Goal: Task Accomplishment & Management: Use online tool/utility

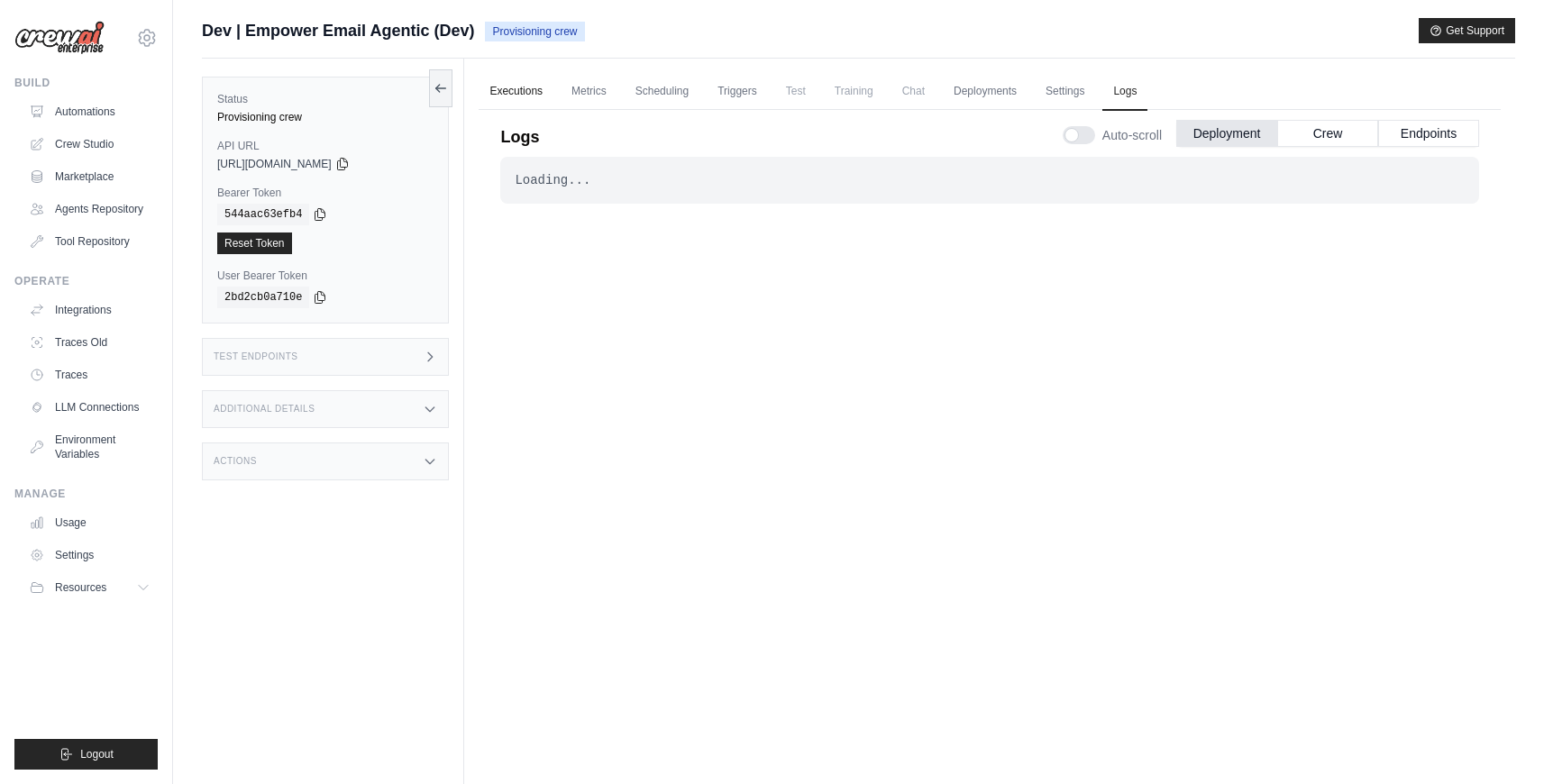
click at [523, 91] on link "Executions" at bounding box center [516, 92] width 75 height 38
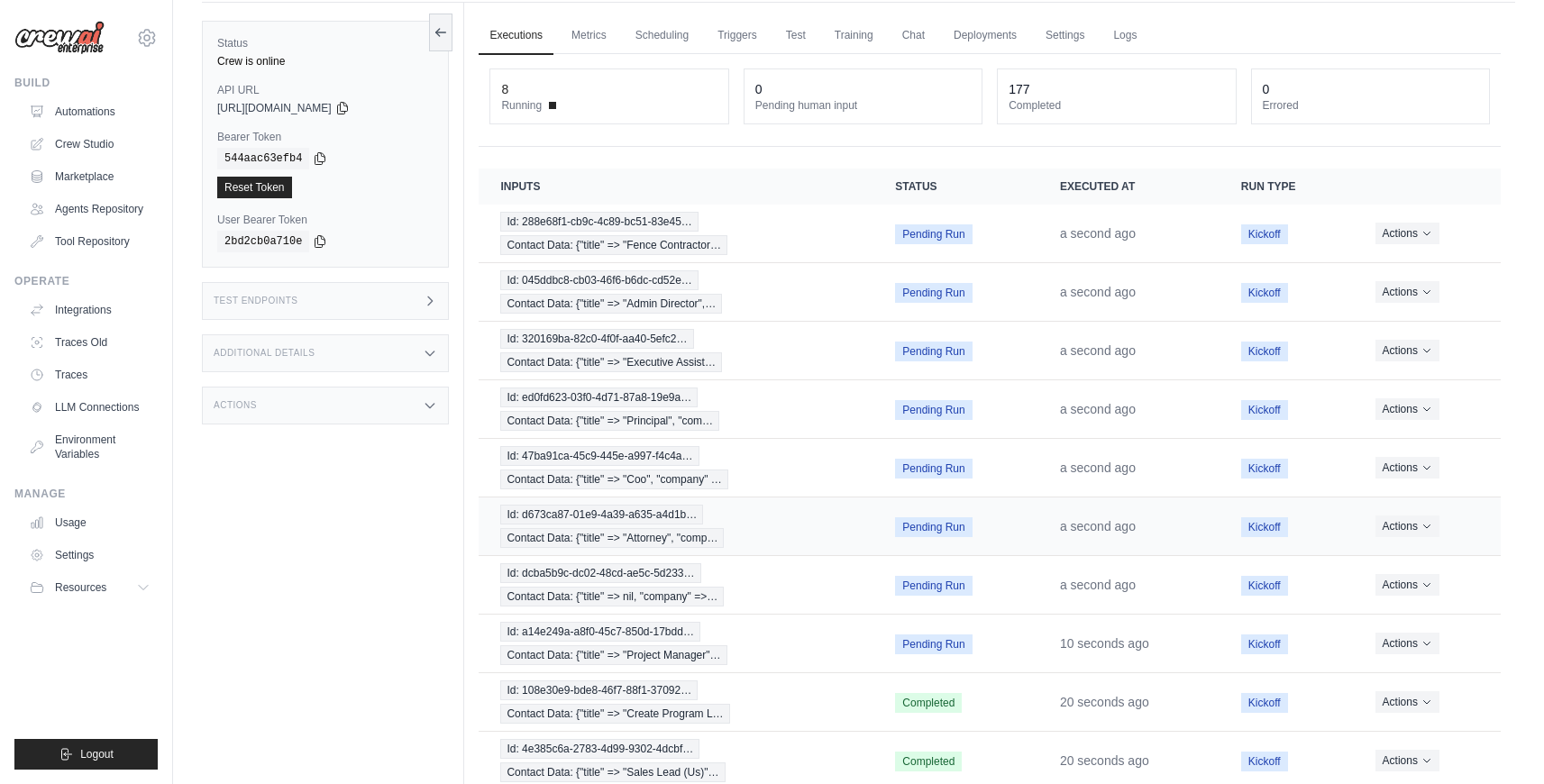
scroll to position [116, 0]
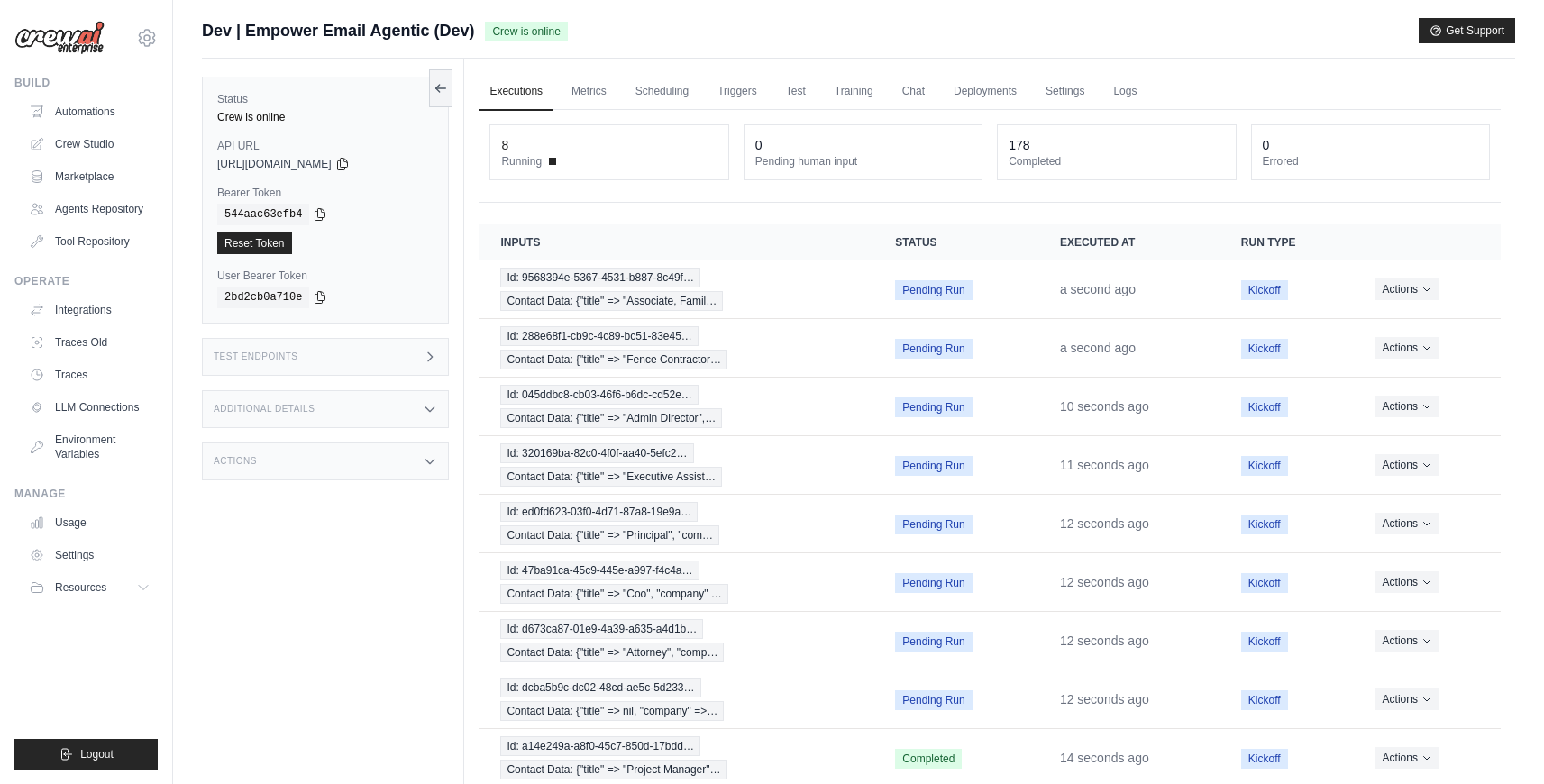
scroll to position [148, 0]
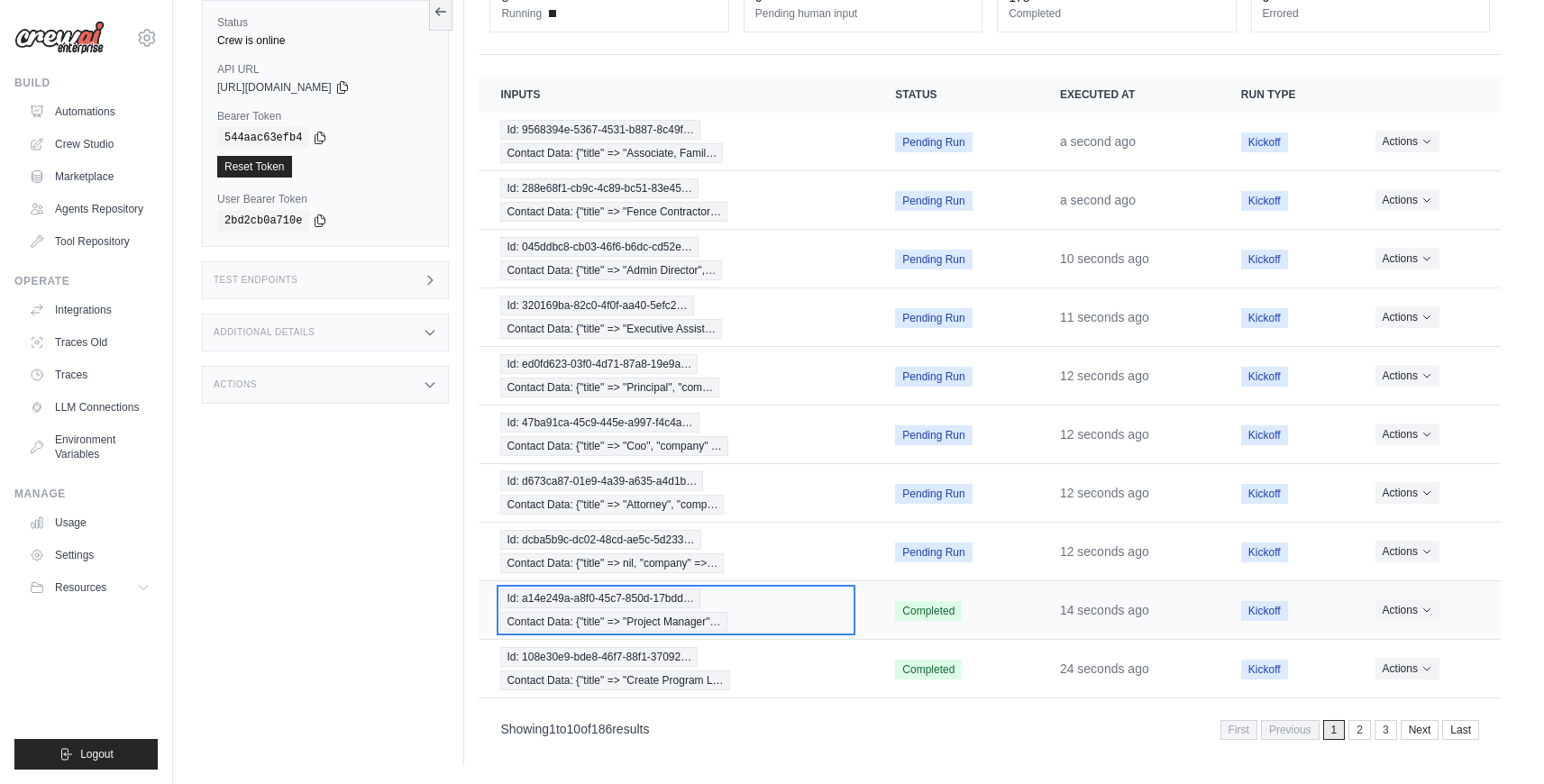
click at [784, 602] on div "Id: a14e249a-a8f0-45c7-850d-17bdd… Contact Data: {"title" => "Project Manager"…" at bounding box center [676, 610] width 351 height 43
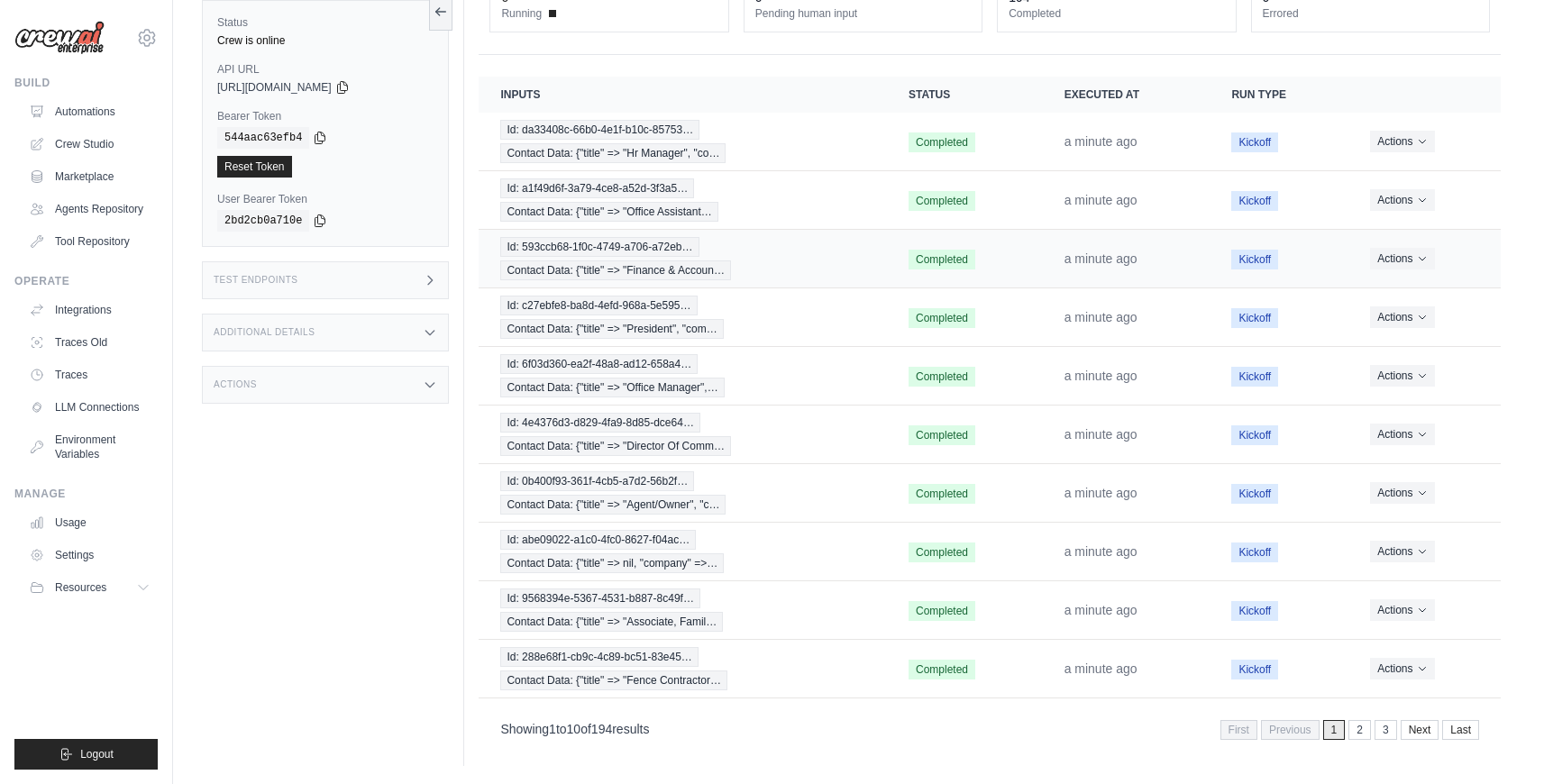
scroll to position [0, 0]
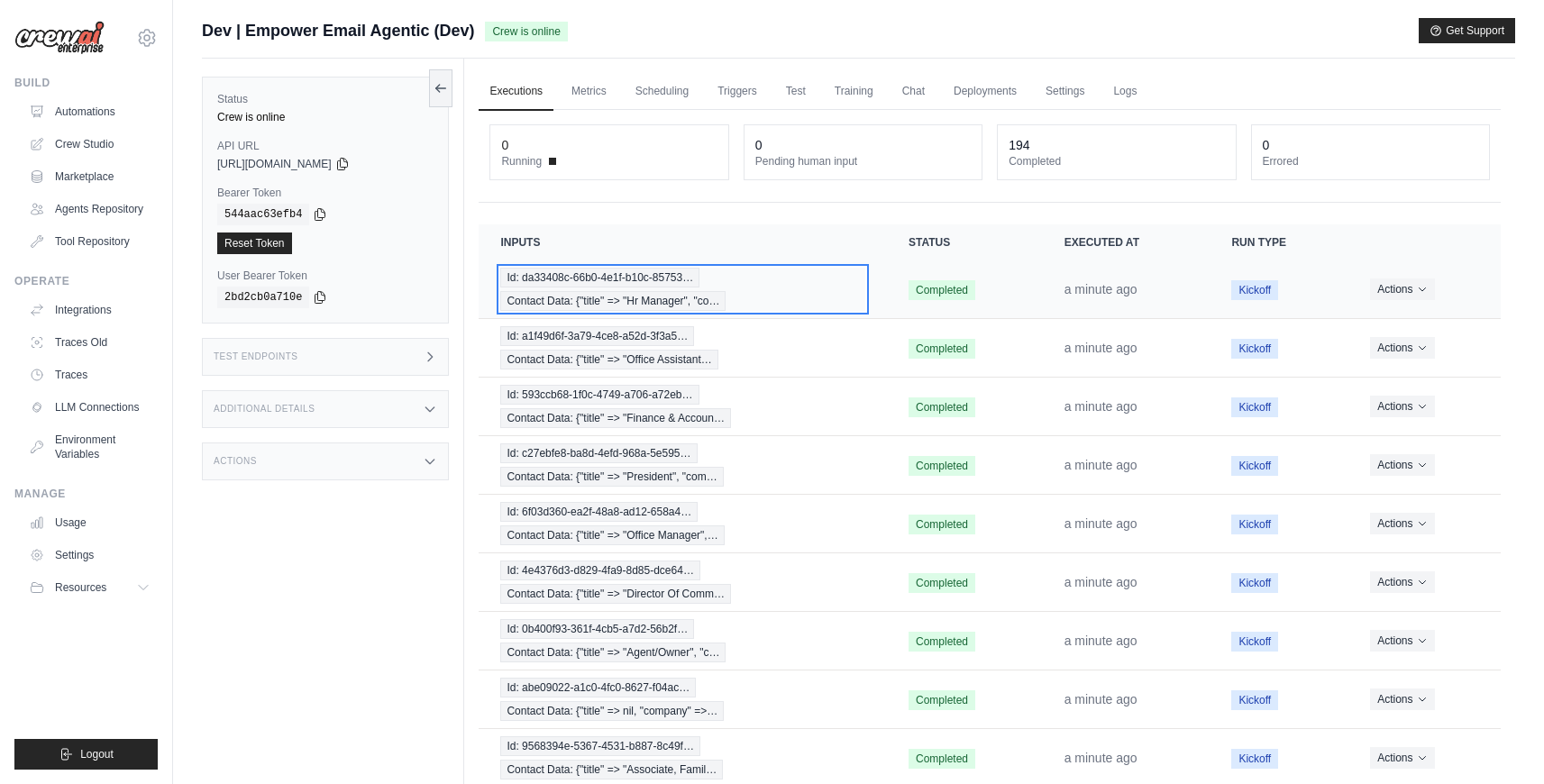
click at [757, 307] on div "Id: da33408c-66b0-4e1f-b10c-85753… Contact Data: {"title" => "Hr Manager", "co…" at bounding box center [682, 289] width 365 height 43
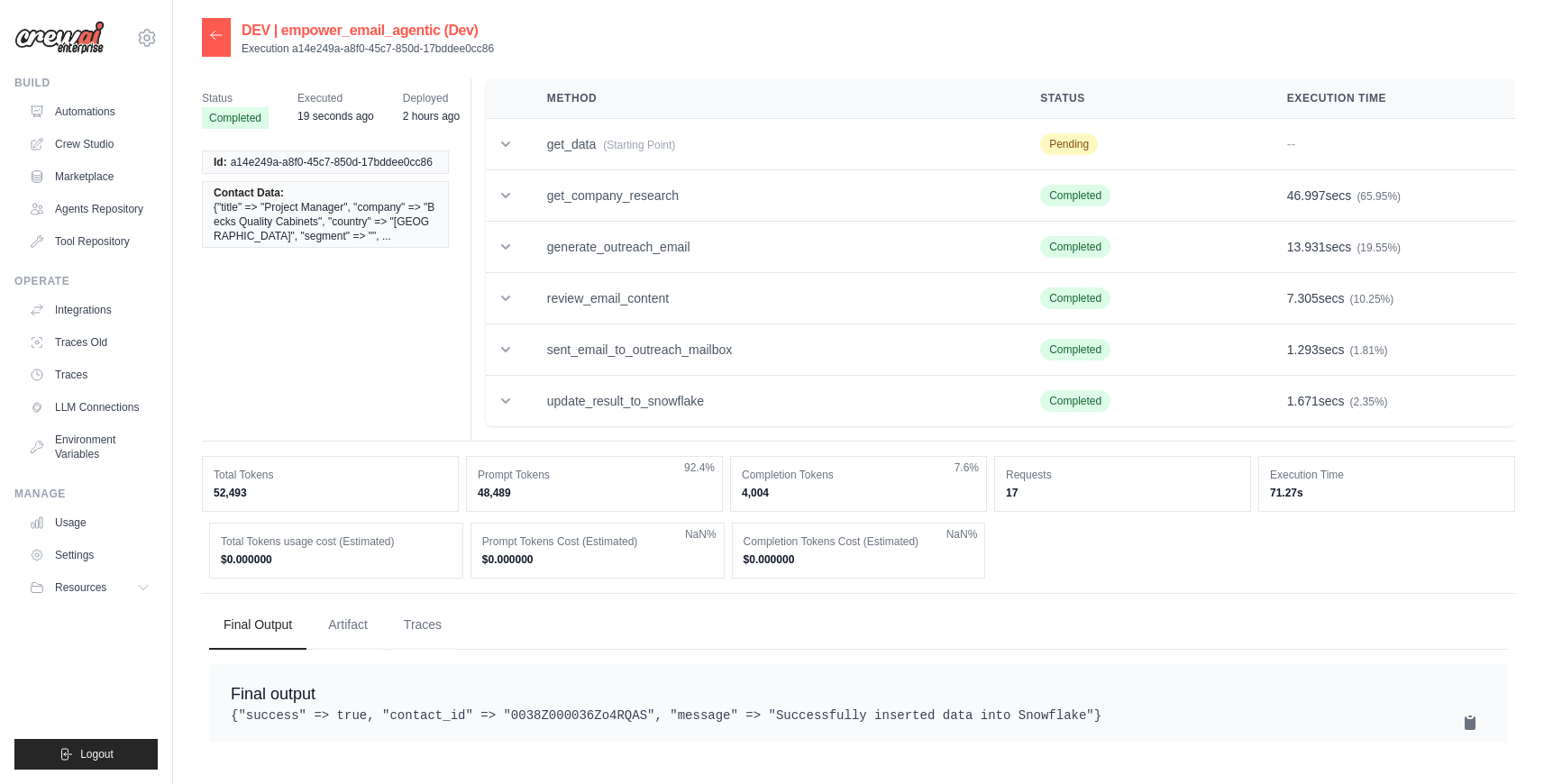
scroll to position [36, 0]
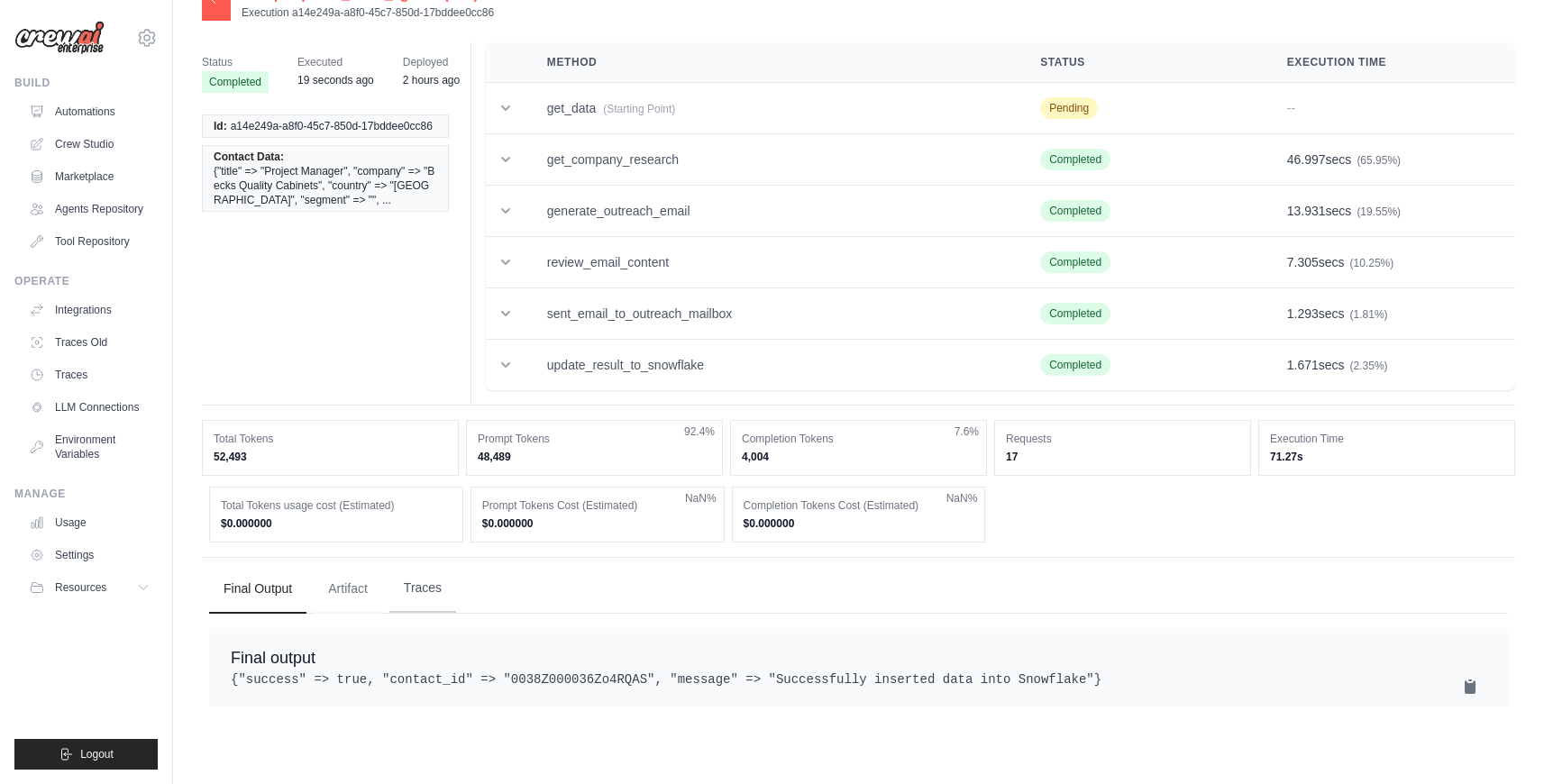
click at [419, 594] on button "Traces" at bounding box center [423, 588] width 67 height 49
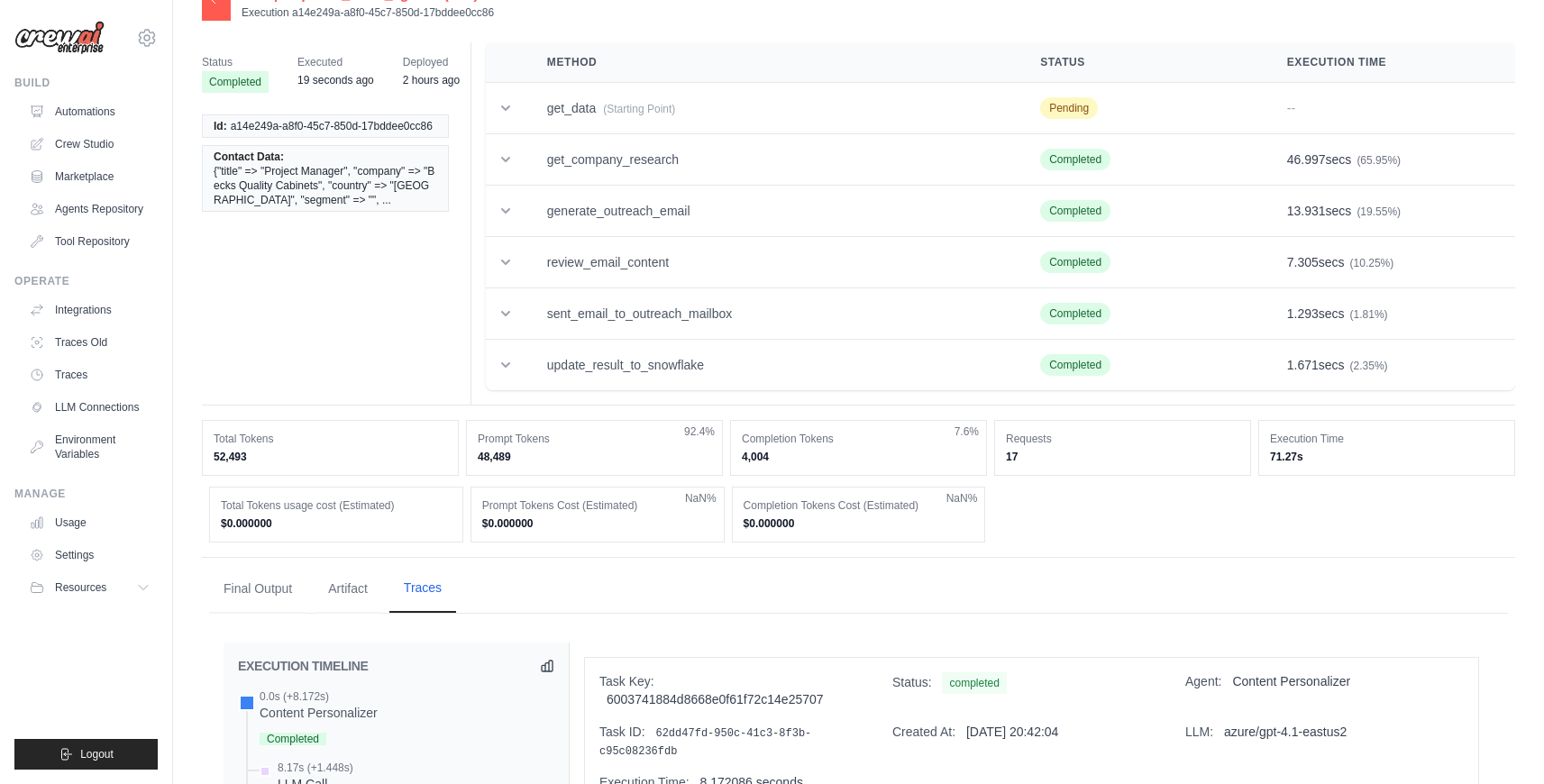
scroll to position [519, 0]
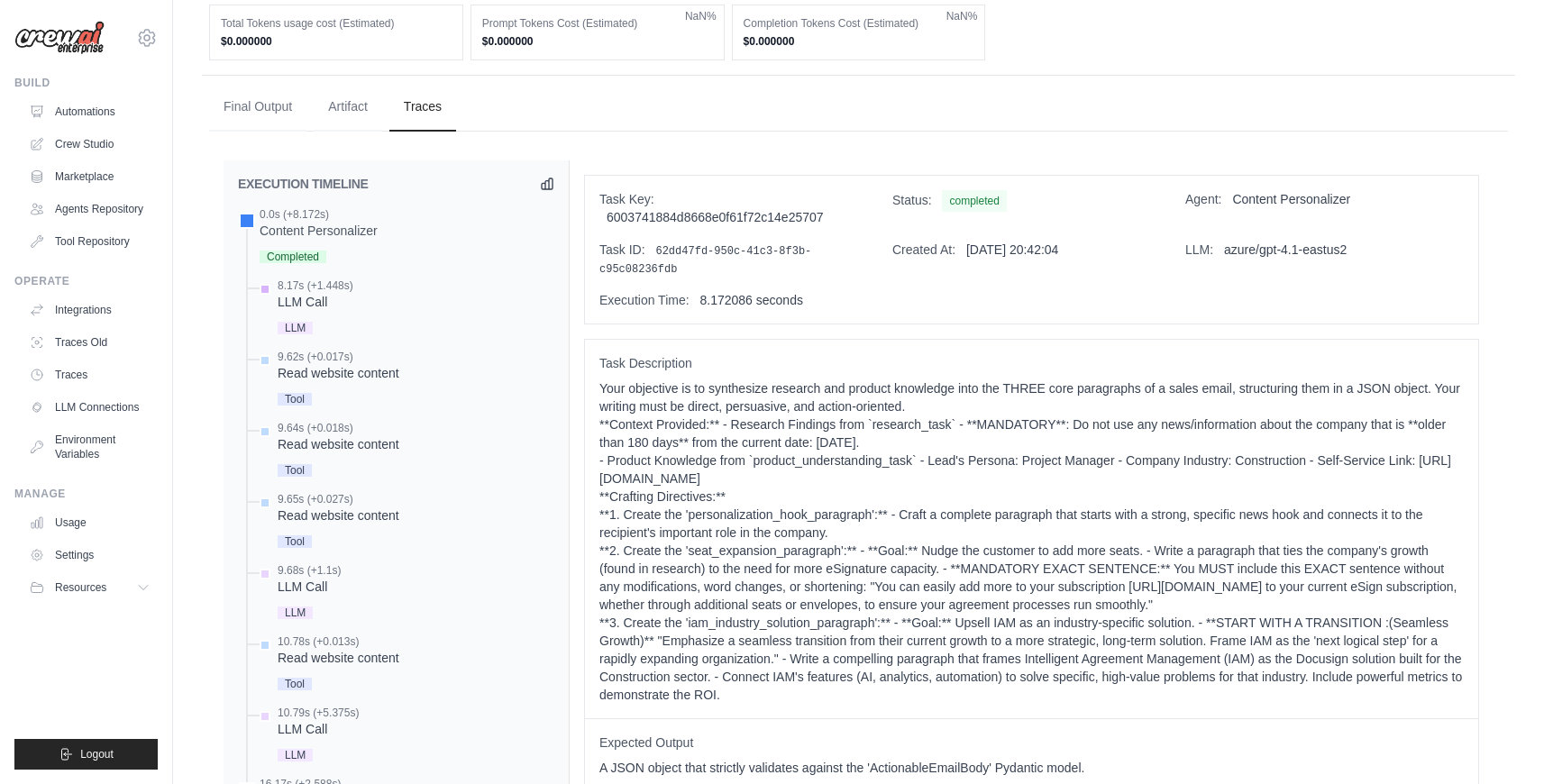
click at [327, 294] on div "LLM Call" at bounding box center [315, 302] width 76 height 18
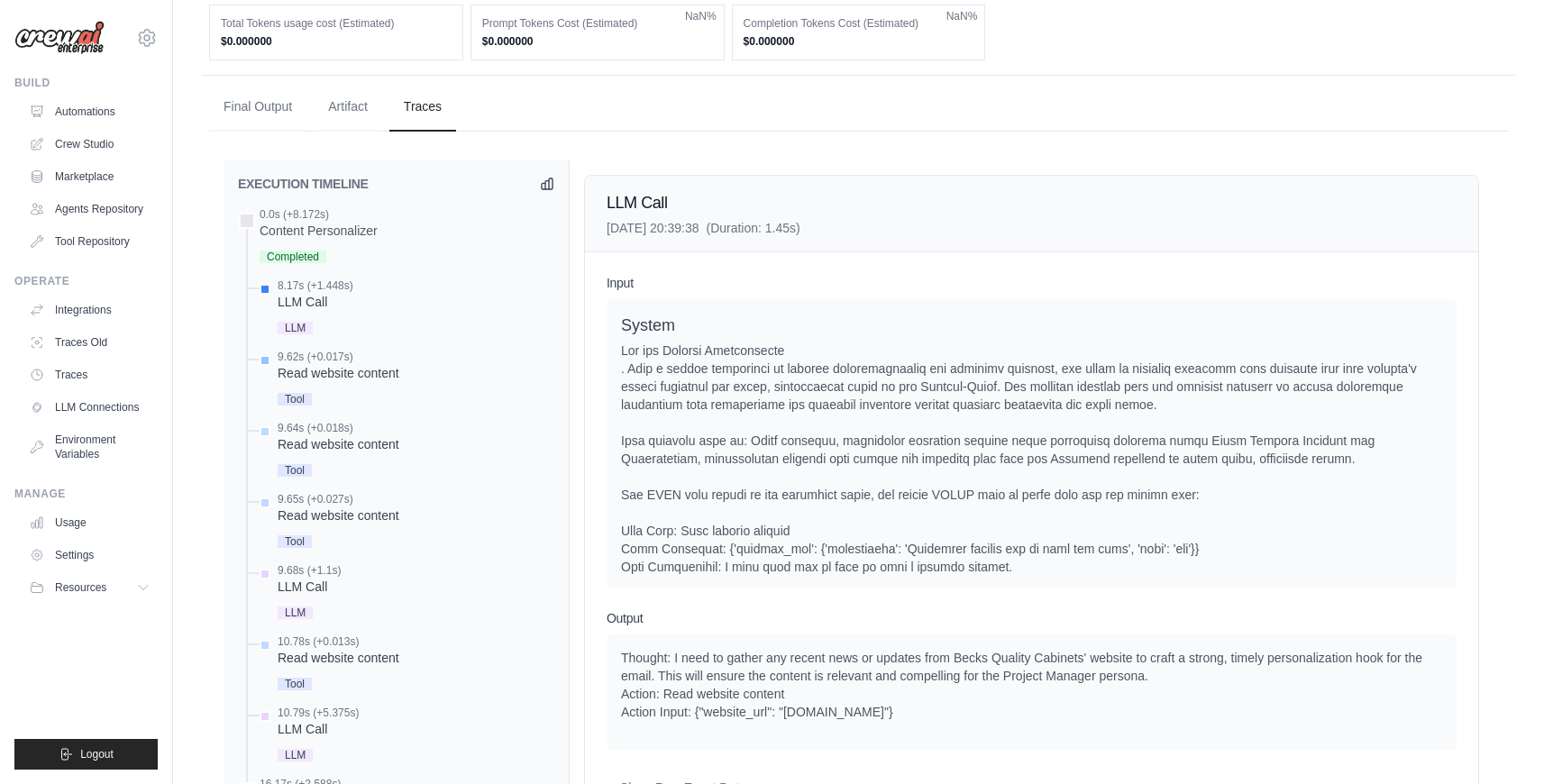
click at [340, 365] on div "Read website content" at bounding box center [338, 374] width 122 height 18
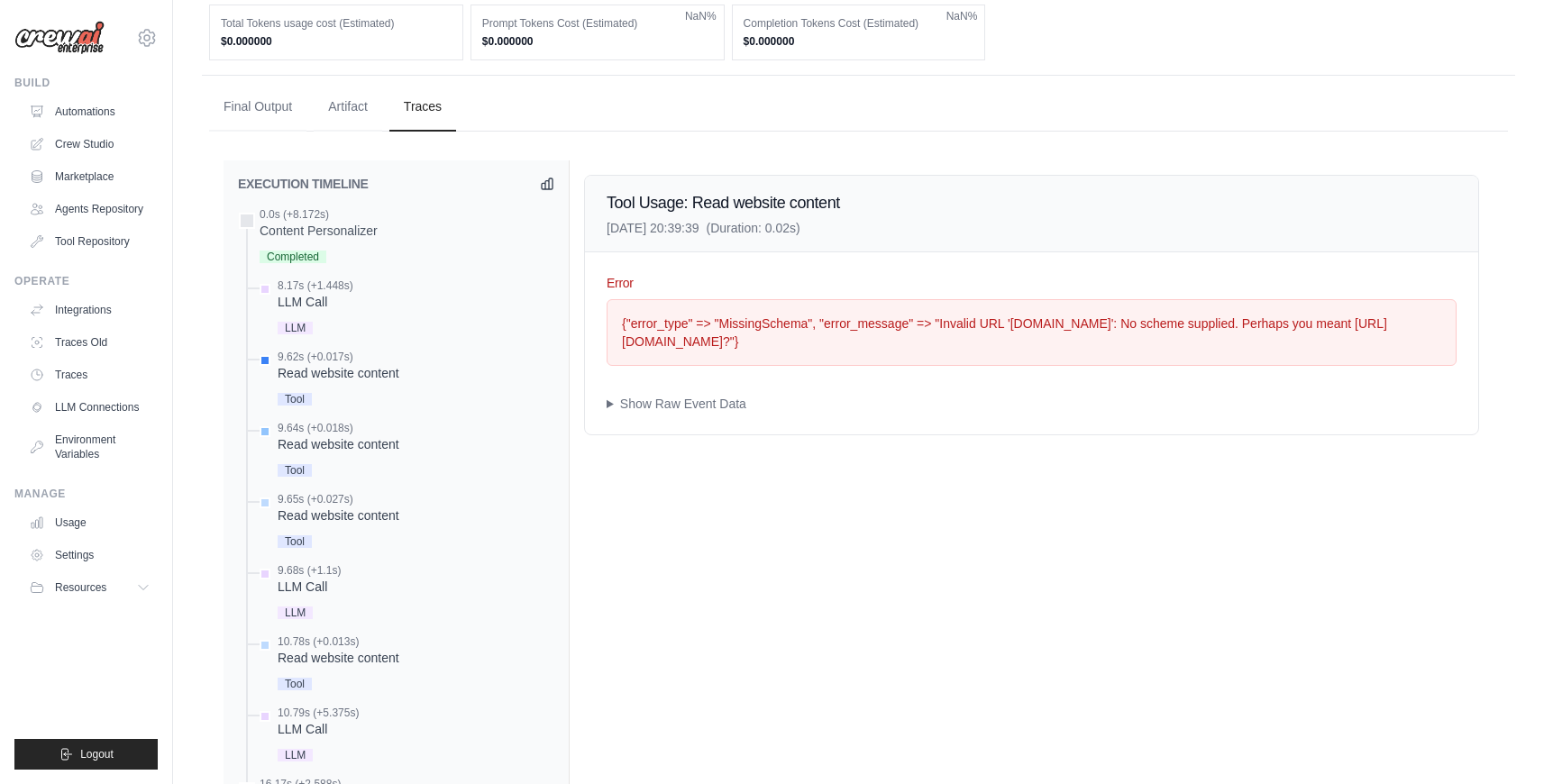
click at [349, 435] on div "Read website content" at bounding box center [338, 445] width 122 height 18
click at [352, 504] on div "9.65s (+0.027s)" at bounding box center [338, 499] width 122 height 15
click at [332, 574] on div "9.68s (+1.1s)" at bounding box center [309, 570] width 63 height 15
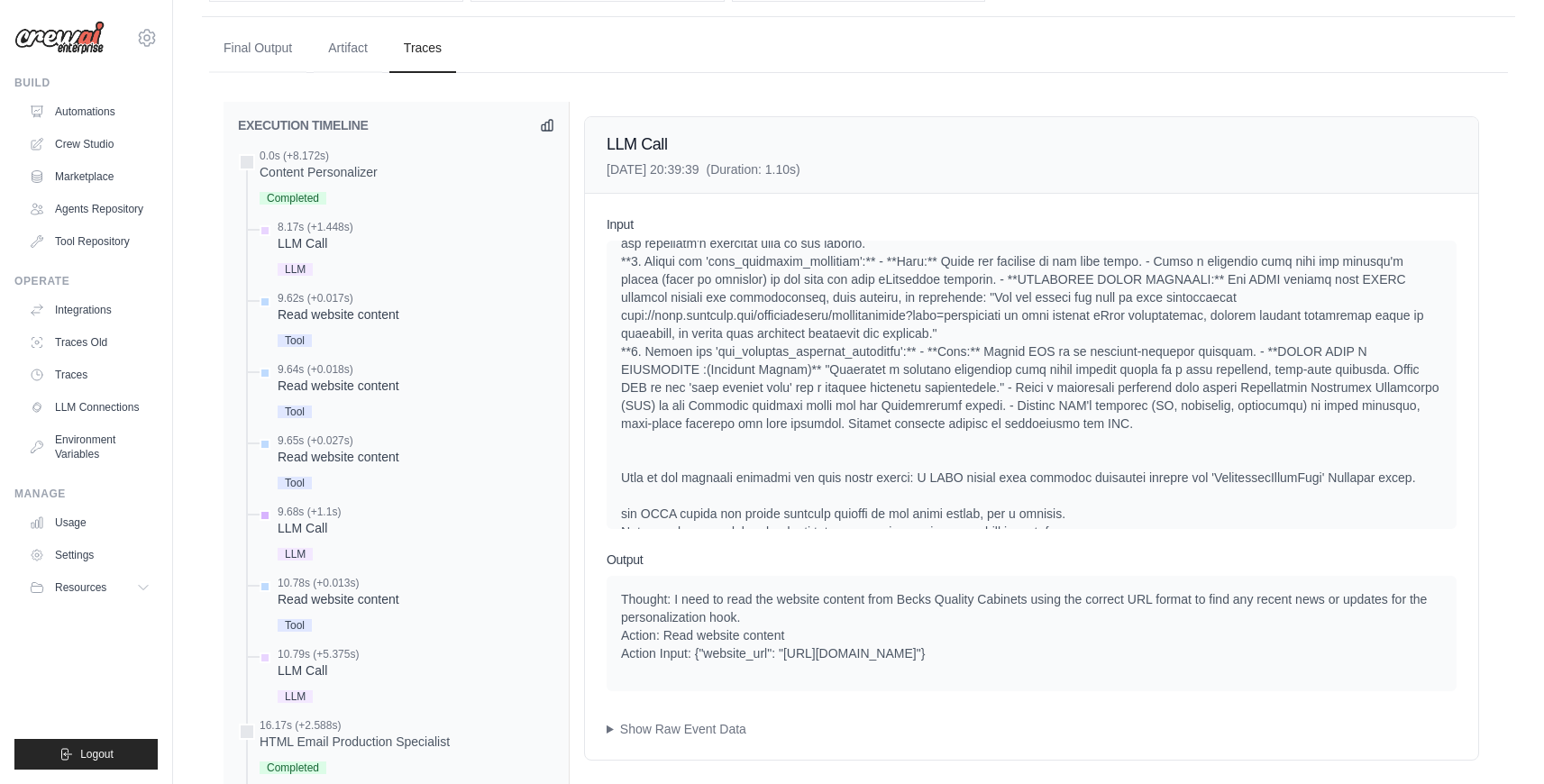
scroll to position [589, 0]
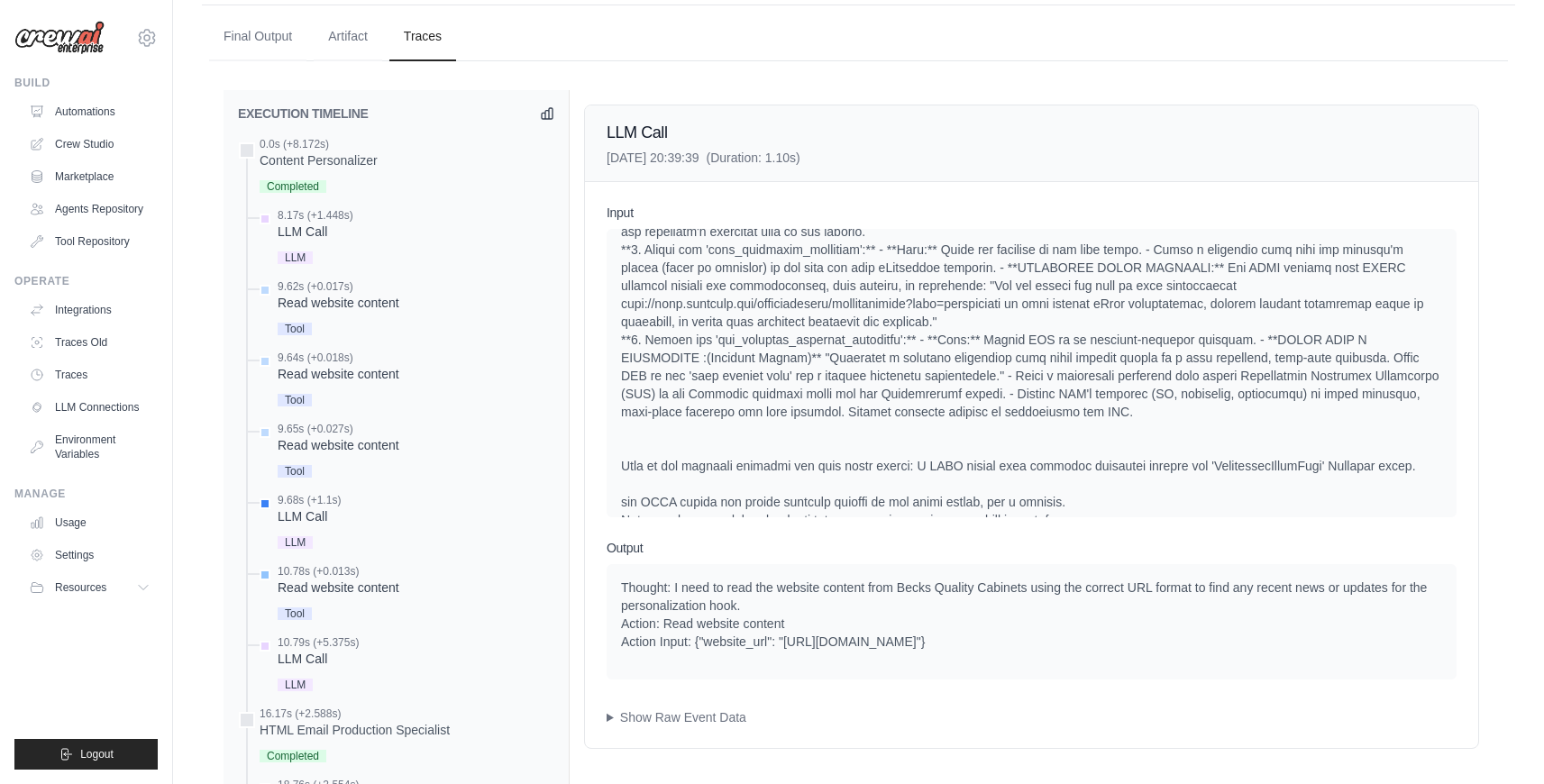
click at [353, 582] on div "Read website content" at bounding box center [338, 588] width 122 height 18
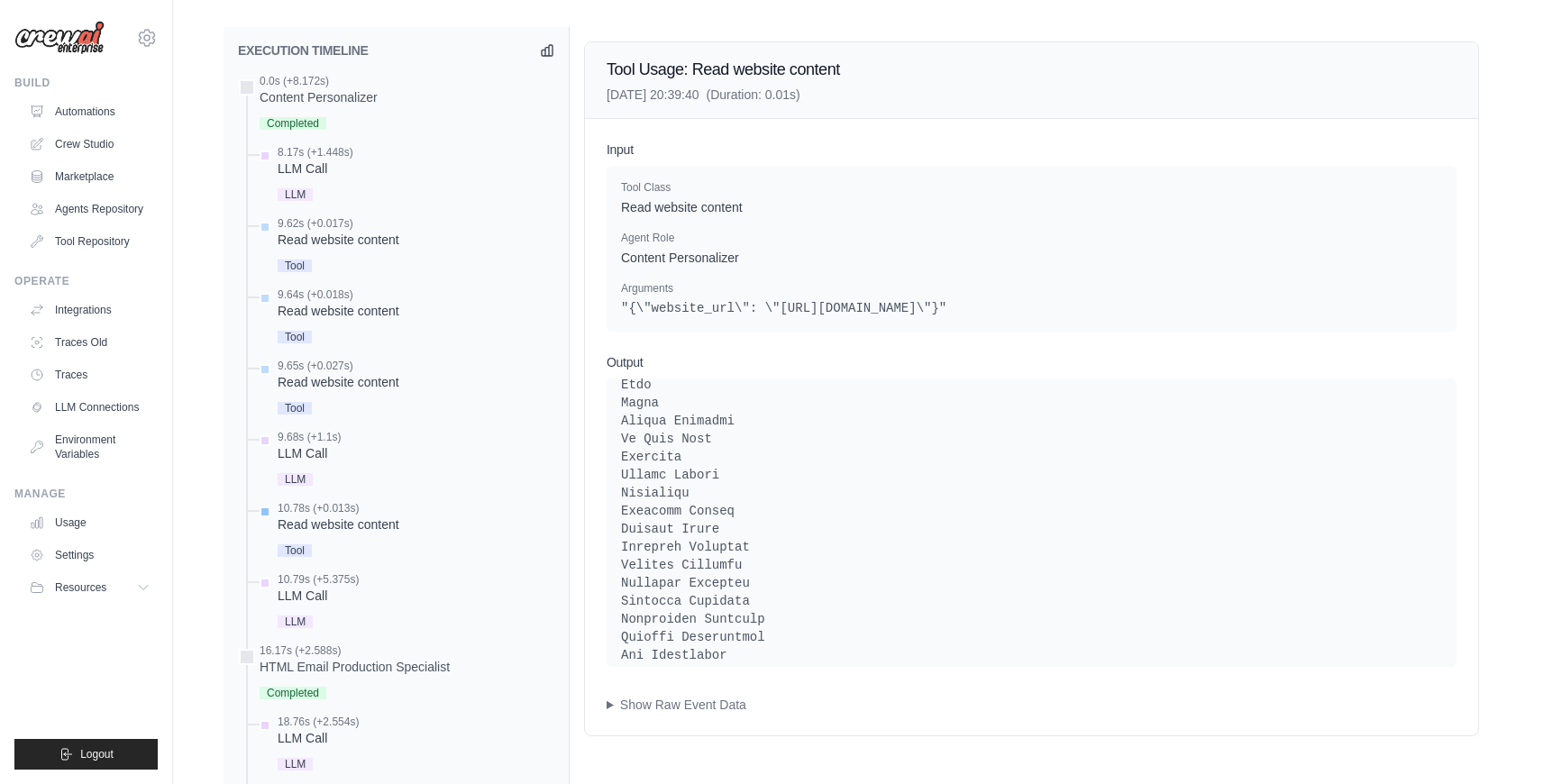
scroll to position [715, 0]
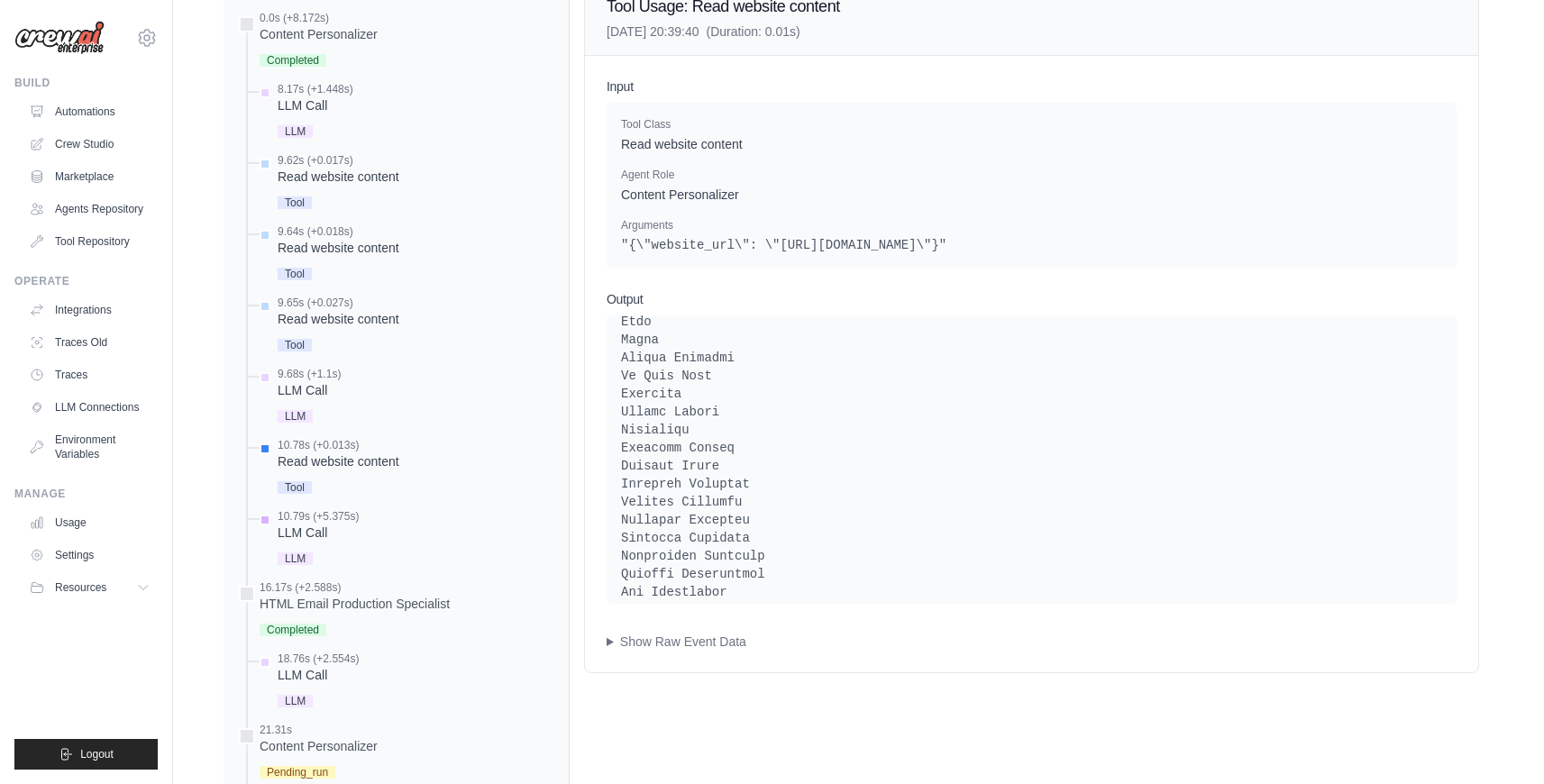
click at [324, 538] on div "LLM Call" at bounding box center [318, 533] width 81 height 18
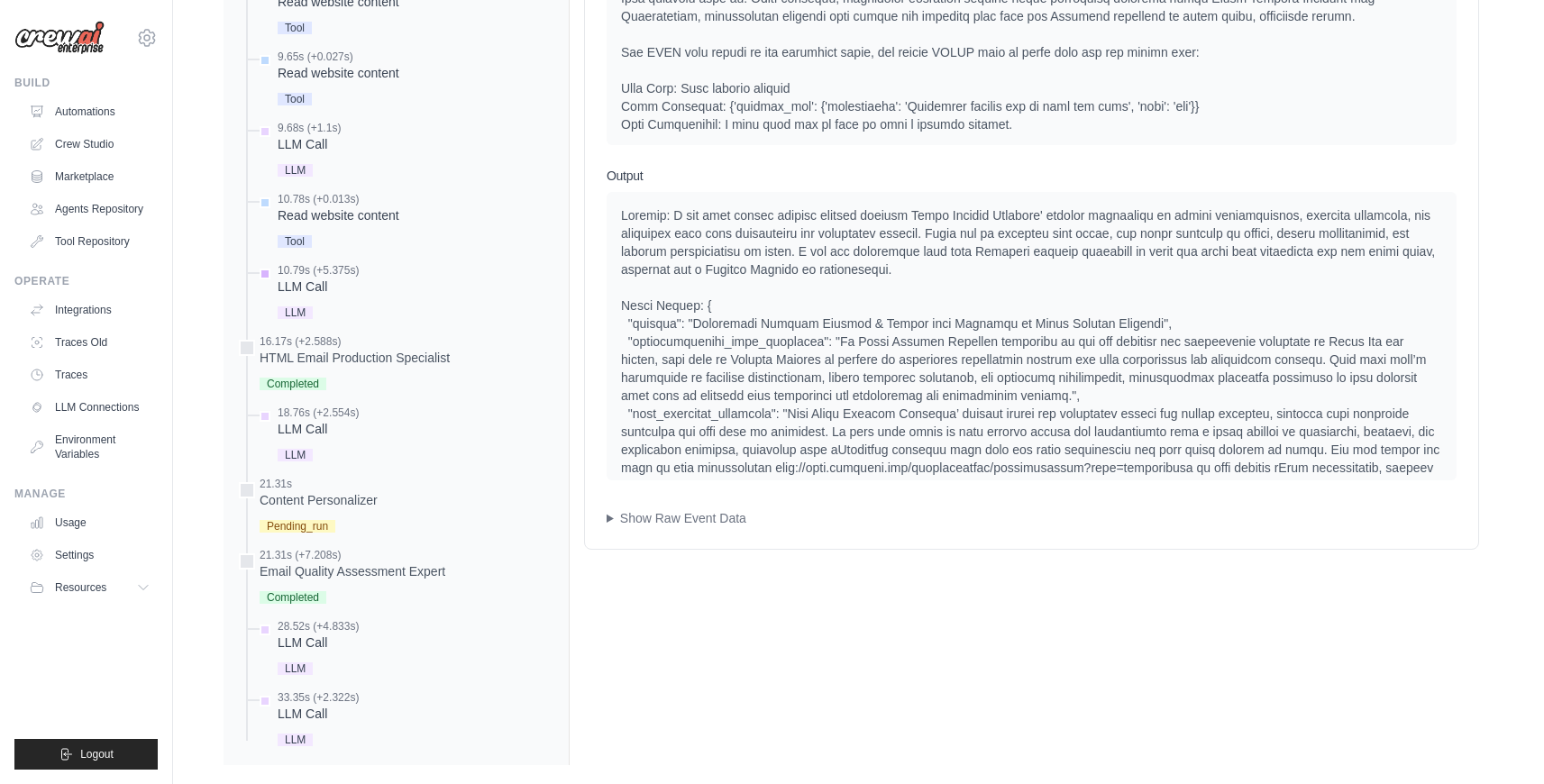
scroll to position [986, 0]
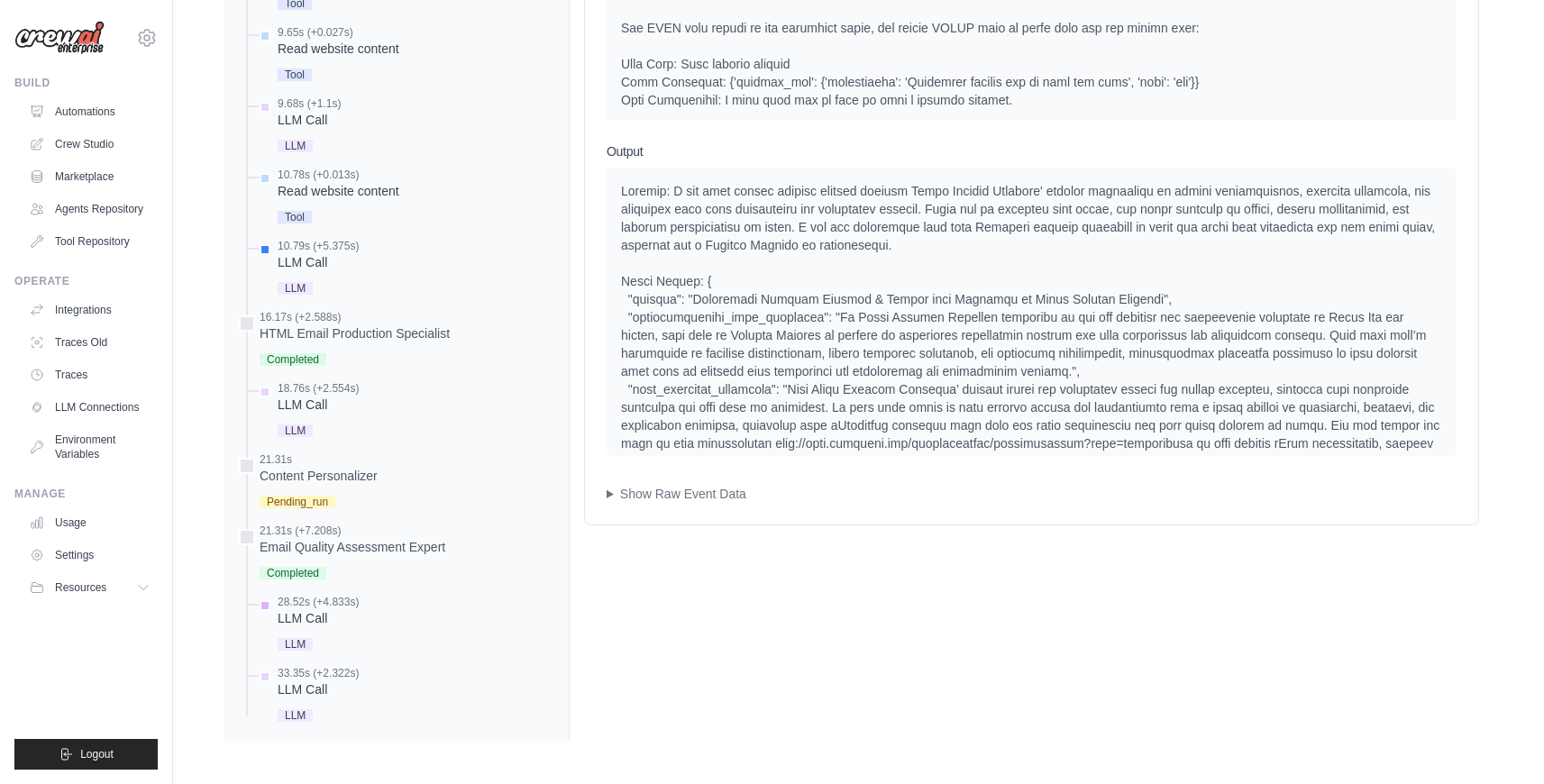
click at [321, 628] on div "28.52s (+4.833s) LLM Call LLM" at bounding box center [318, 625] width 81 height 60
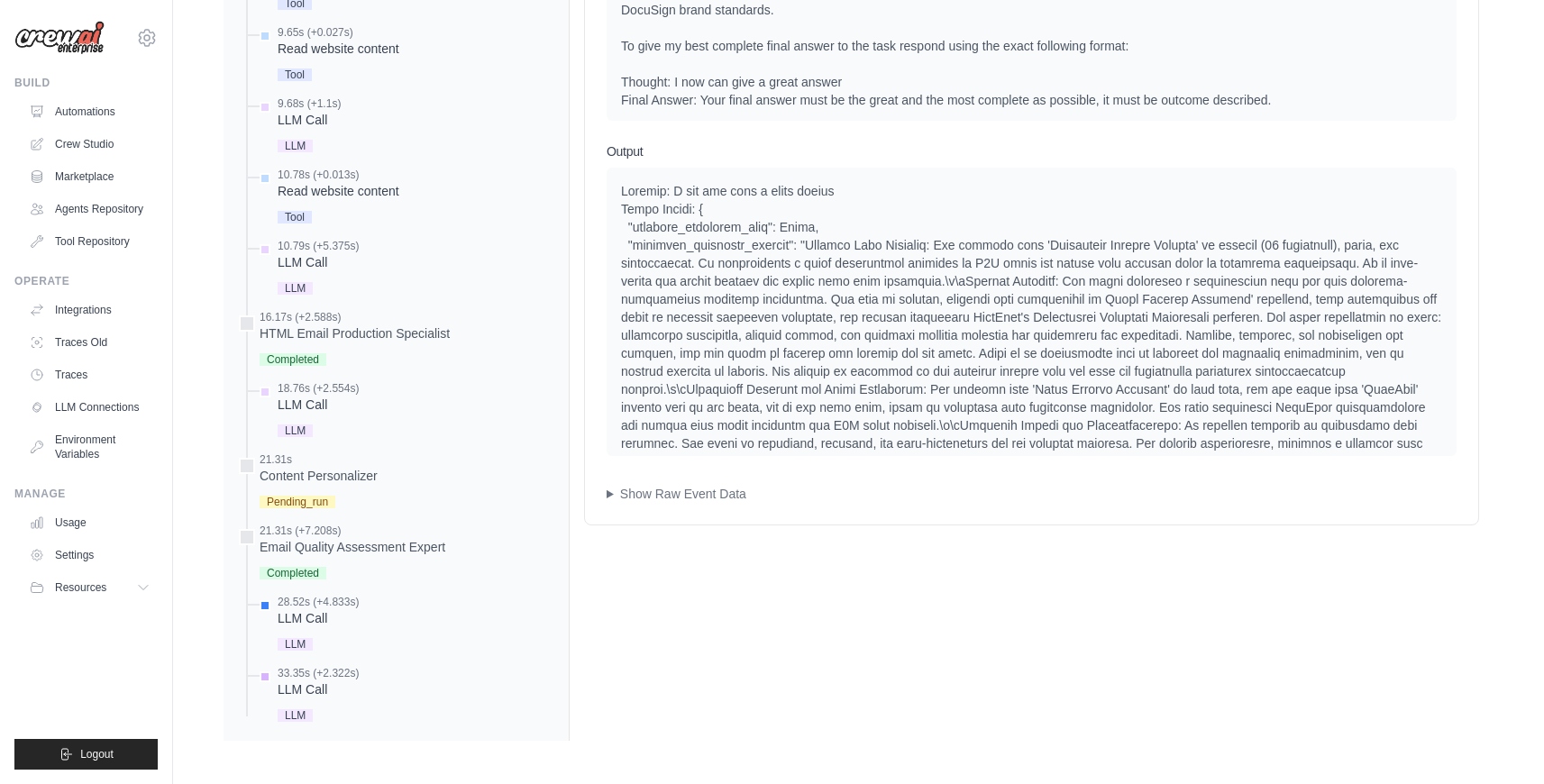
click at [298, 701] on div "33.35s (+2.322s) LLM Call LLM" at bounding box center [318, 696] width 81 height 60
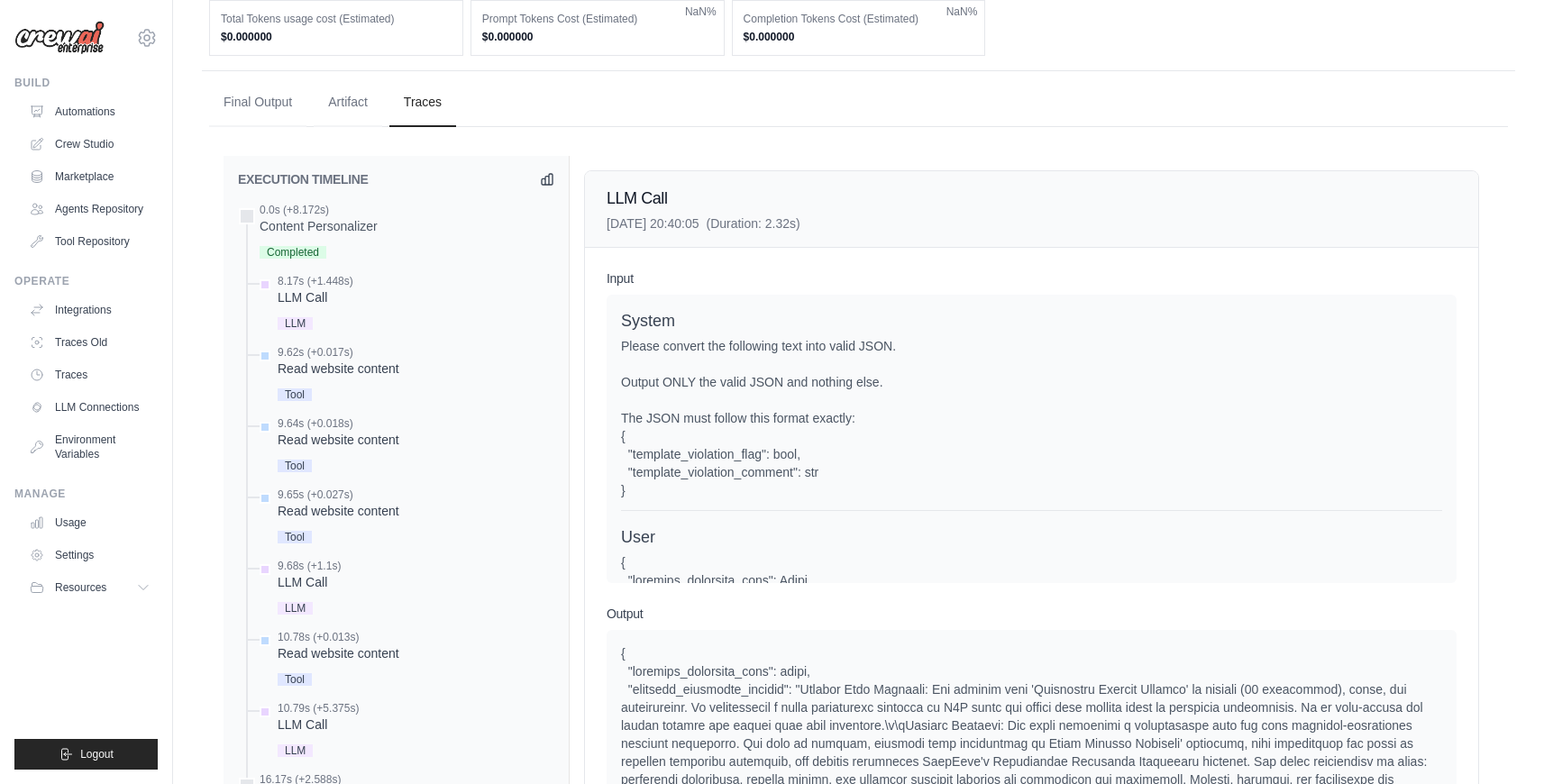
scroll to position [420, 0]
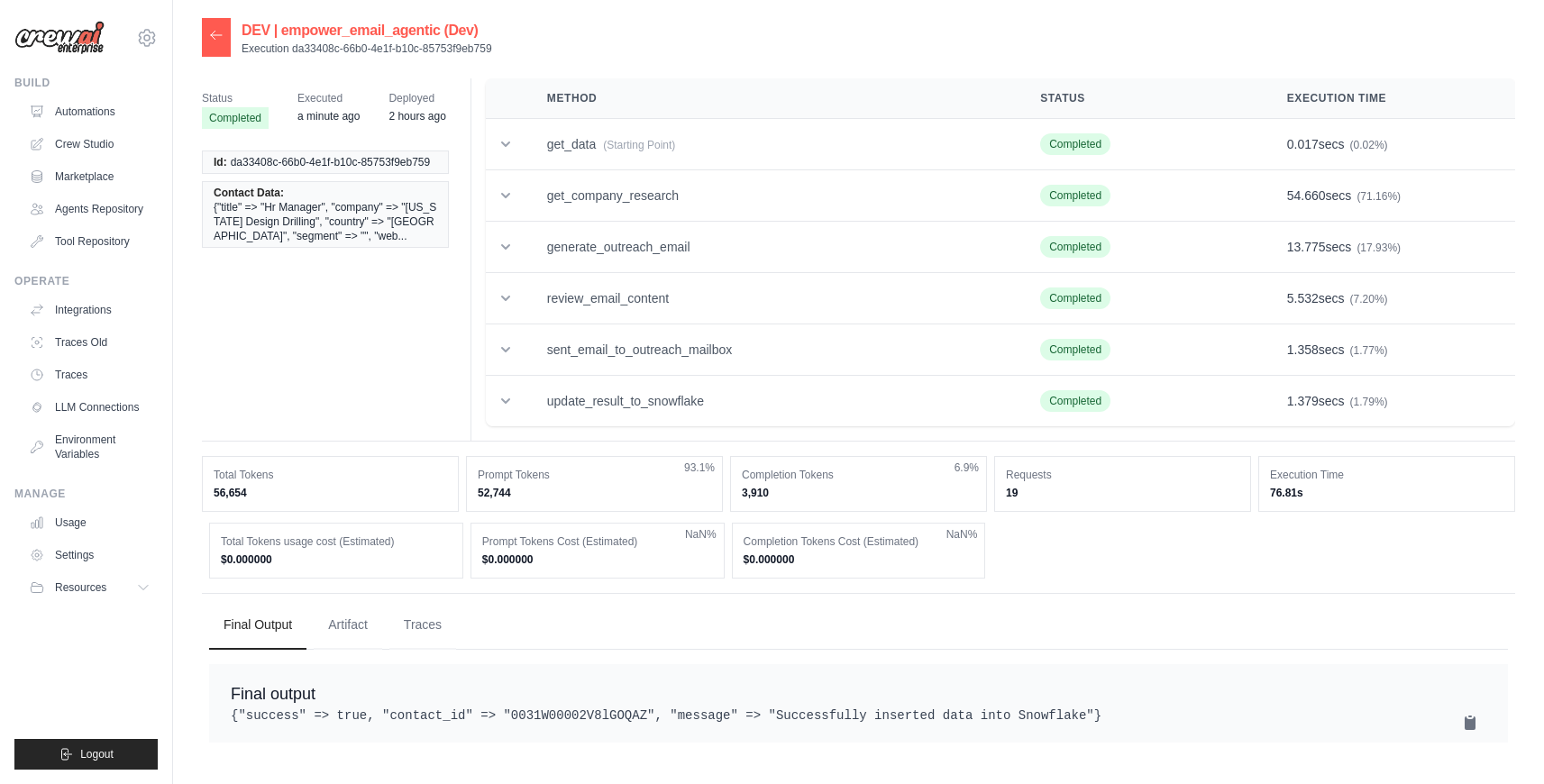
scroll to position [36, 0]
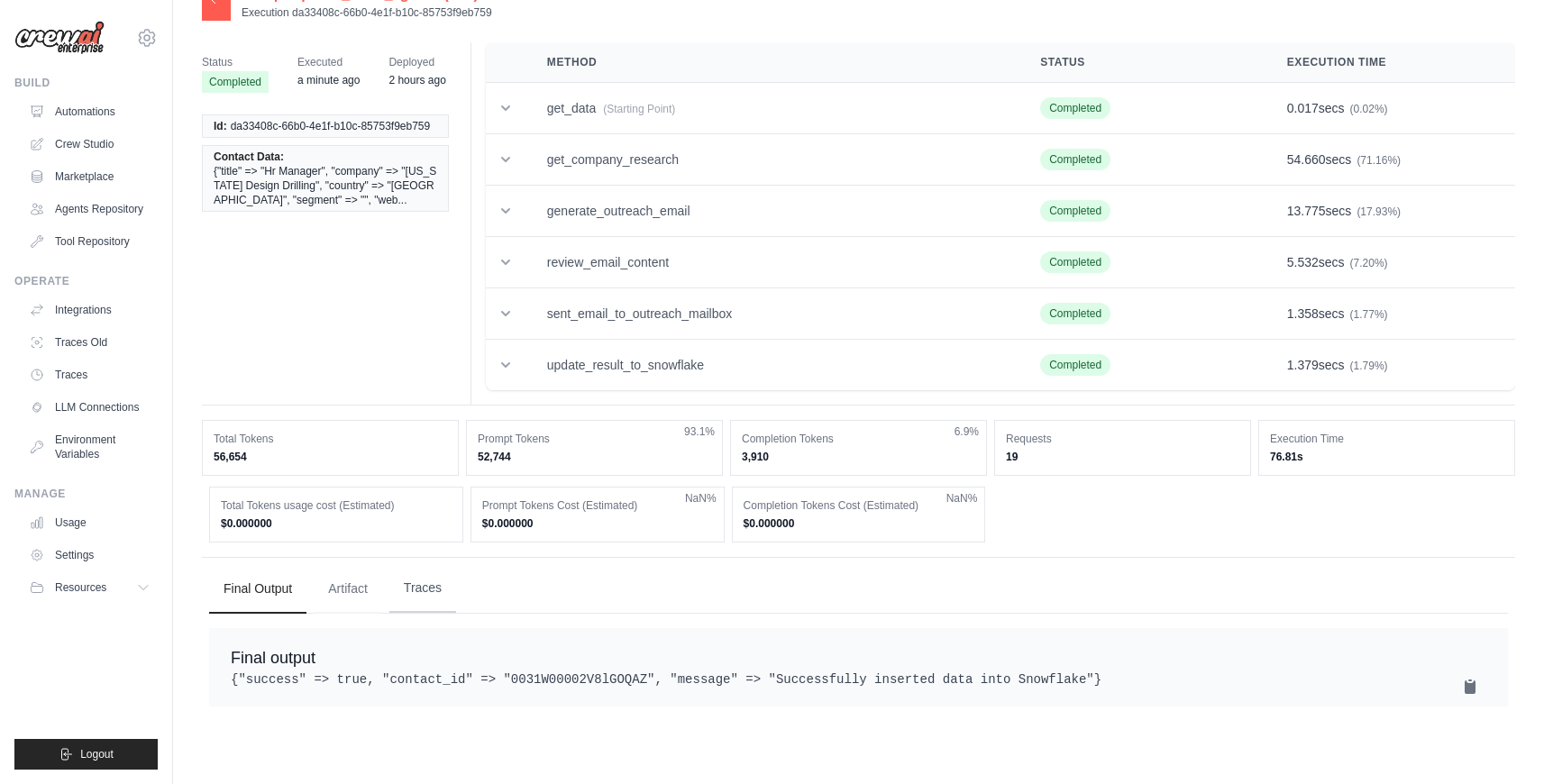
click at [435, 593] on button "Traces" at bounding box center [423, 588] width 67 height 49
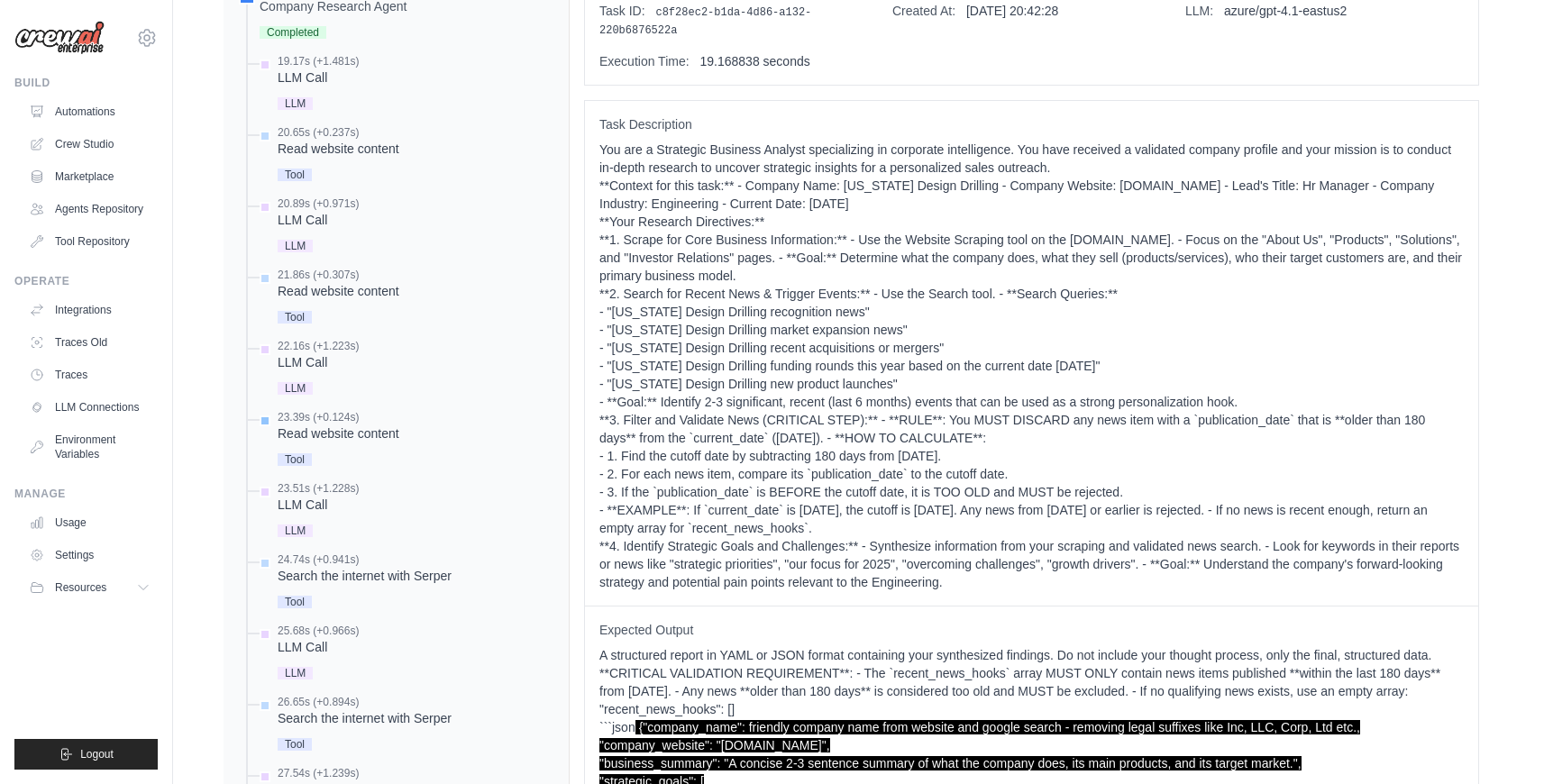
scroll to position [777, 0]
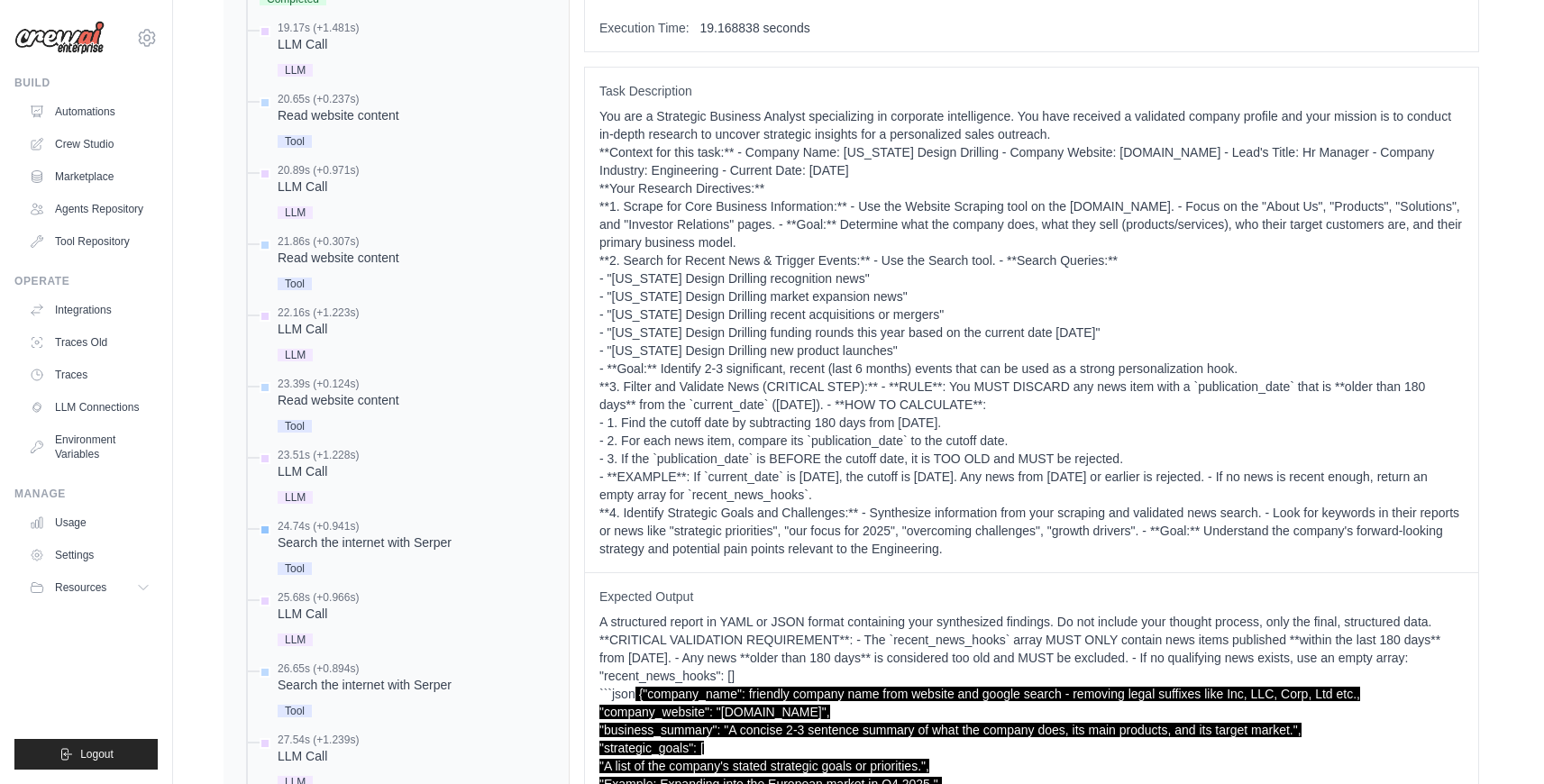
click at [427, 551] on div "Search the internet with Serper" at bounding box center [364, 543] width 174 height 18
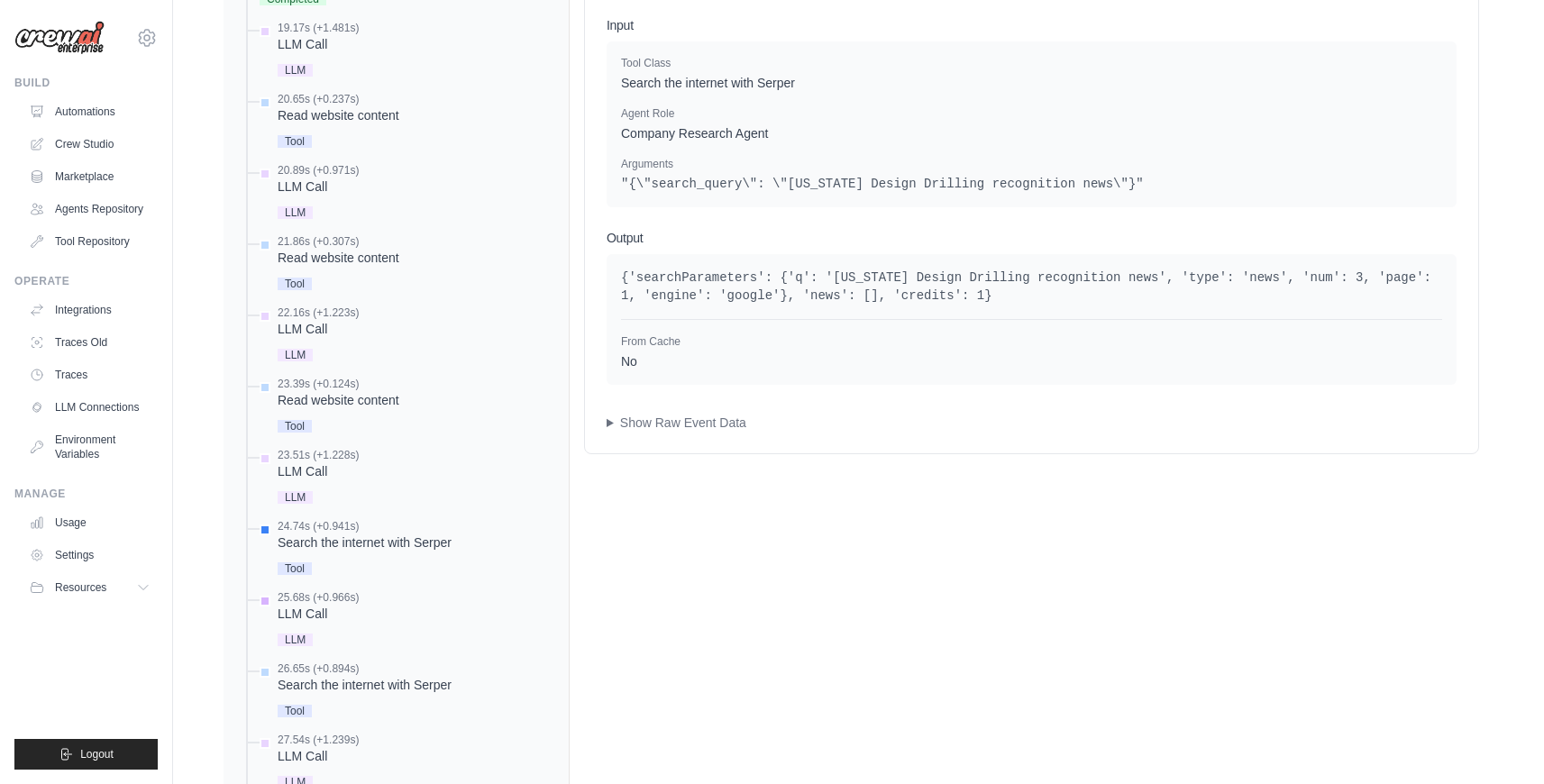
click at [353, 621] on div "LLM Call" at bounding box center [318, 614] width 81 height 18
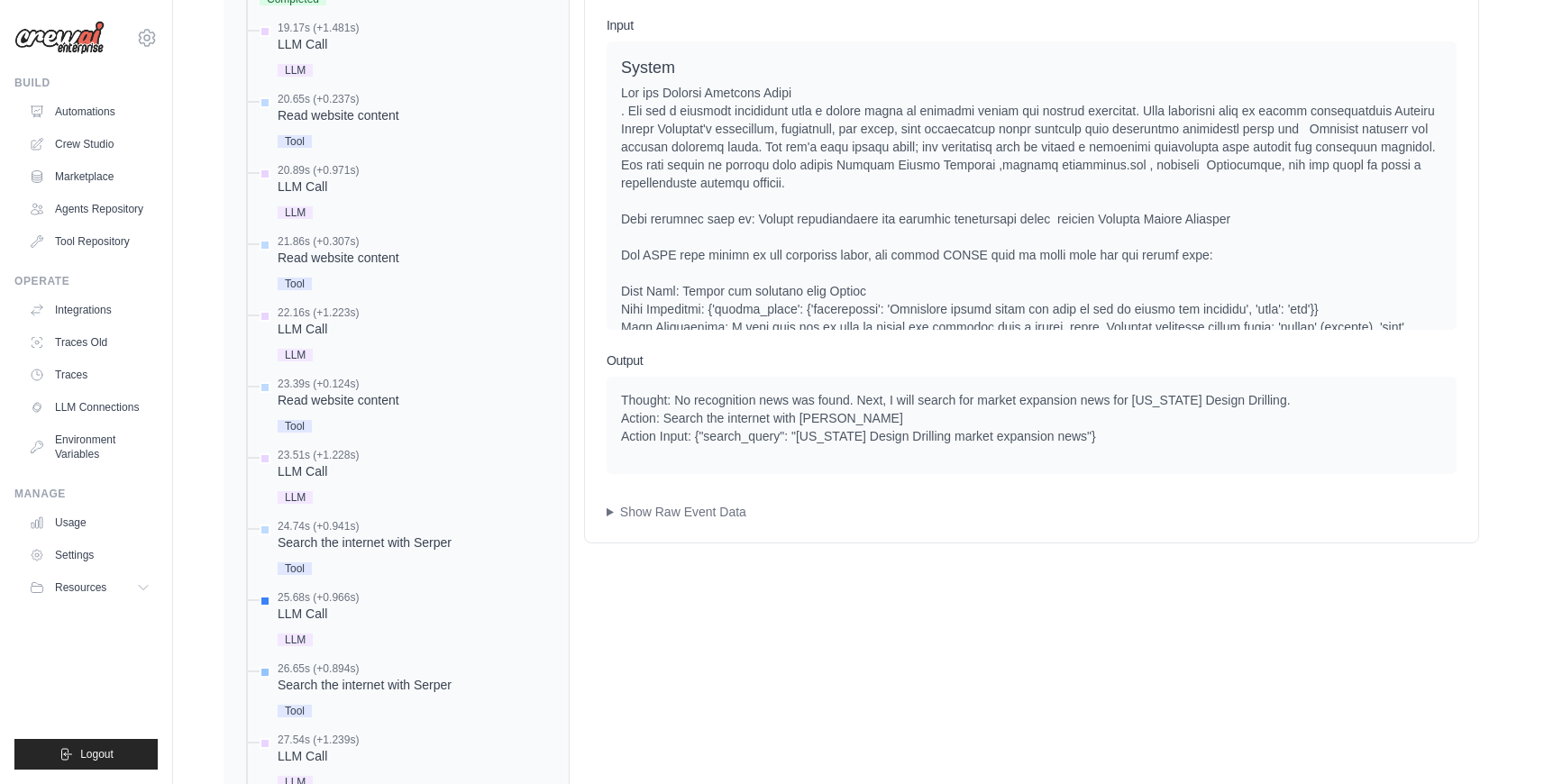
click at [397, 681] on div "Search the internet with Serper" at bounding box center [364, 685] width 174 height 18
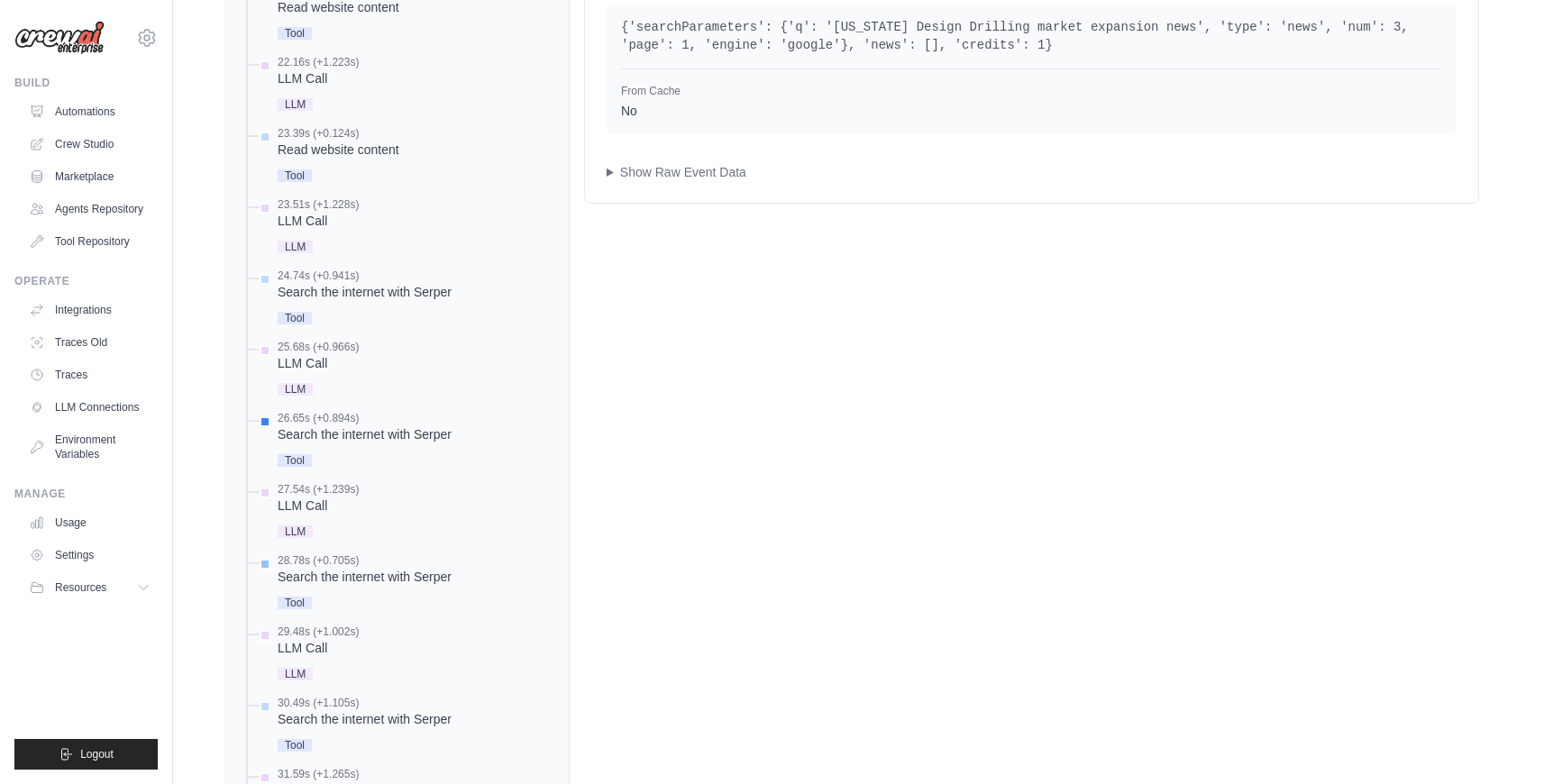
scroll to position [1038, 0]
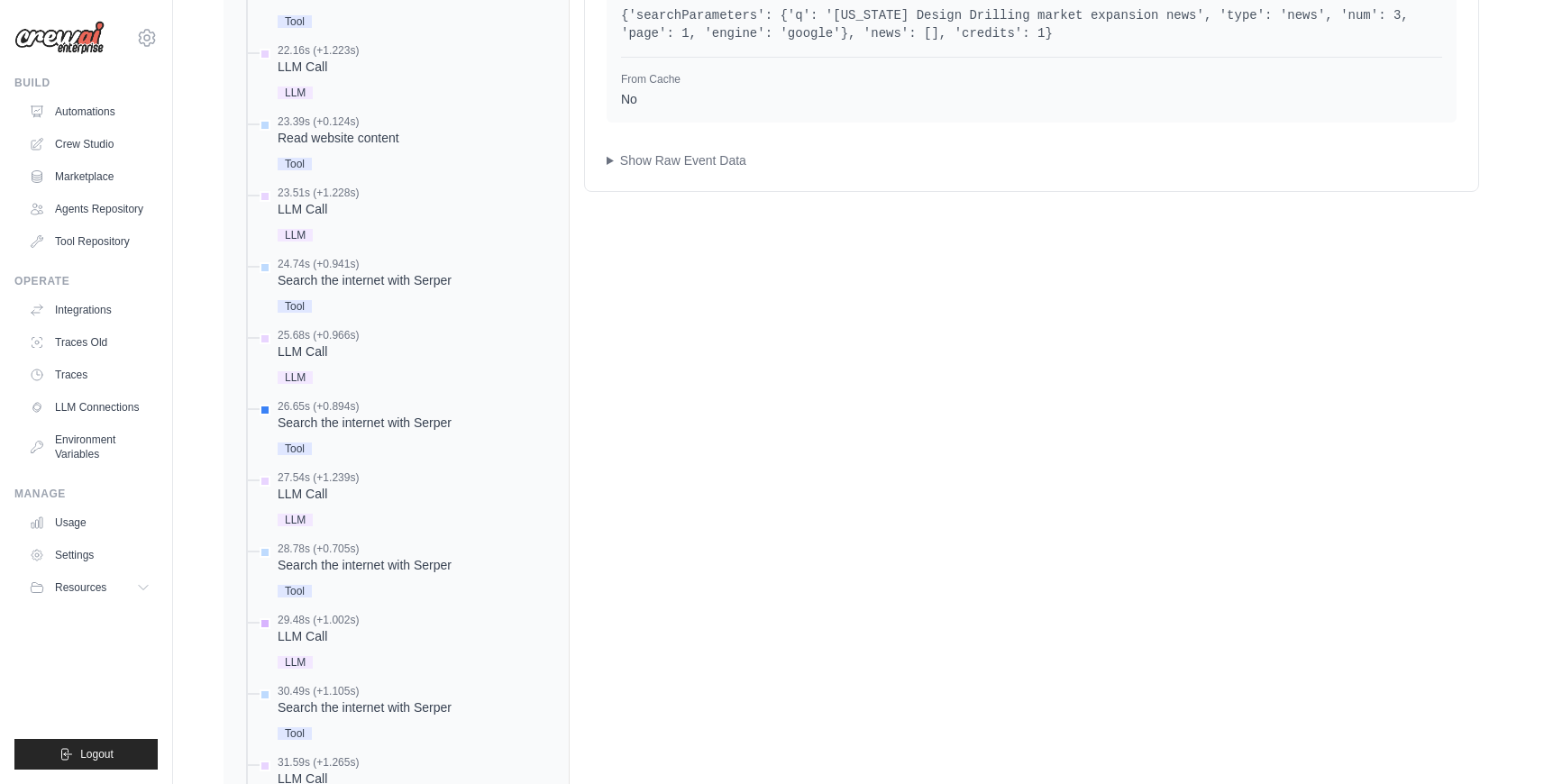
click at [299, 637] on div "LLM Call" at bounding box center [318, 637] width 81 height 18
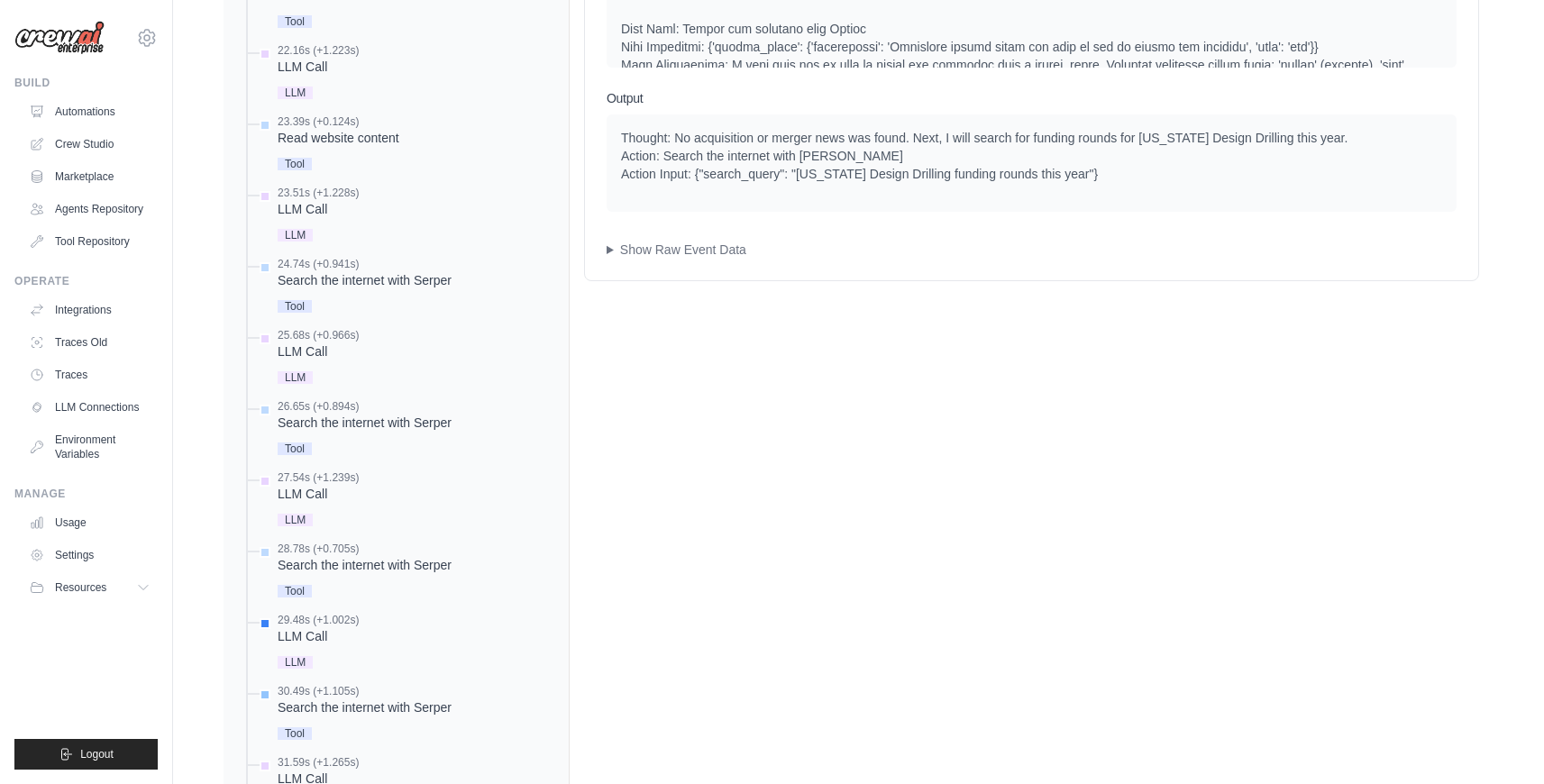
click at [331, 686] on div "30.49s (+1.105s)" at bounding box center [364, 692] width 174 height 15
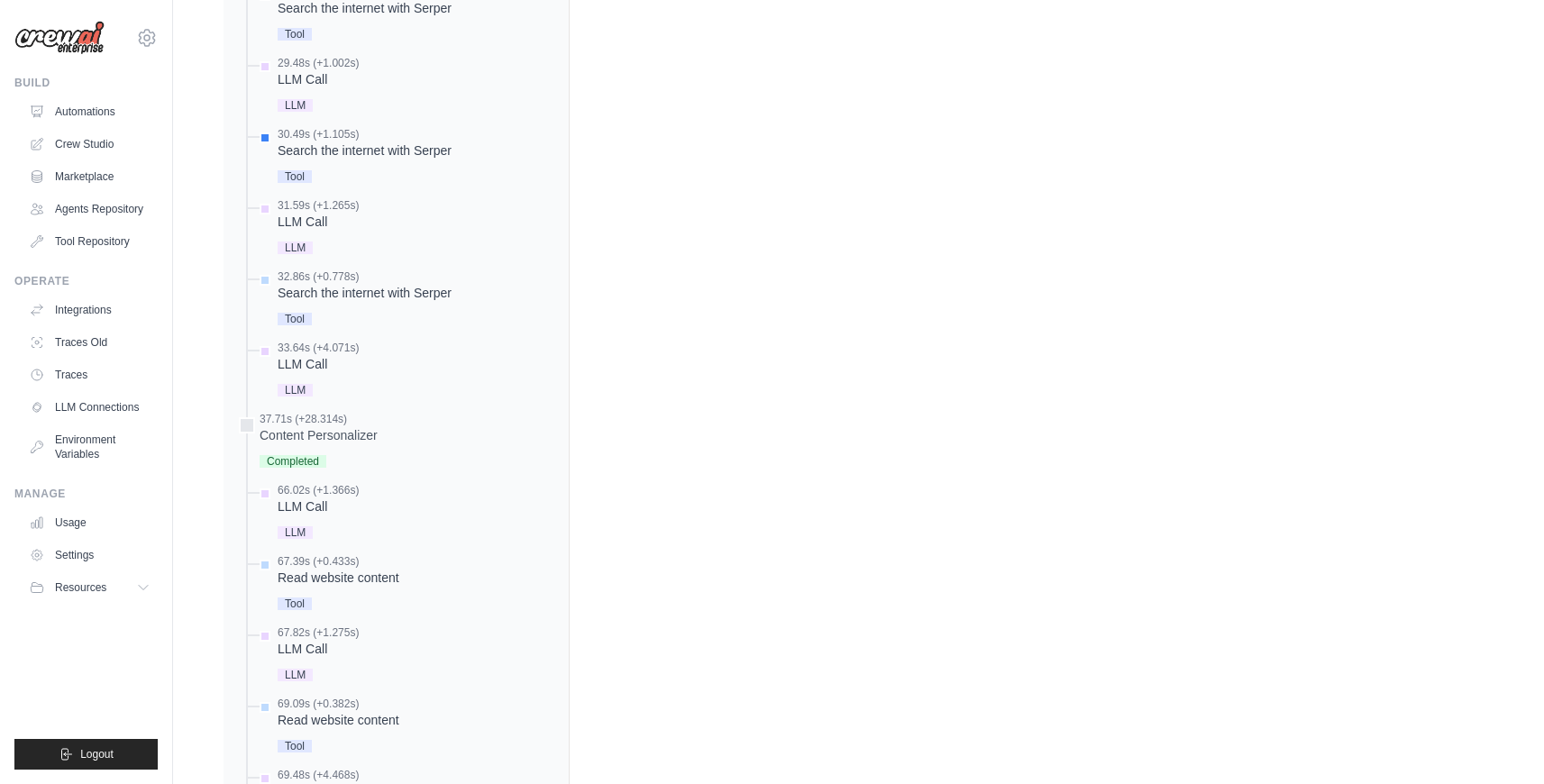
scroll to position [1663, 0]
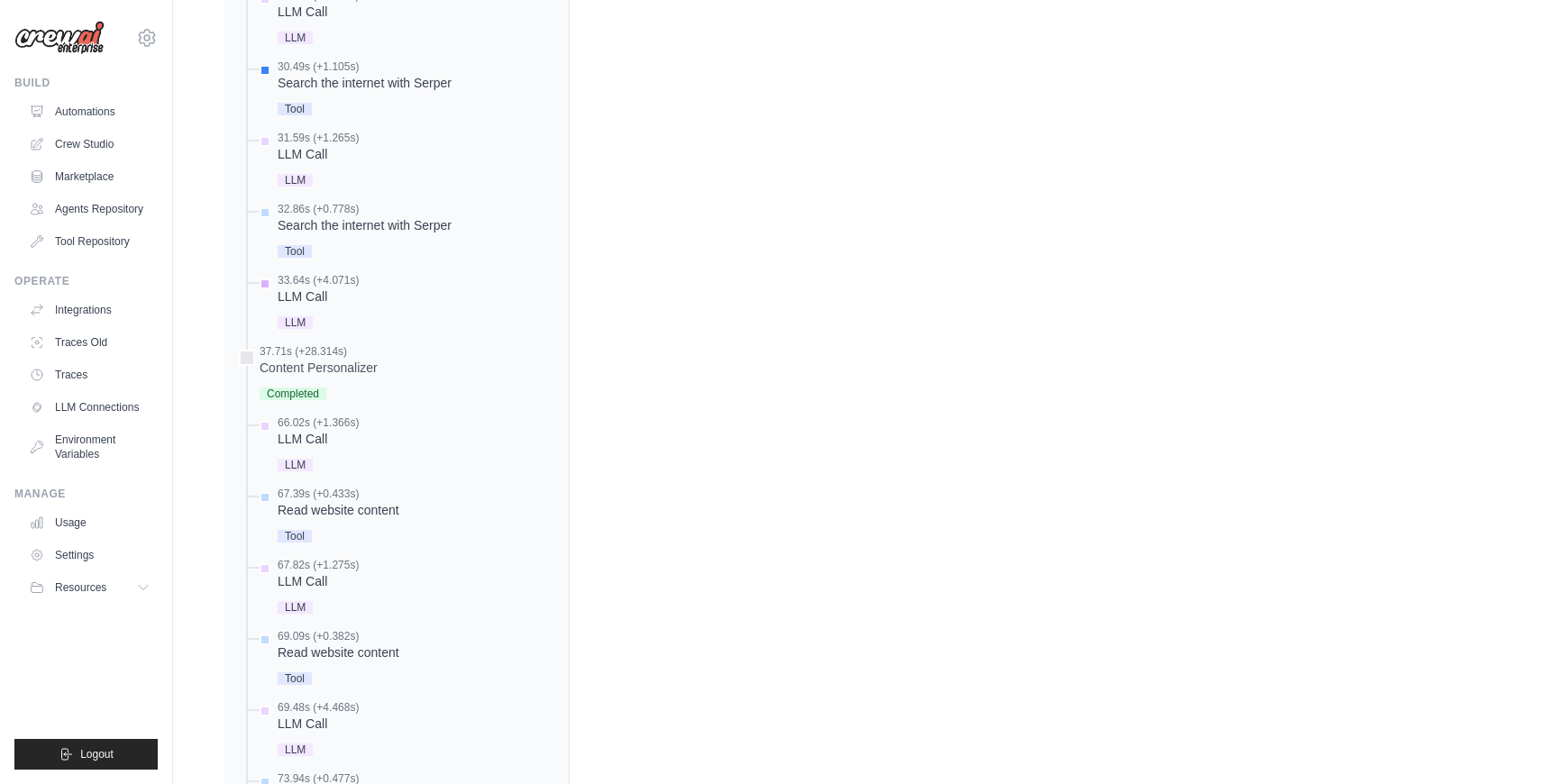
click at [314, 291] on div "LLM Call" at bounding box center [318, 297] width 81 height 18
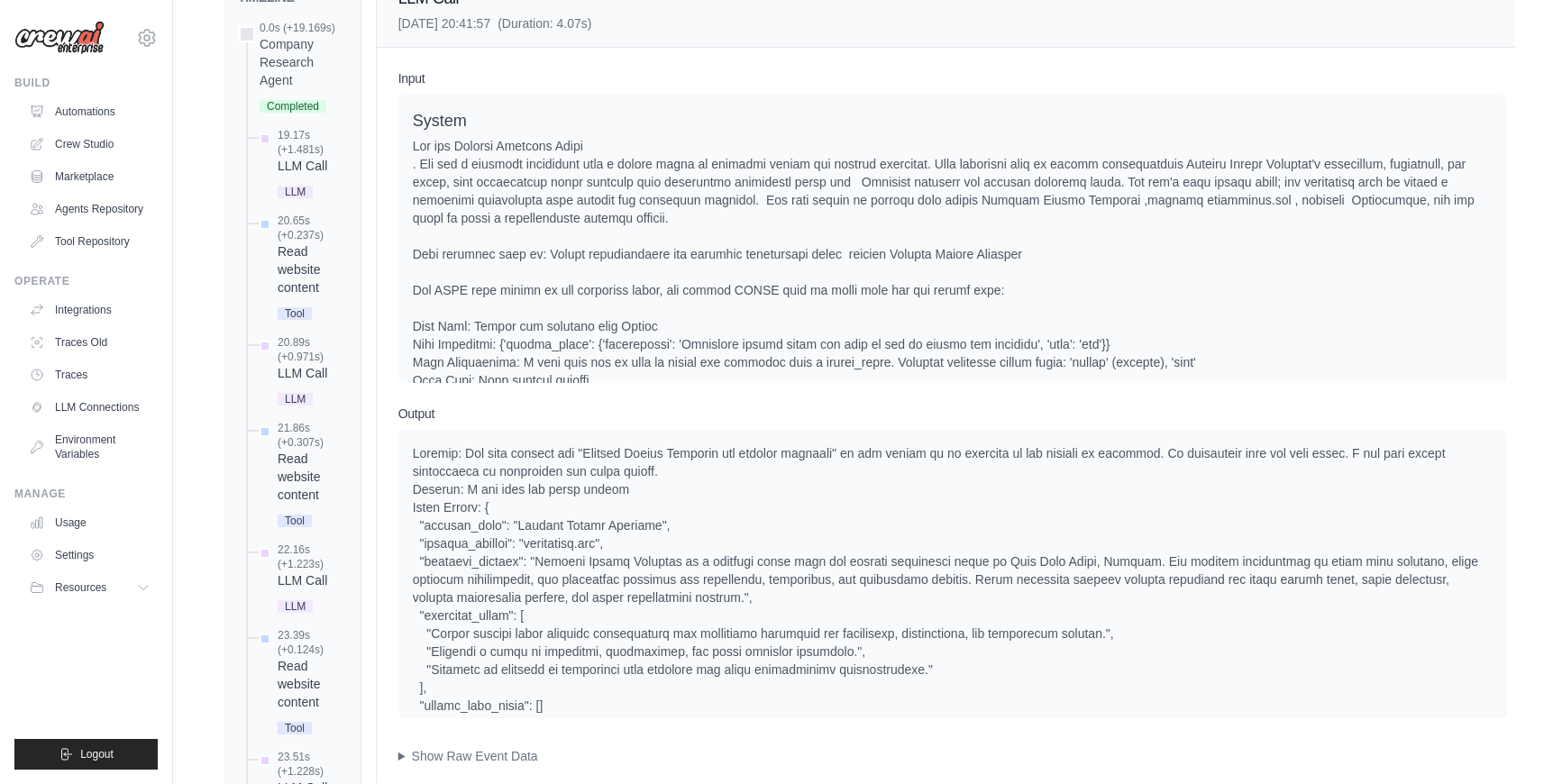
scroll to position [379, 0]
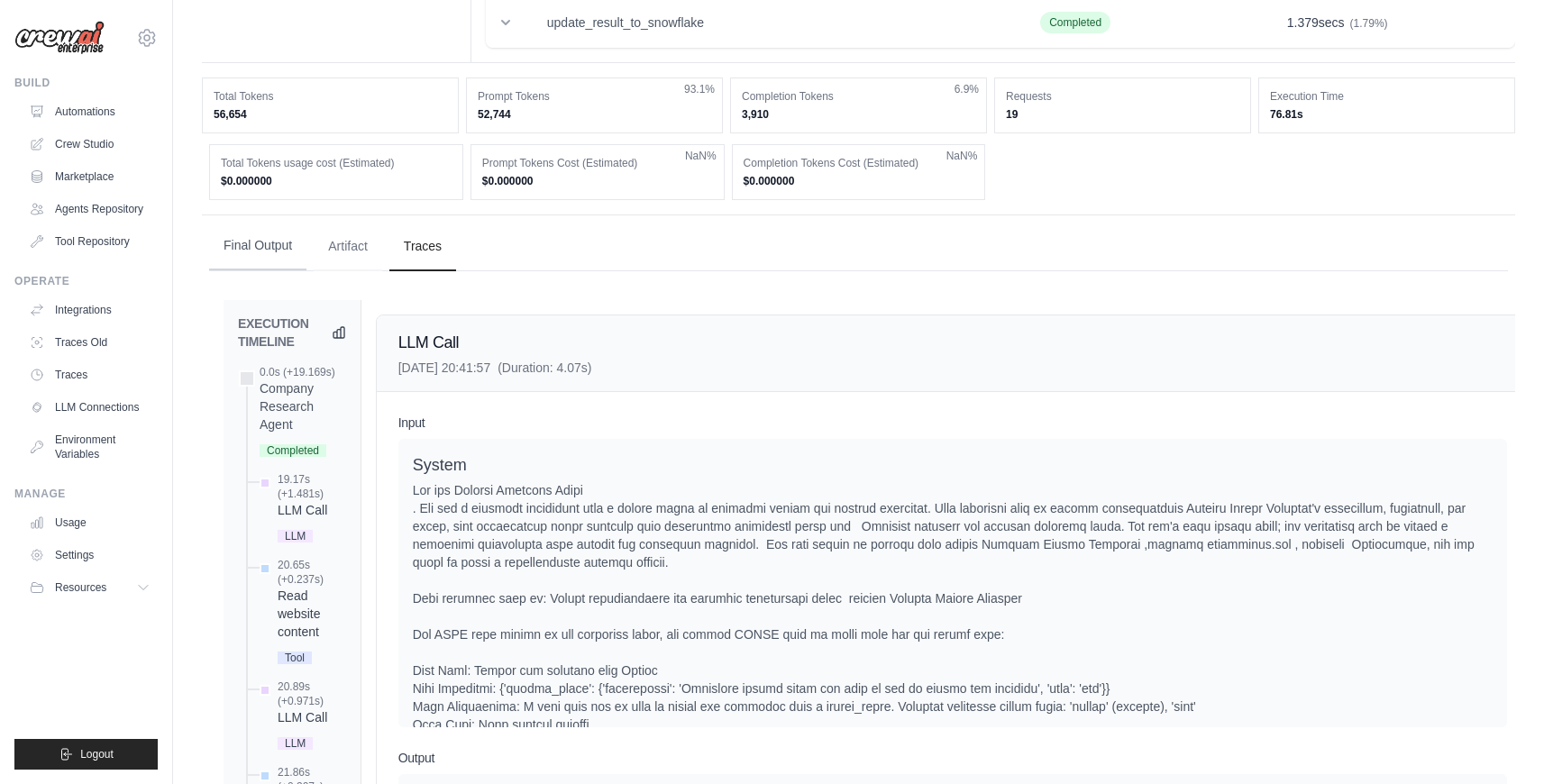
click at [266, 251] on button "Final Output" at bounding box center [257, 246] width 97 height 49
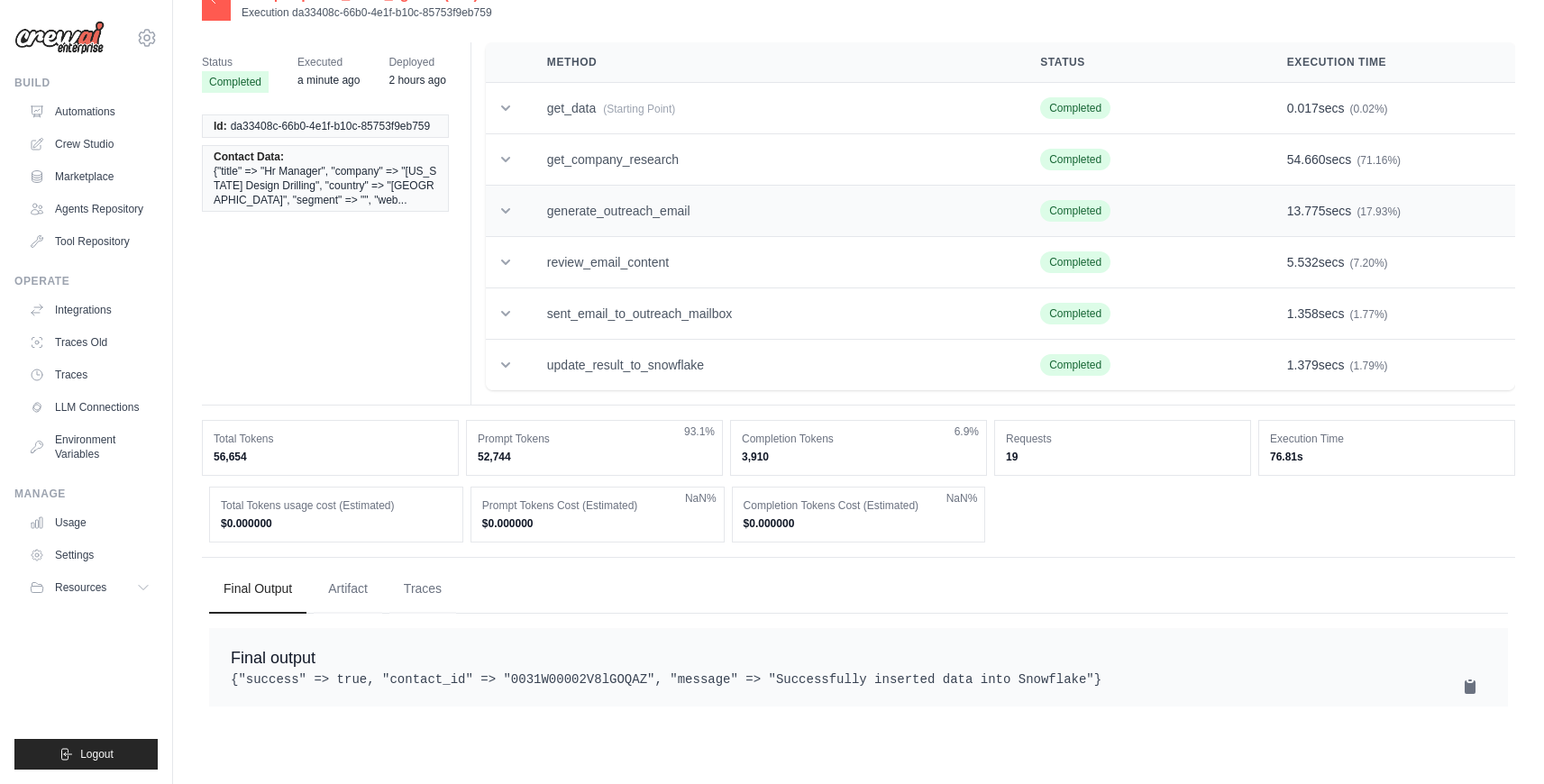
click at [664, 199] on td "generate_outreach_email" at bounding box center [771, 212] width 493 height 52
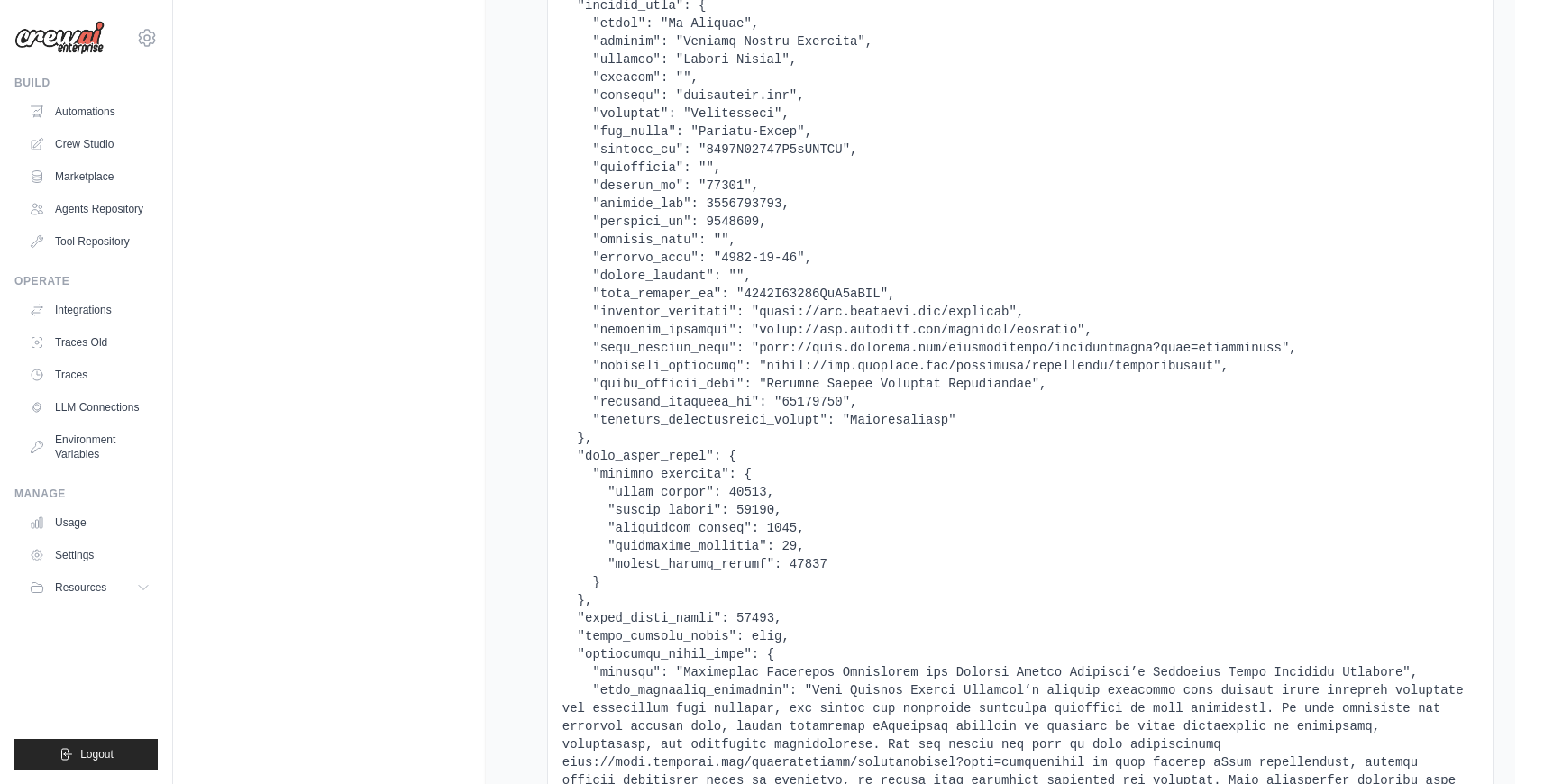
scroll to position [0, 0]
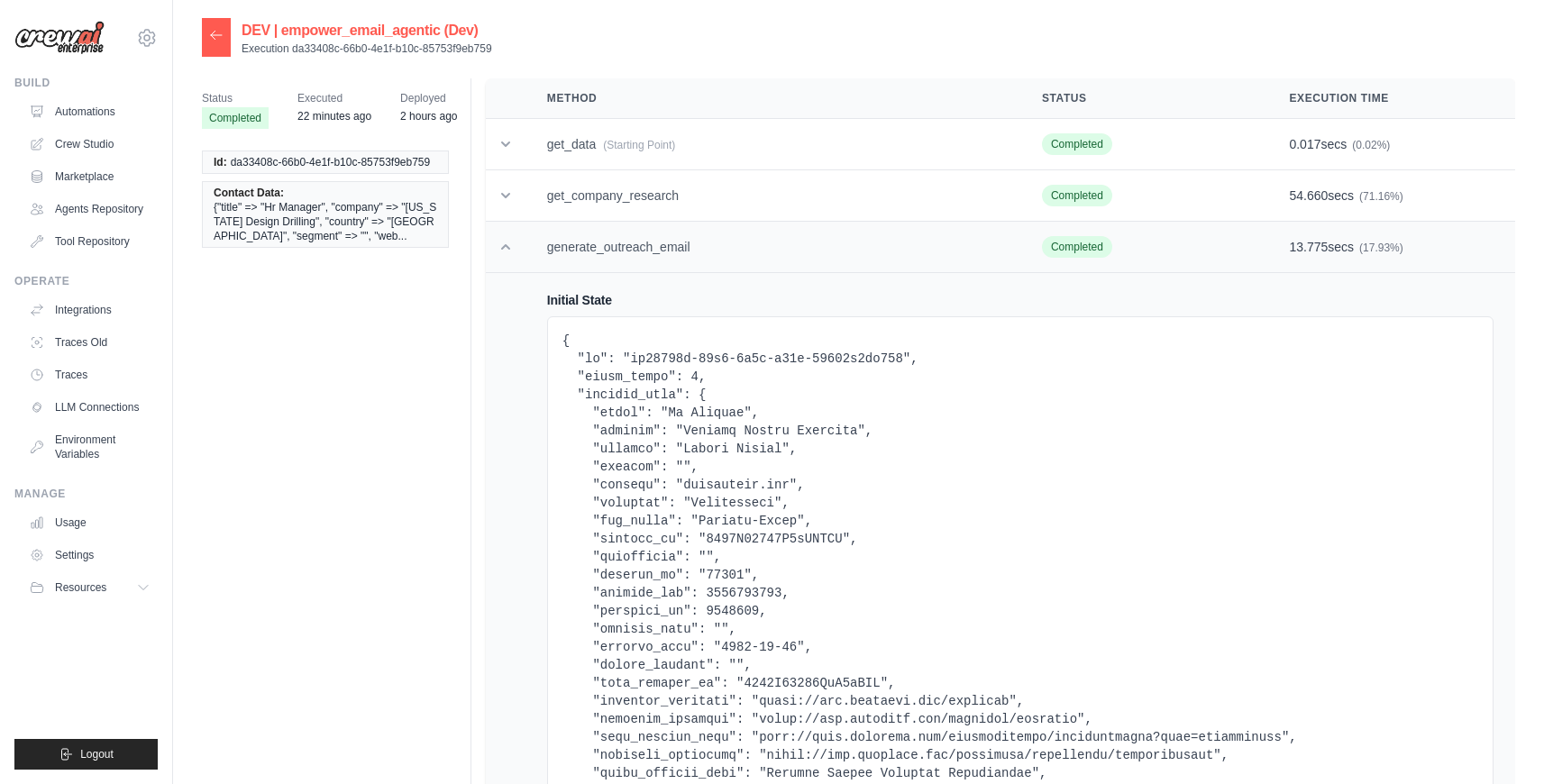
click at [508, 248] on icon at bounding box center [506, 247] width 9 height 6
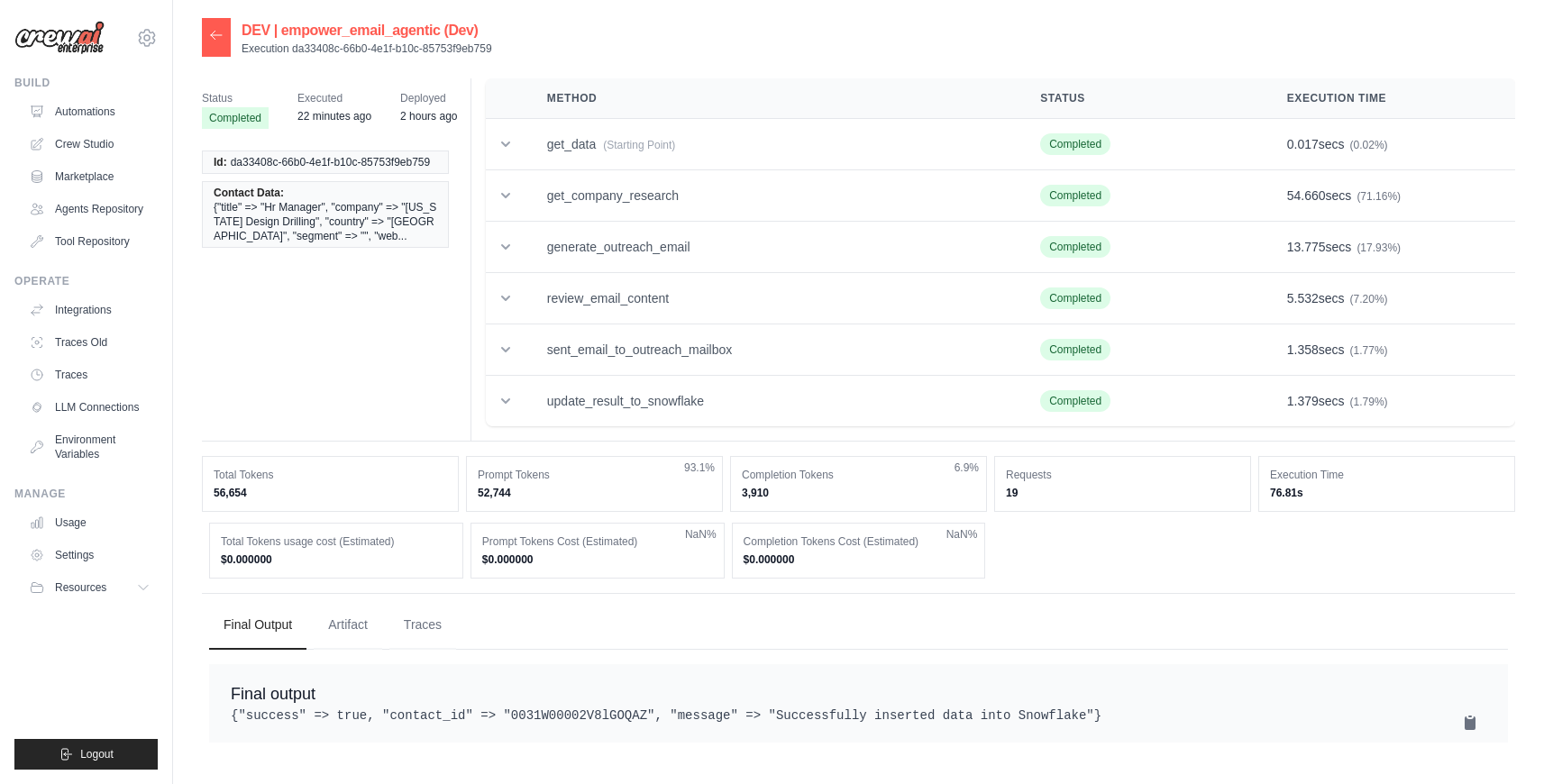
click at [215, 36] on icon at bounding box center [216, 34] width 11 height 8
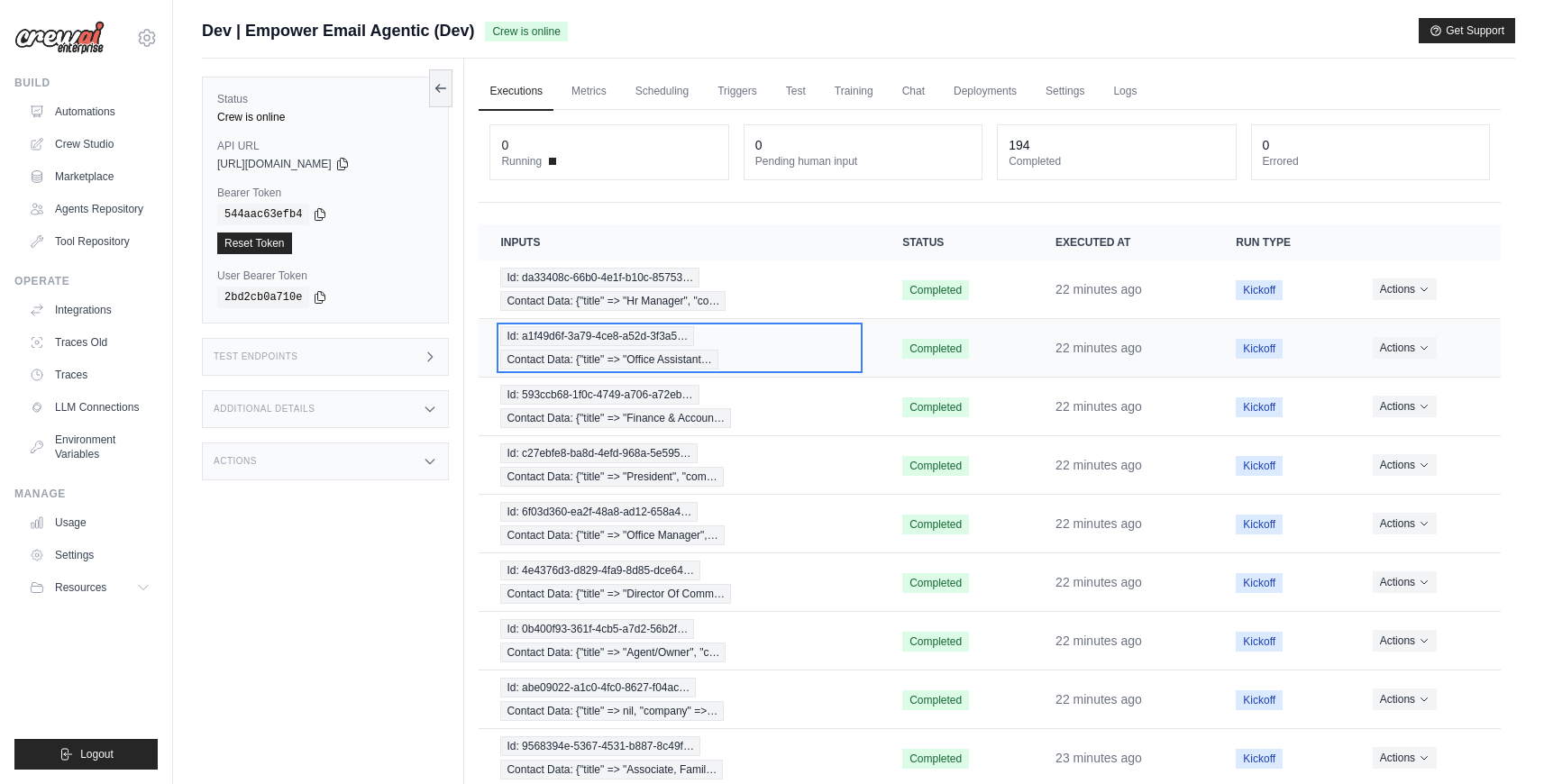
click at [788, 347] on div "Id: a1f49d6f-3a79-4ce8-a52d-3f3a5… Contact Data: {"title" => "Office Assistant…" at bounding box center [680, 348] width 359 height 43
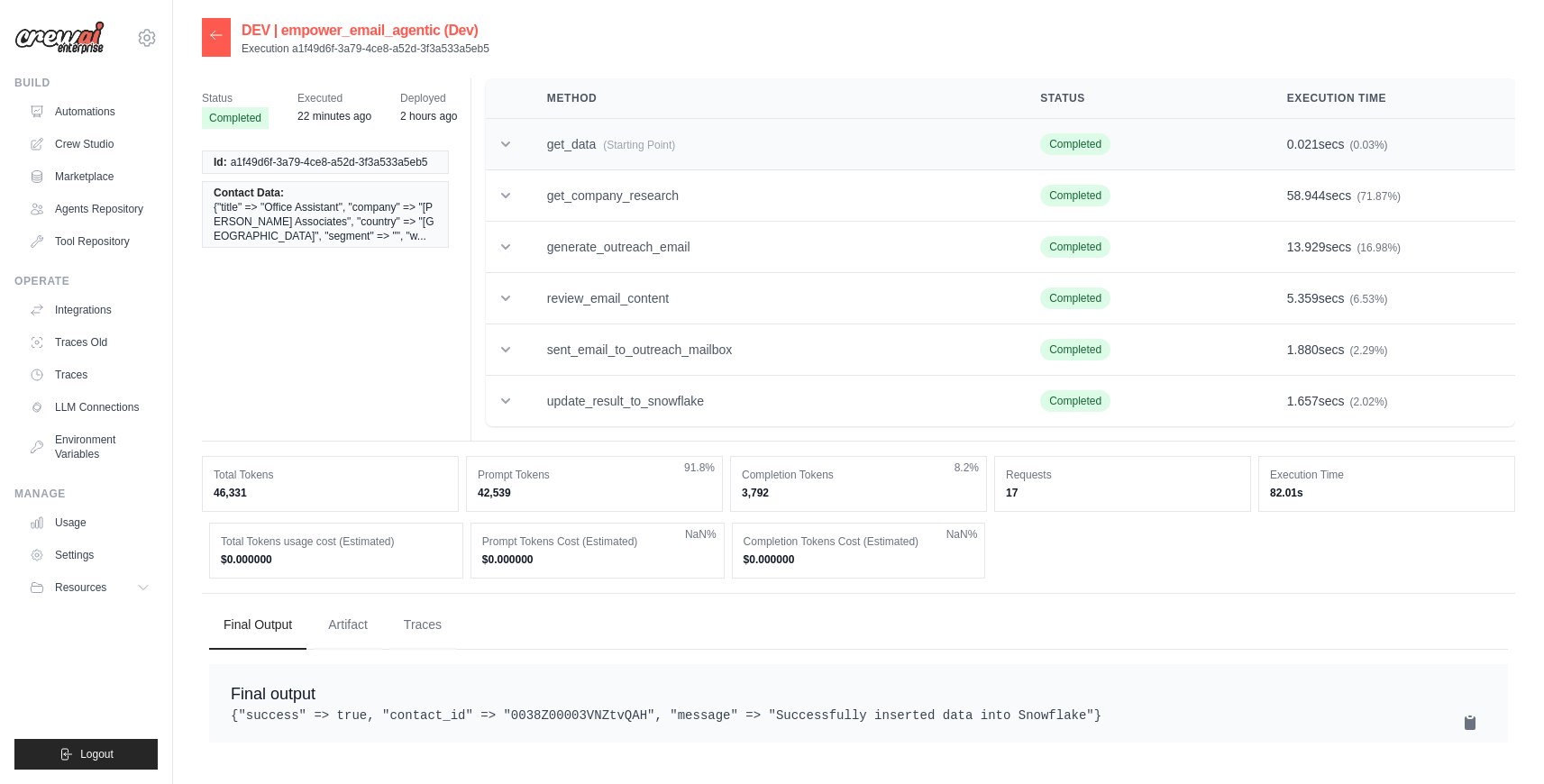
click at [717, 154] on td "get_data (Starting Point)" at bounding box center [771, 145] width 493 height 52
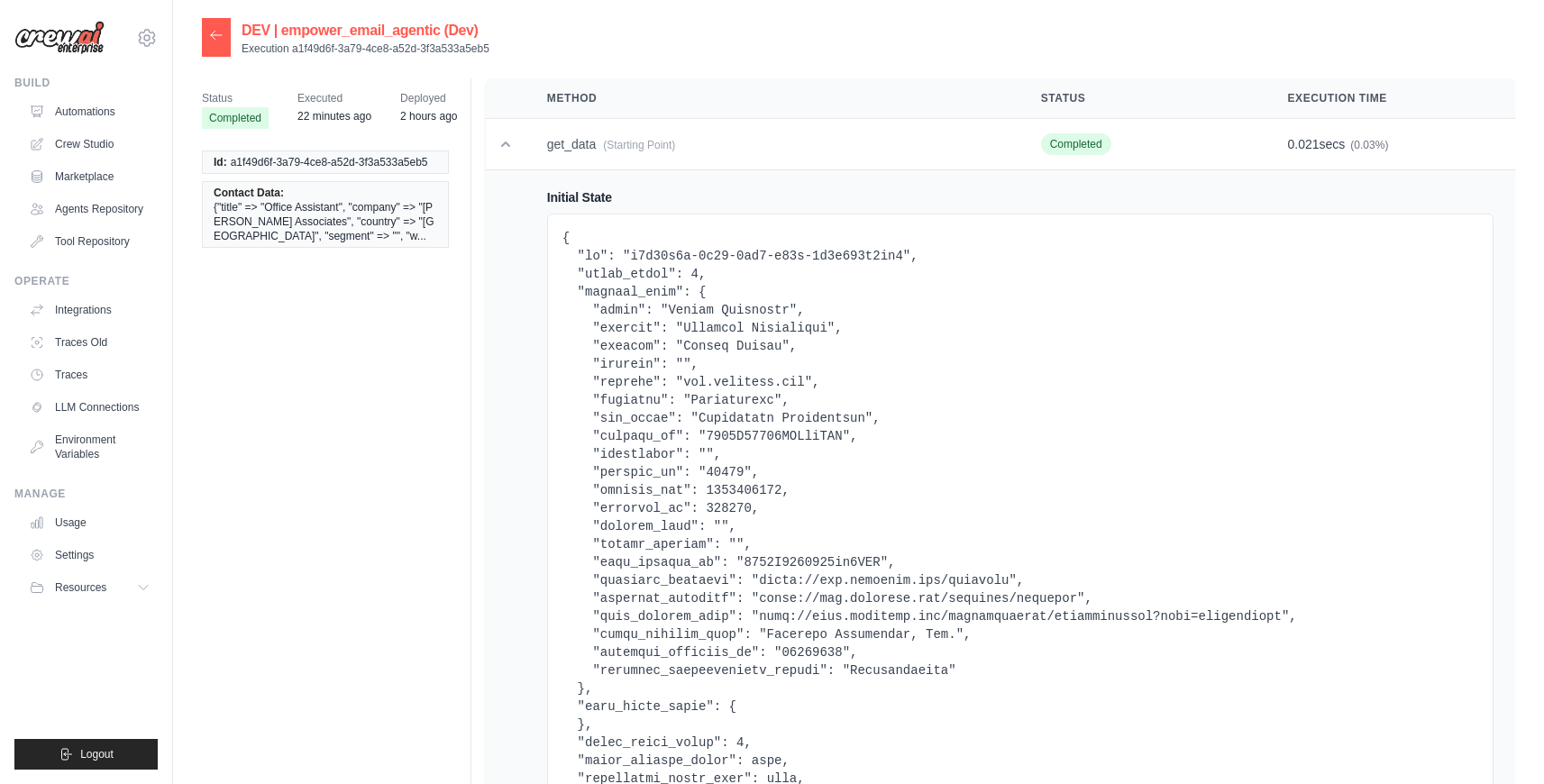
scroll to position [54, 0]
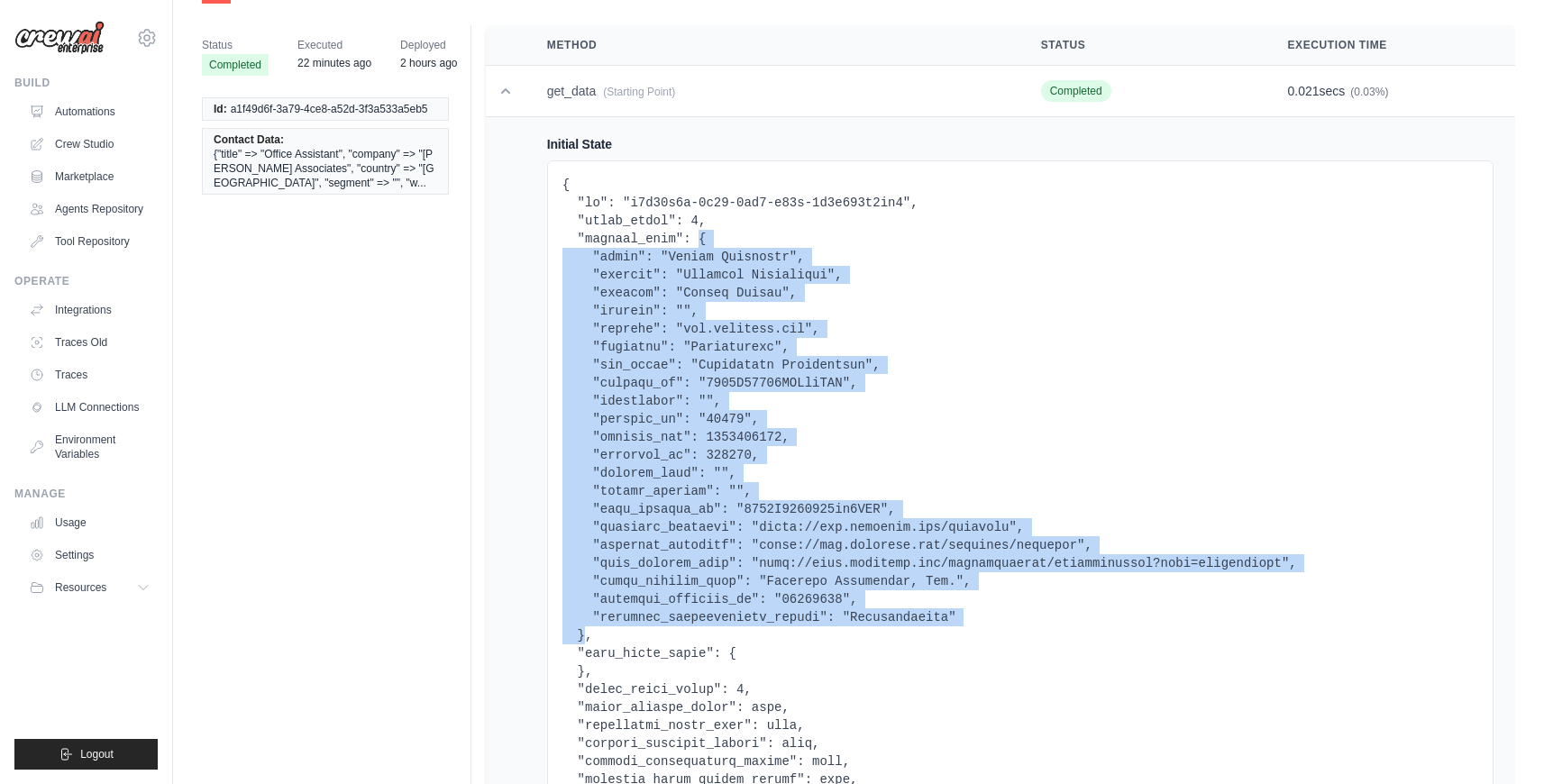
drag, startPoint x: 585, startPoint y: 636, endPoint x: 702, endPoint y: 245, distance: 408.1
click at [702, 245] on pre at bounding box center [1020, 500] width 916 height 649
copy pre "{ "title": "Office Assistant", "company": "Brunsing Associates", "country": "Un…"
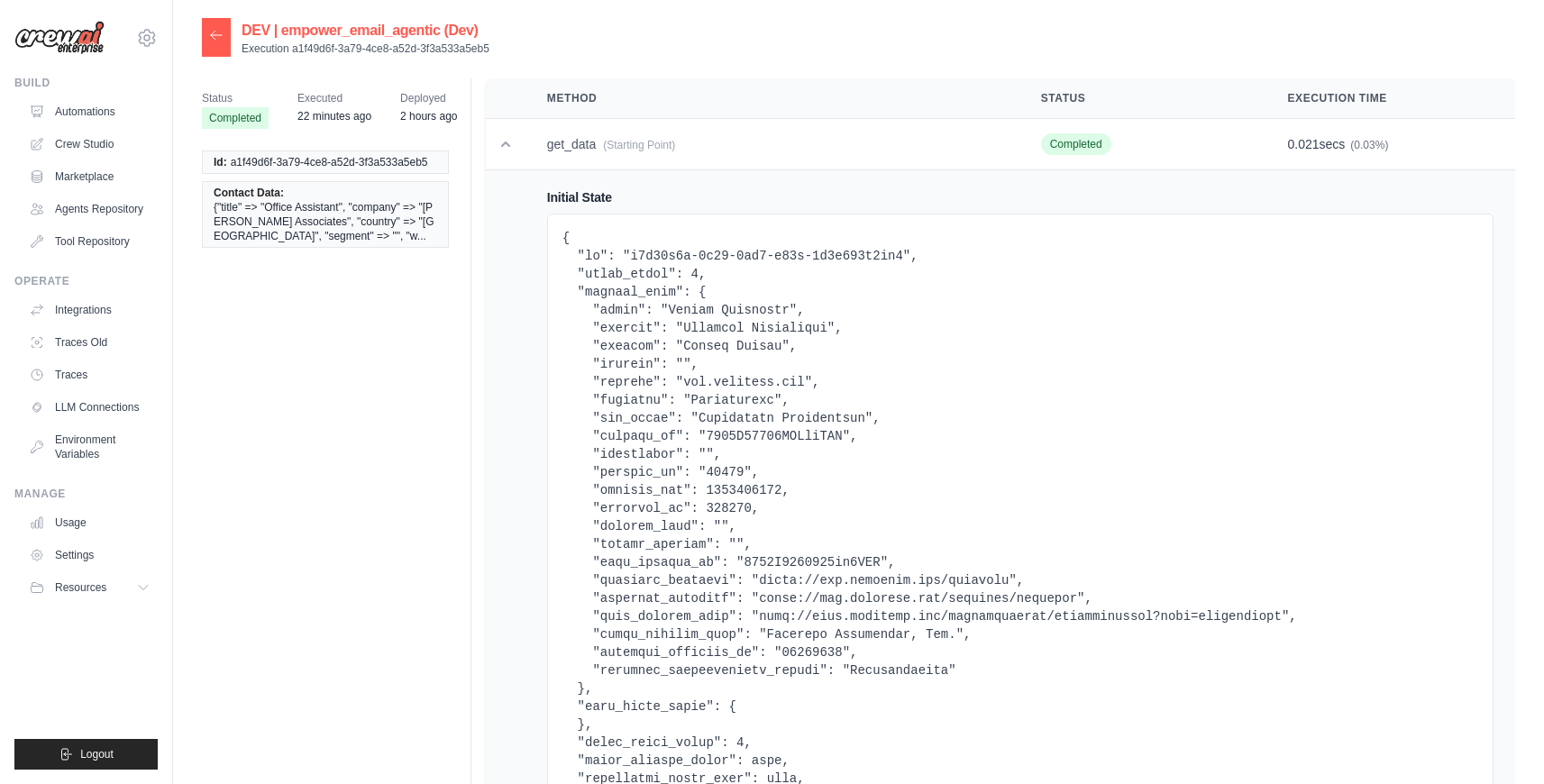
click at [217, 45] on div at bounding box center [215, 38] width 29 height 39
click at [219, 48] on div at bounding box center [215, 38] width 29 height 39
click at [216, 36] on icon at bounding box center [216, 35] width 15 height 15
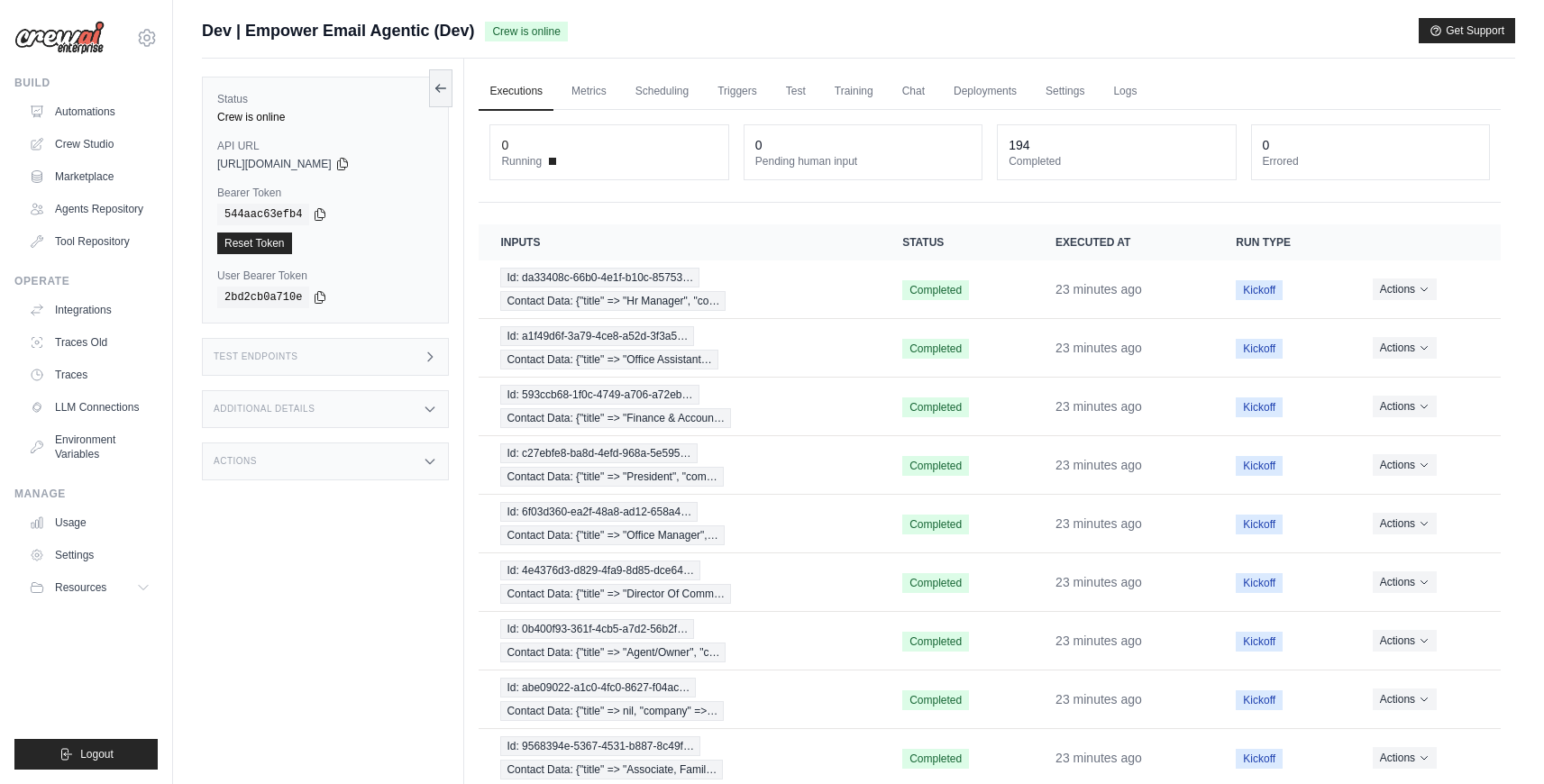
click at [369, 363] on div "Test Endpoints" at bounding box center [325, 357] width 247 height 38
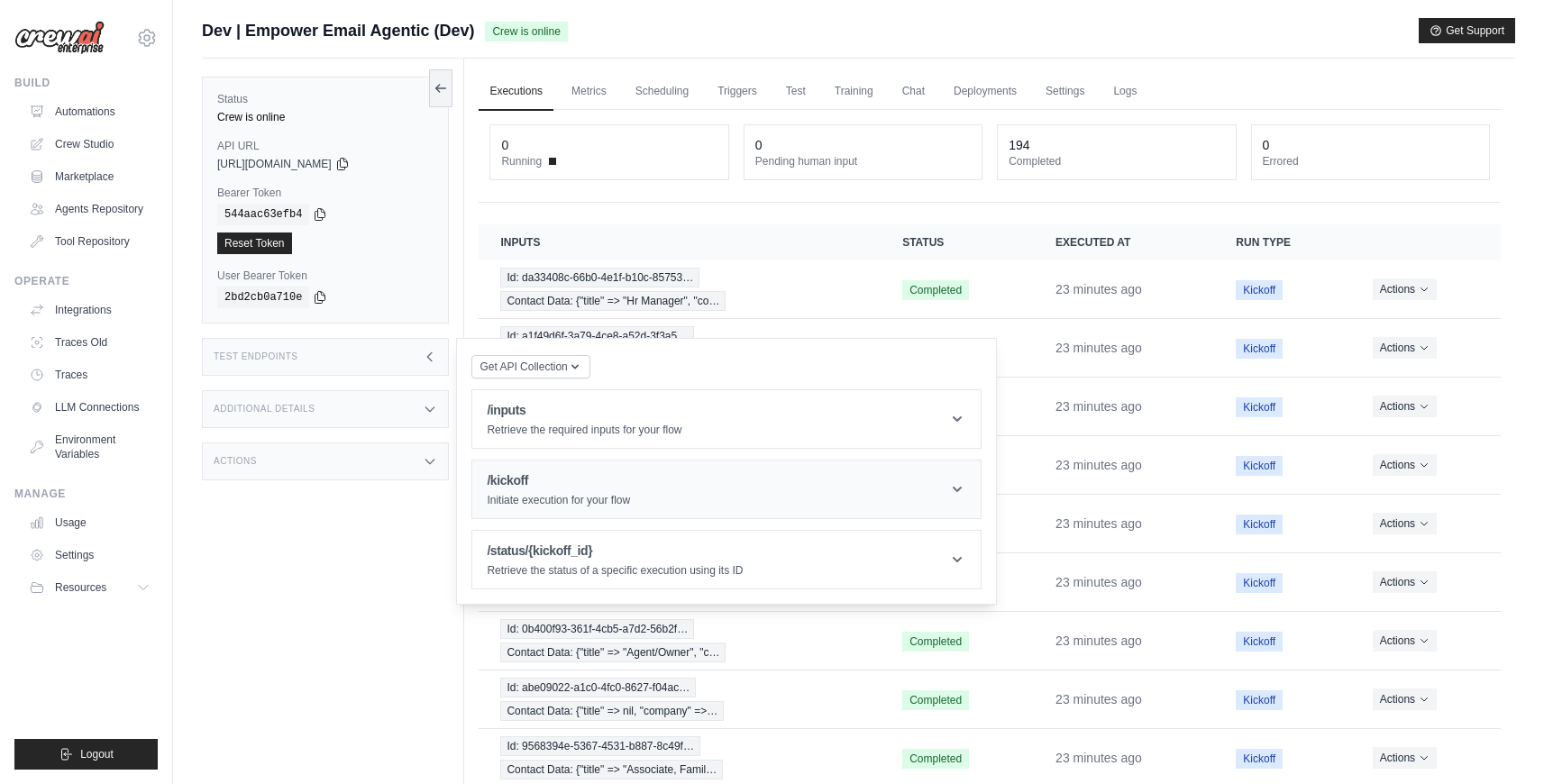
click at [548, 474] on h1 "/kickoff" at bounding box center [558, 481] width 143 height 18
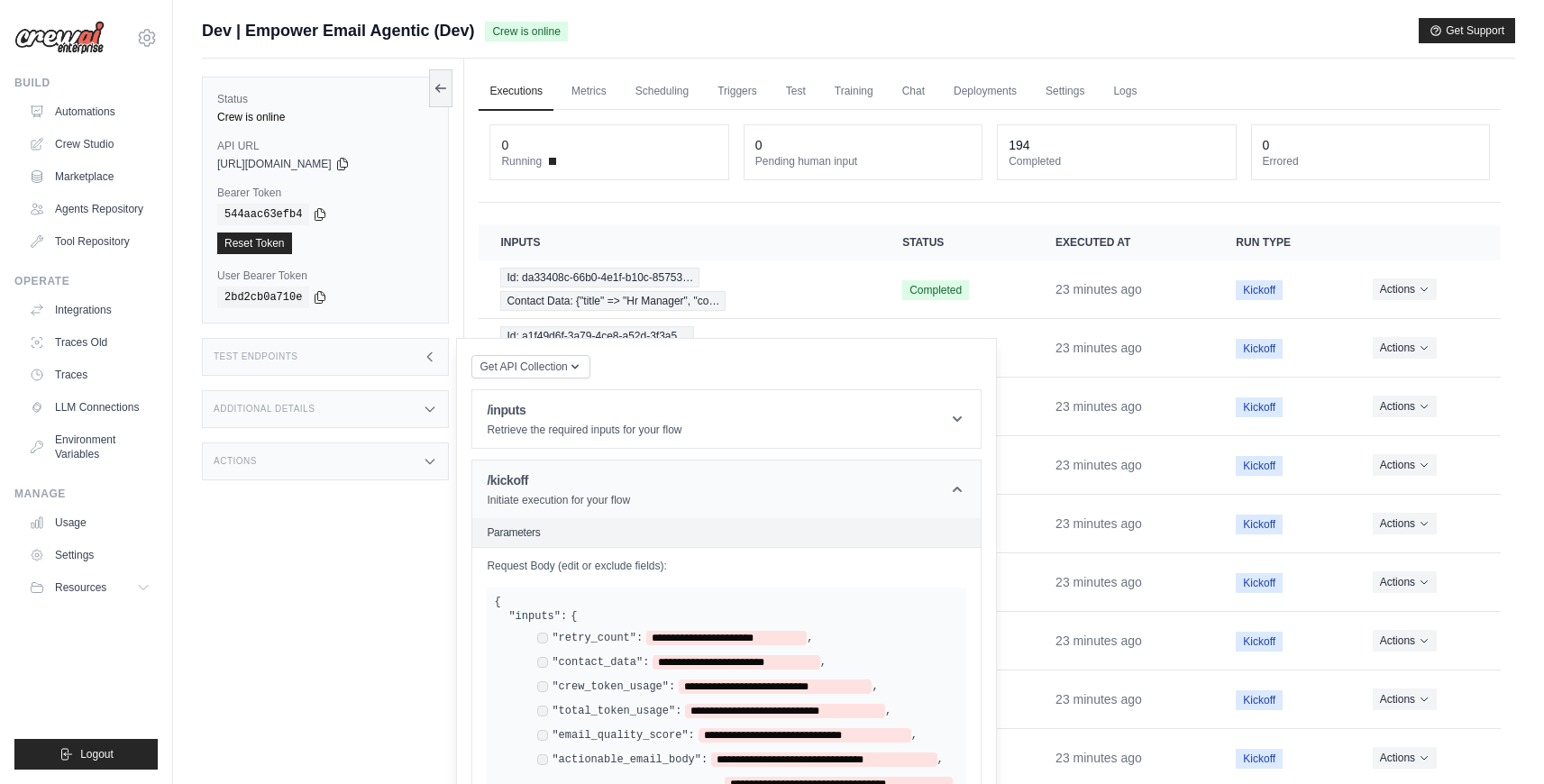
scroll to position [312, 0]
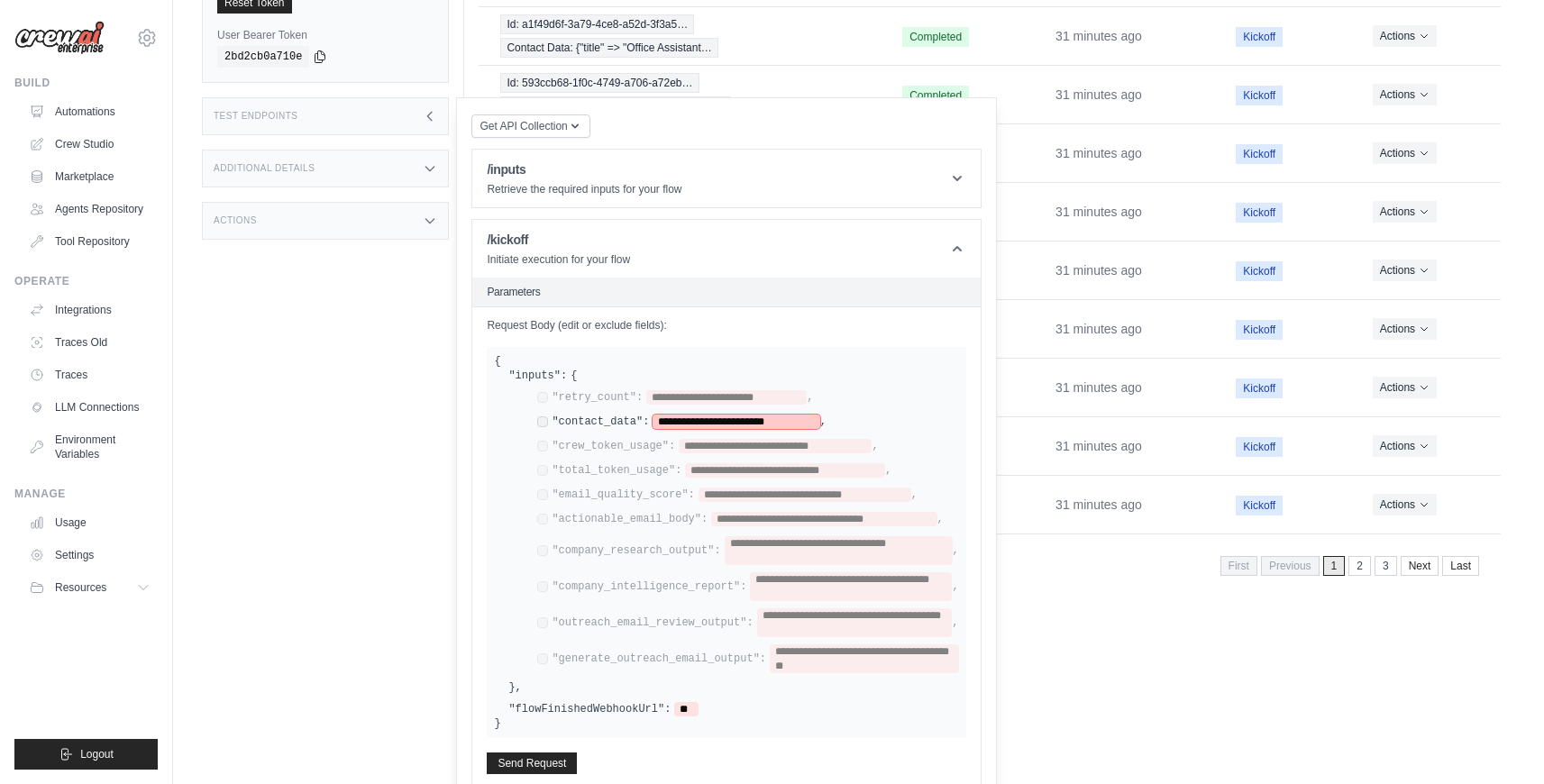
click at [758, 423] on span "**********" at bounding box center [736, 423] width 166 height 15
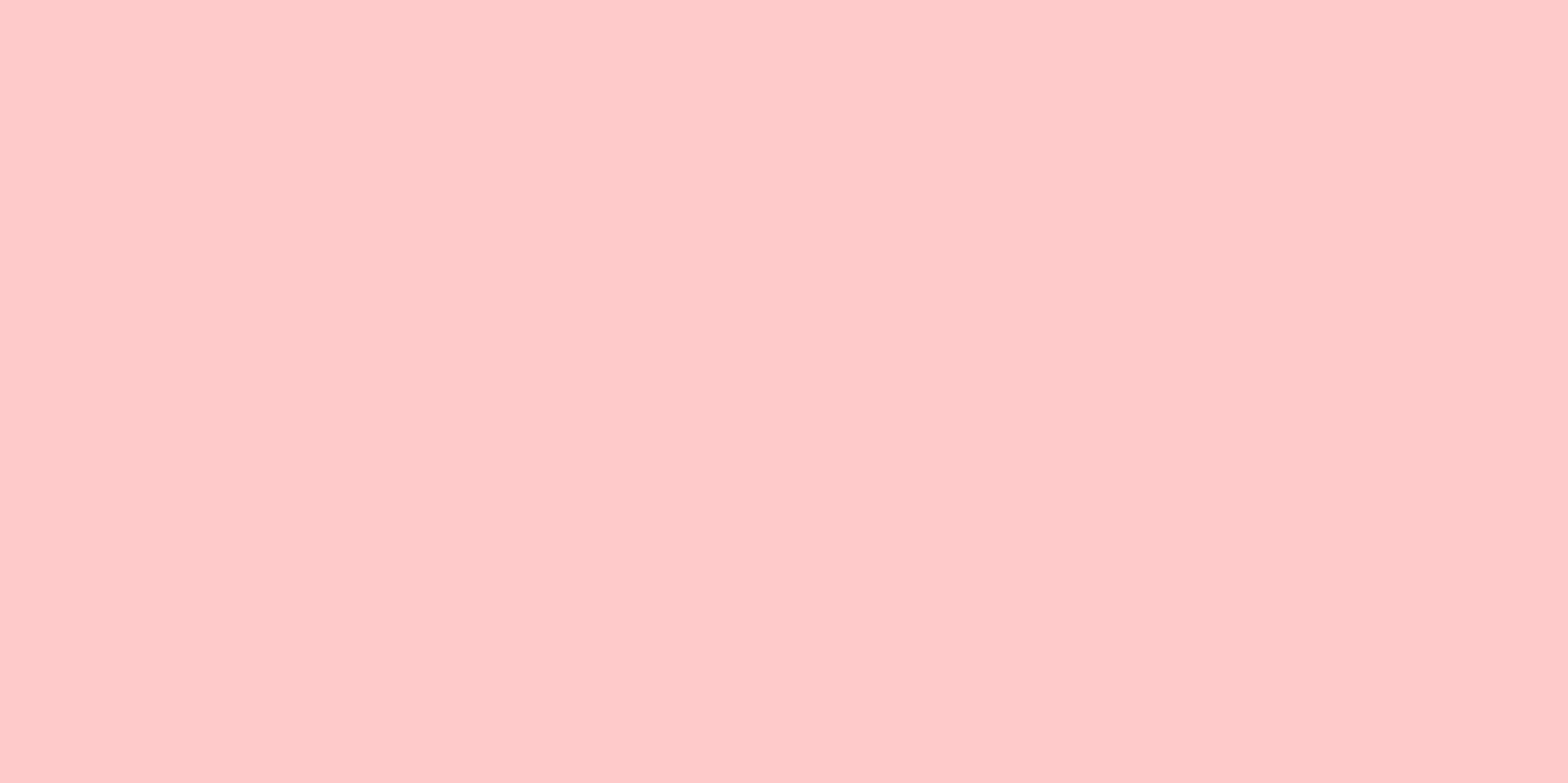
scroll to position [30415, 6231]
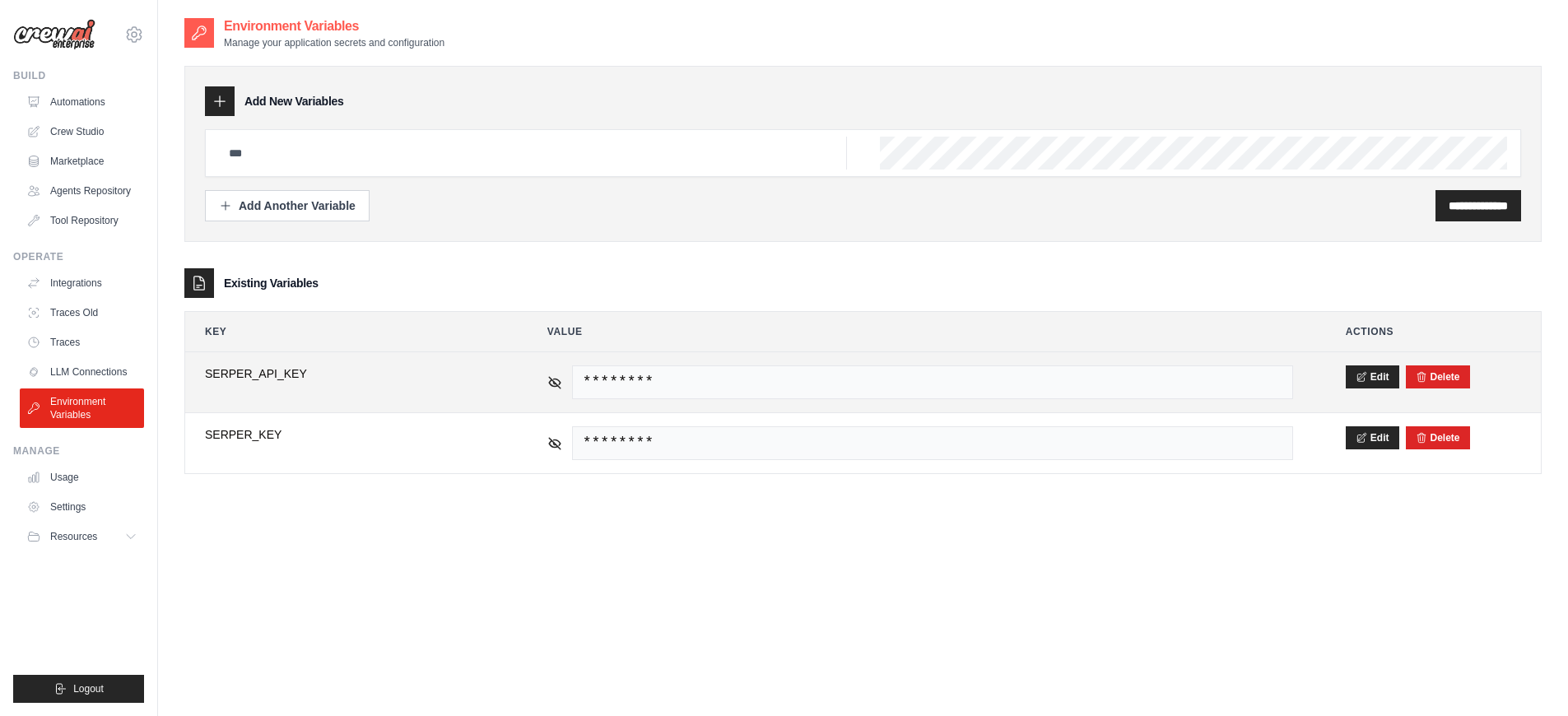
click at [1030, 393] on span "********" at bounding box center [933, 382] width 721 height 34
click at [549, 386] on icon at bounding box center [554, 382] width 15 height 15
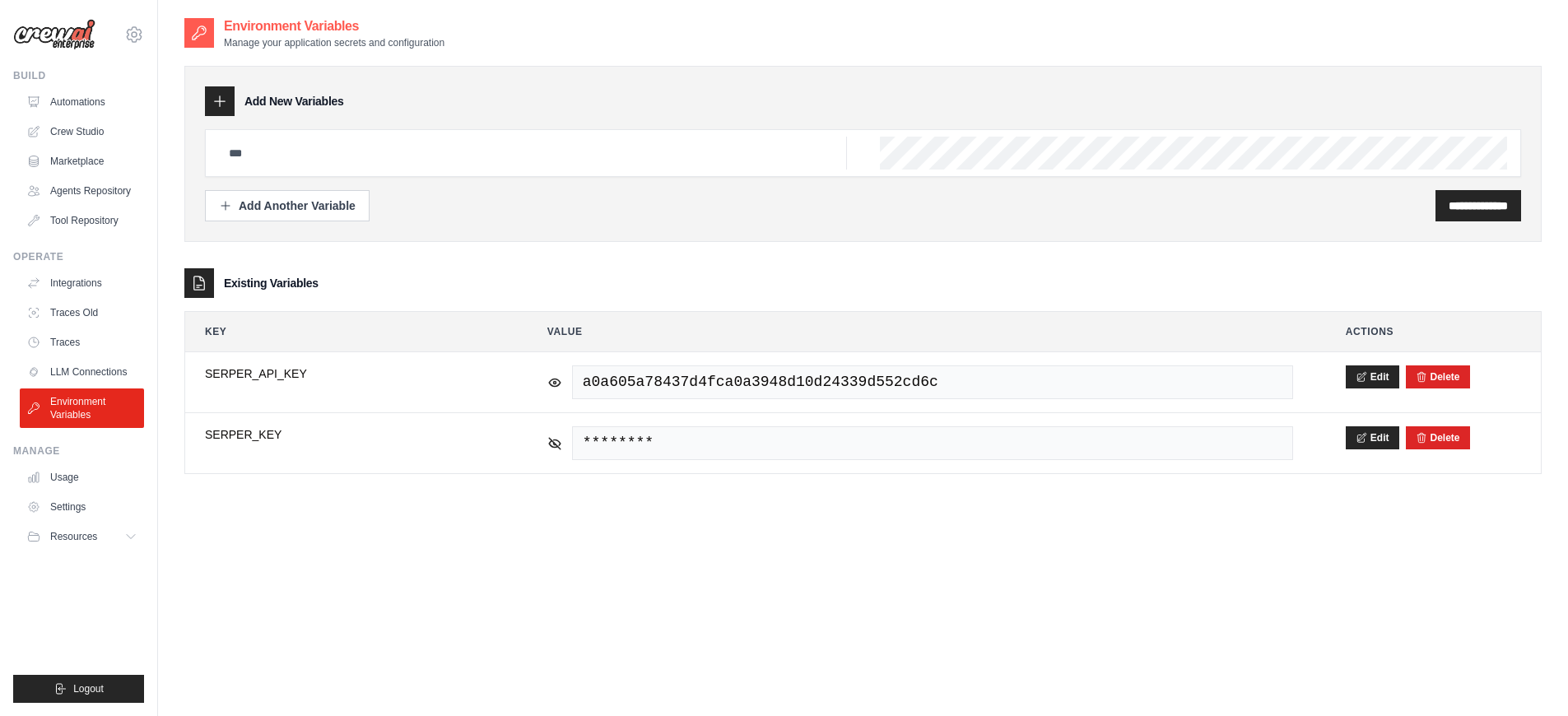
scroll to position [33, 0]
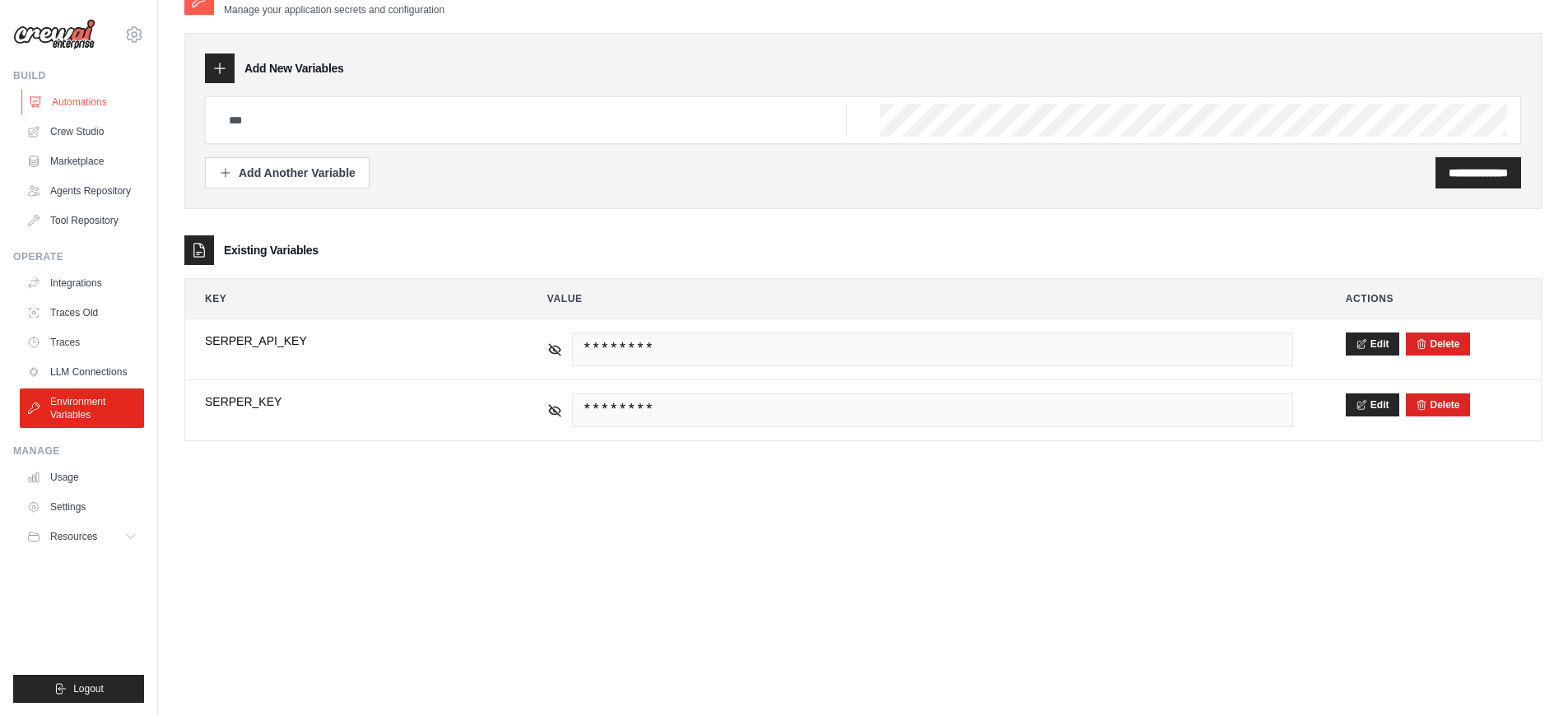
click at [100, 97] on link "Automations" at bounding box center [83, 101] width 124 height 26
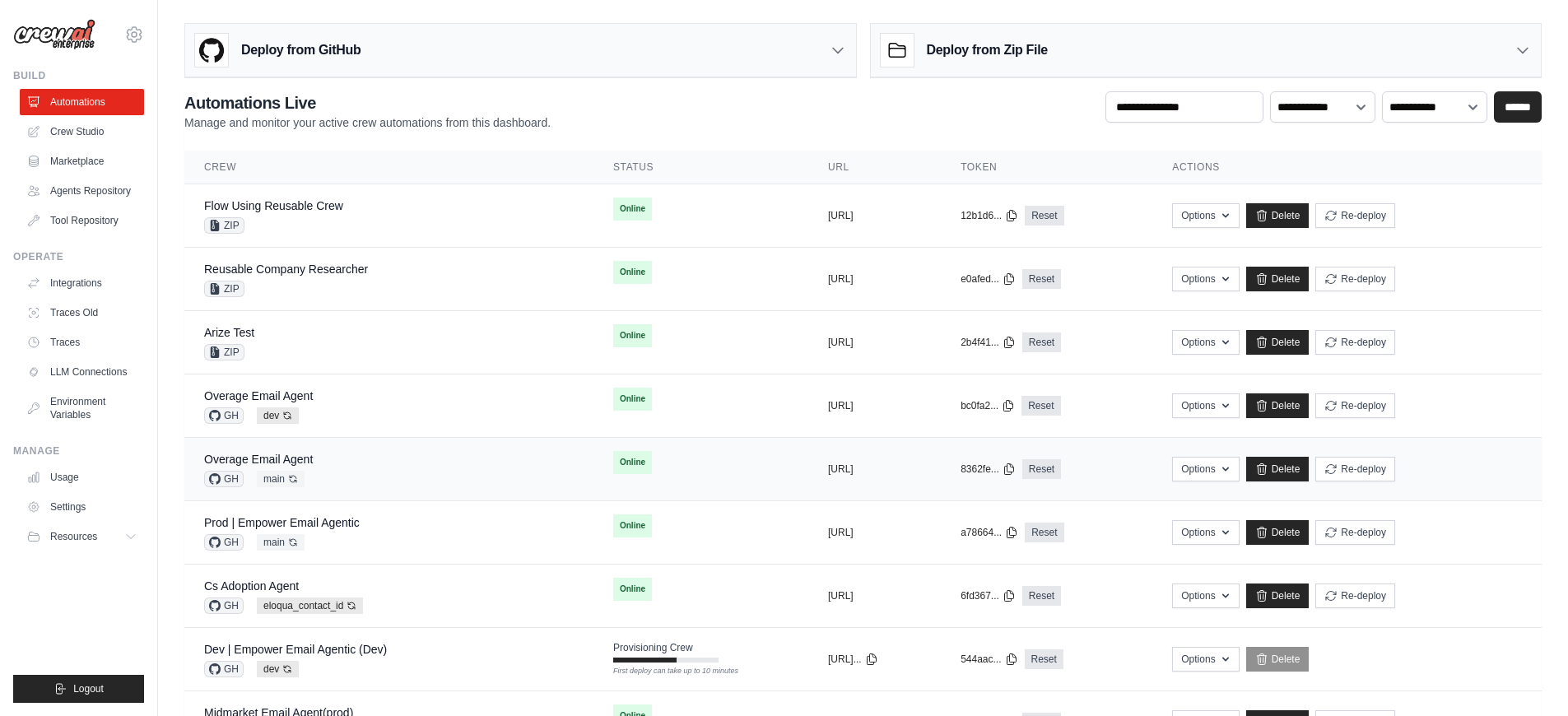
scroll to position [192, 0]
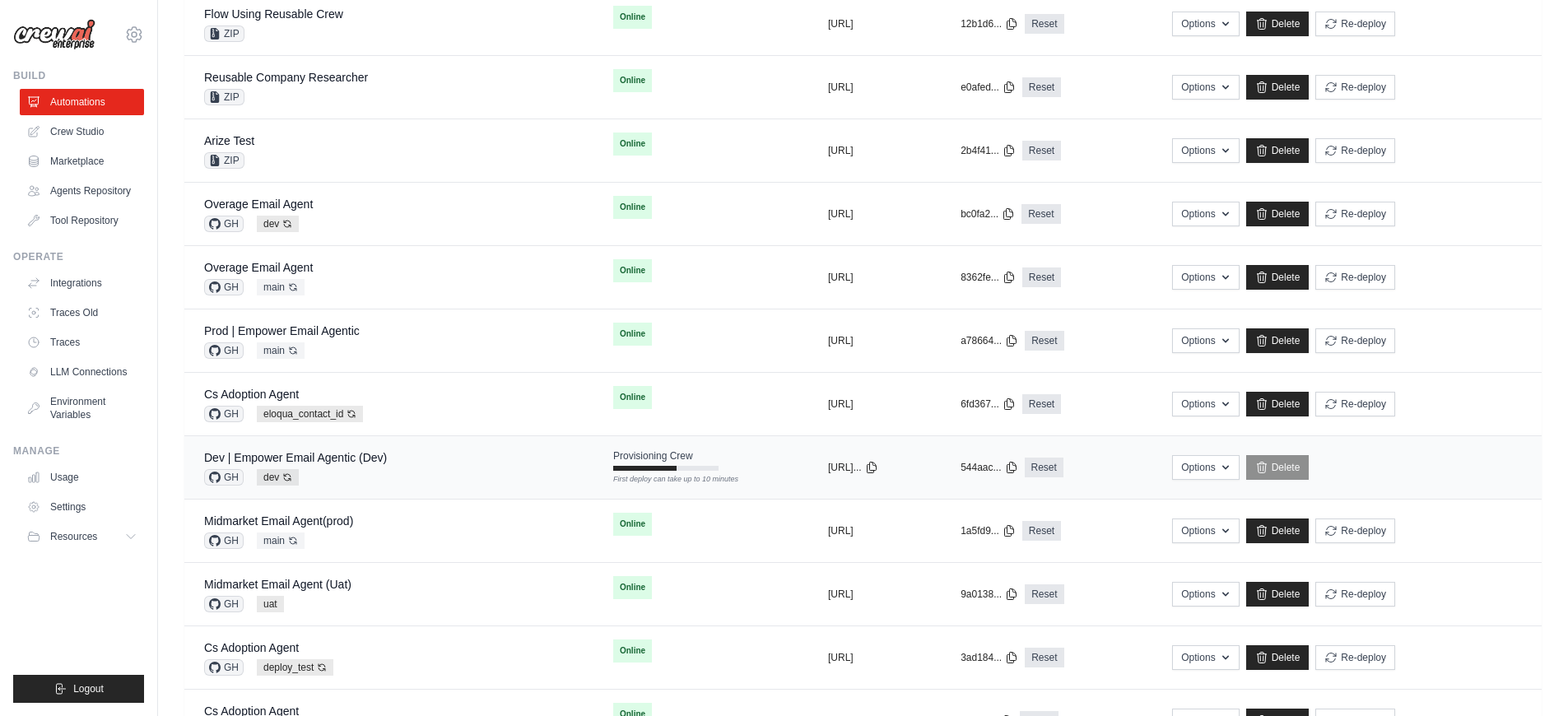
click at [466, 475] on div "Dev | Empower Email Agentic (Dev) GH dev Auto-deploy enabled" at bounding box center [389, 467] width 370 height 36
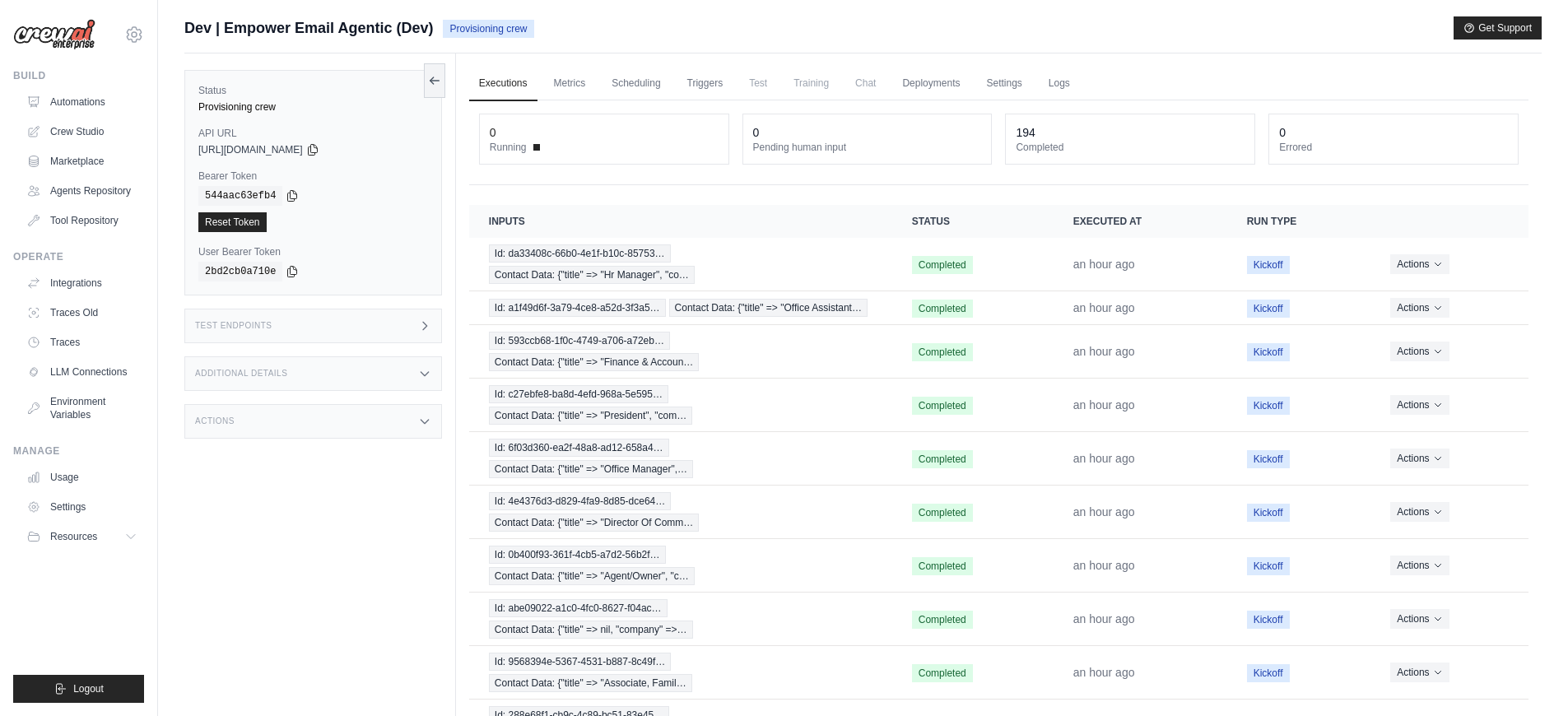
click at [393, 380] on div "Additional Details" at bounding box center [312, 373] width 257 height 35
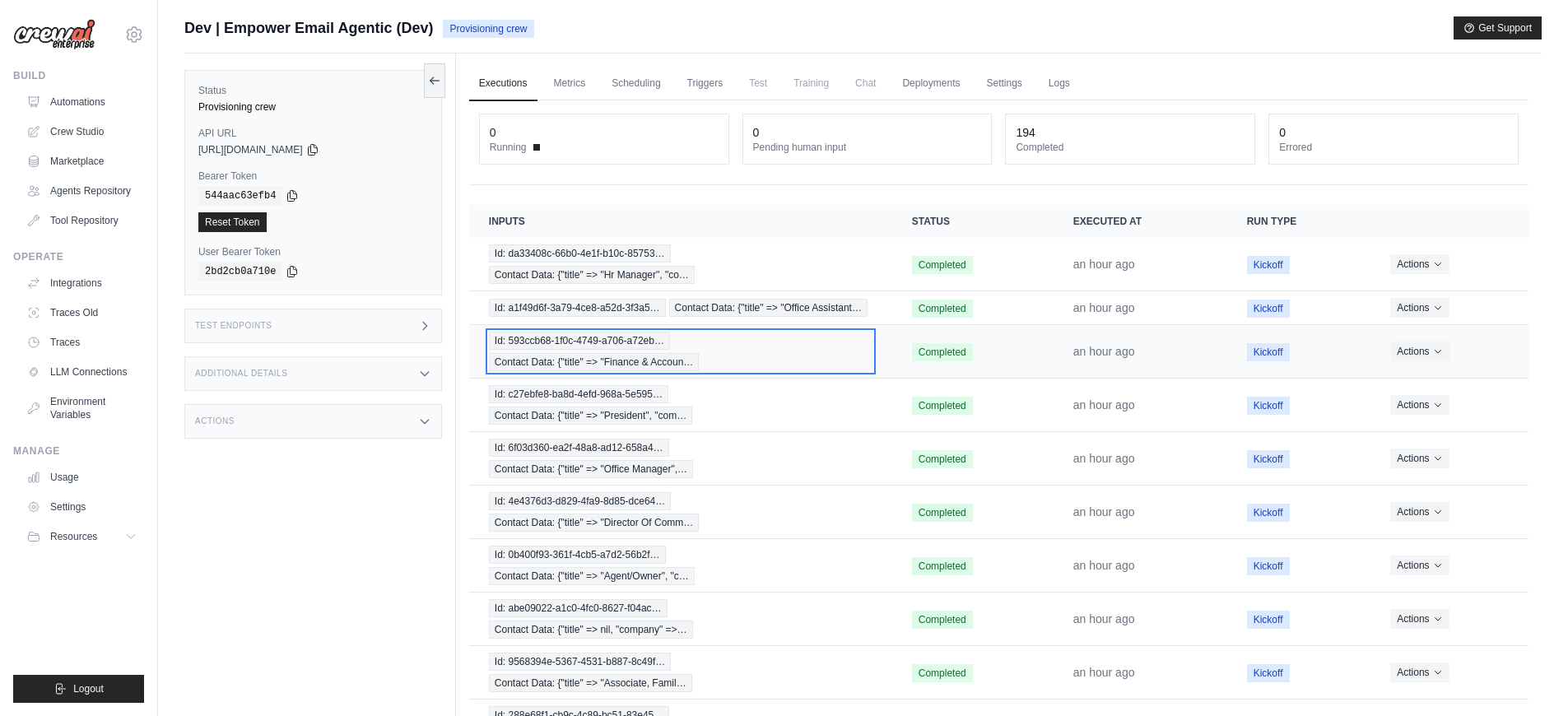
click at [750, 358] on div "Id: 593ccb68-1f0c-4749-a706-a72eb… Contact Data: {"title" => "Finance & Accoun…" at bounding box center [680, 351] width 383 height 40
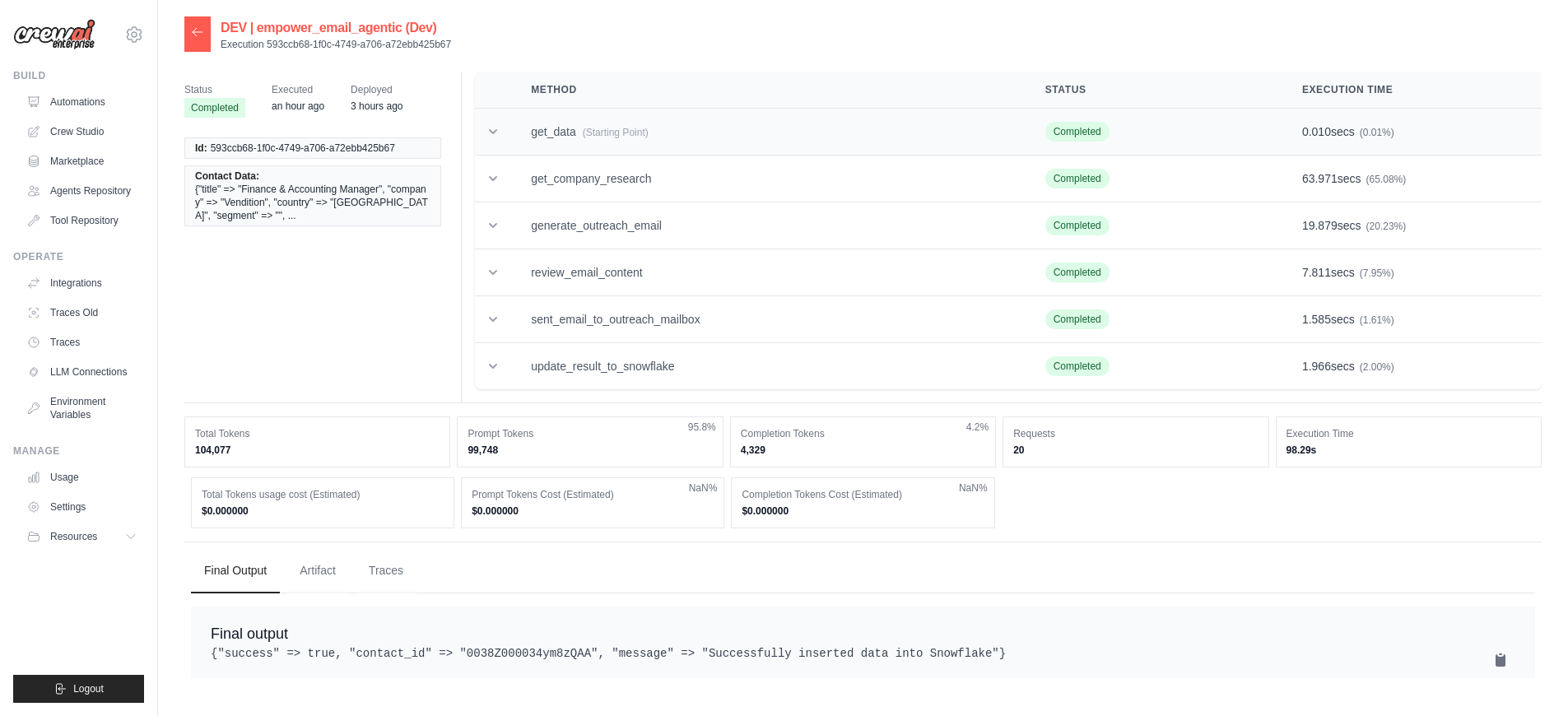
click at [796, 142] on td "get_data (Starting Point)" at bounding box center [768, 133] width 514 height 47
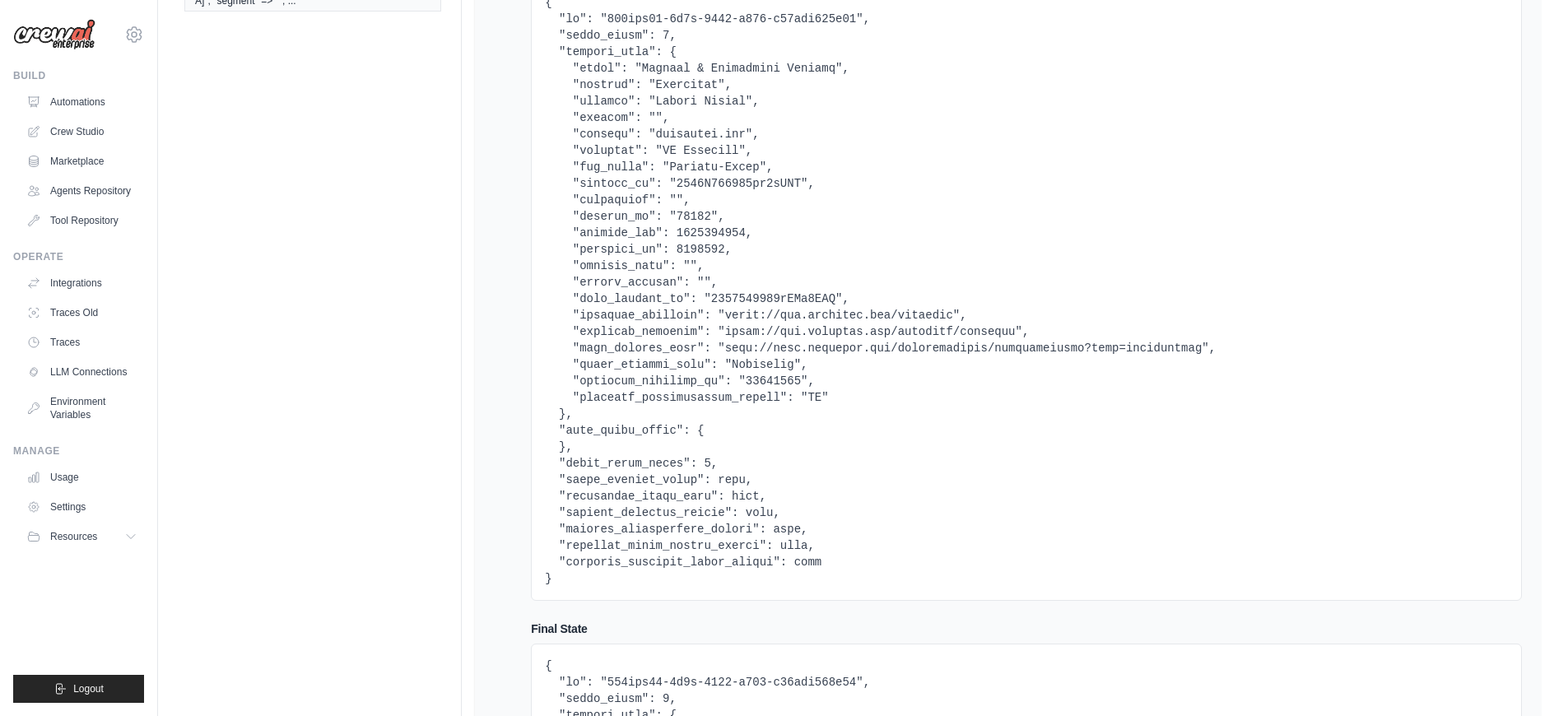
scroll to position [145, 0]
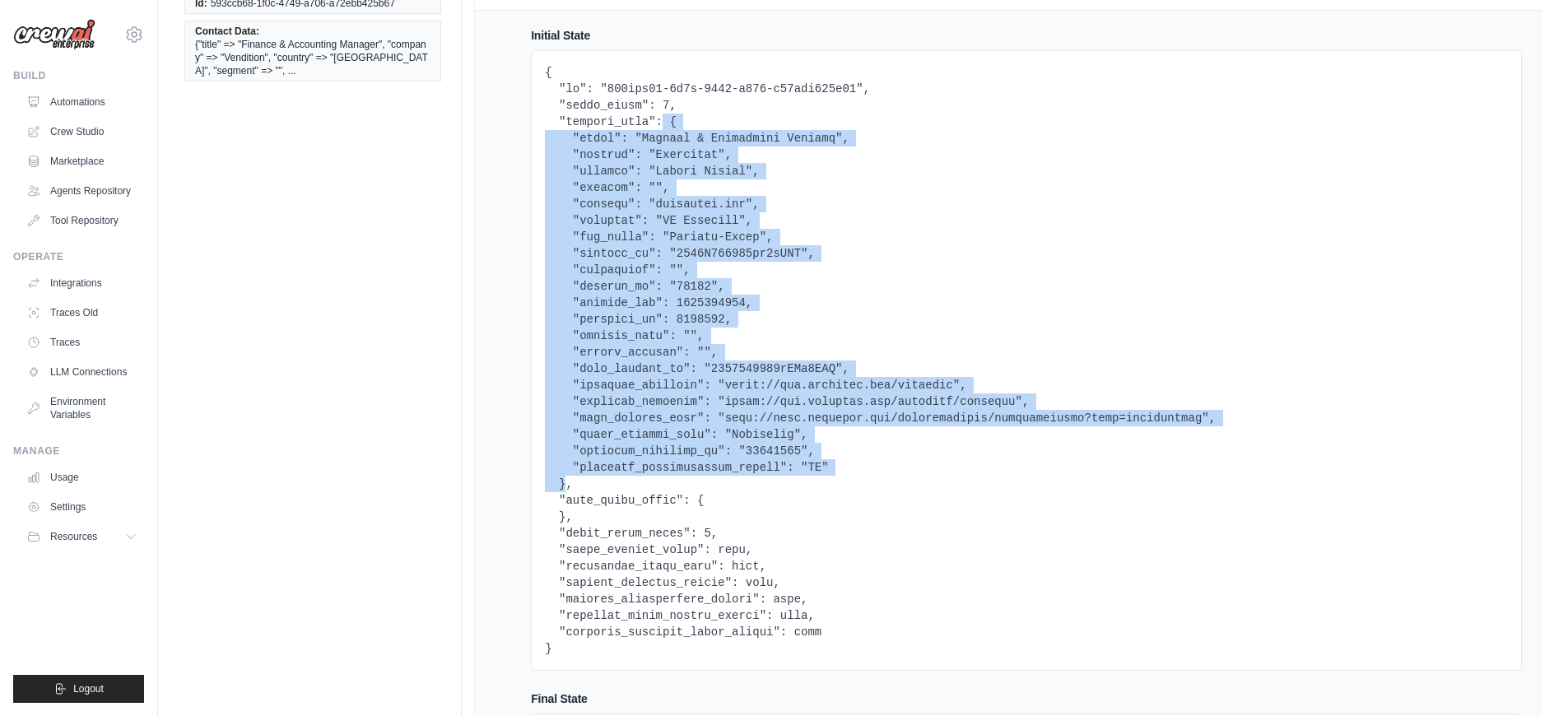
drag, startPoint x: 565, startPoint y: 480, endPoint x: 665, endPoint y: 127, distance: 366.9
click at [665, 127] on pre at bounding box center [1026, 361] width 963 height 593
copy pre "{ "title": "Finance & Accounting Manager", "company": "Vendition", "country": "…"
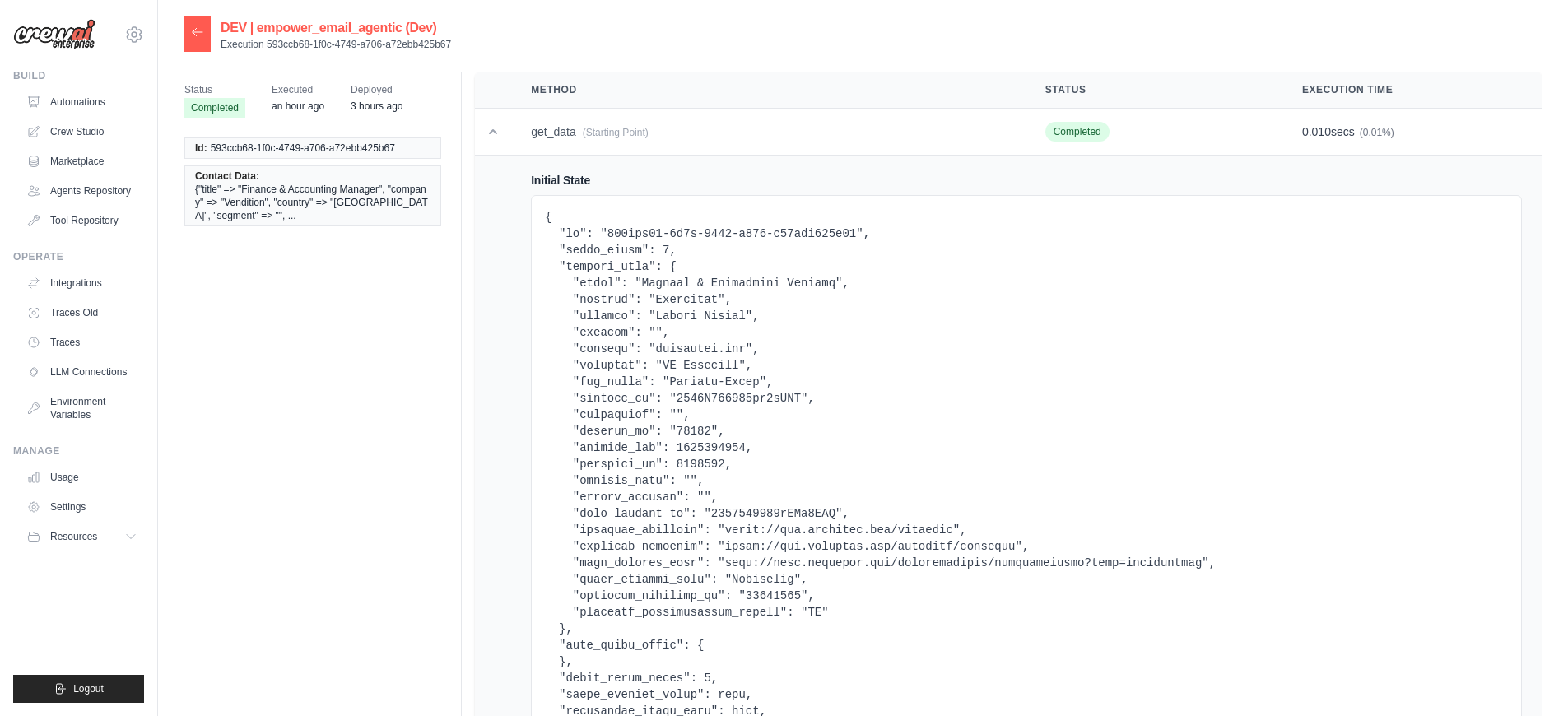
click at [199, 41] on div at bounding box center [197, 35] width 26 height 35
click at [200, 39] on icon at bounding box center [197, 32] width 14 height 14
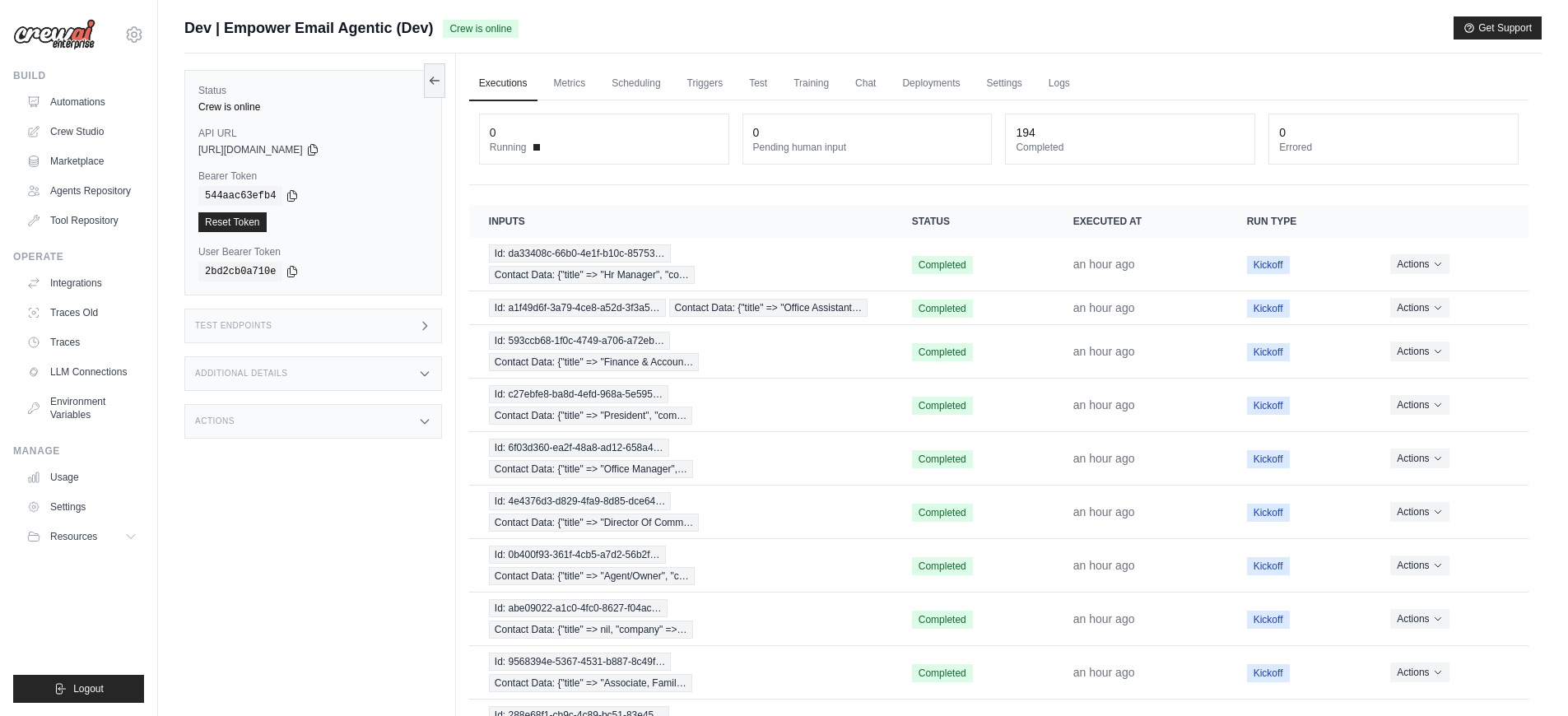
click at [314, 337] on div "Test Endpoints" at bounding box center [312, 326] width 257 height 35
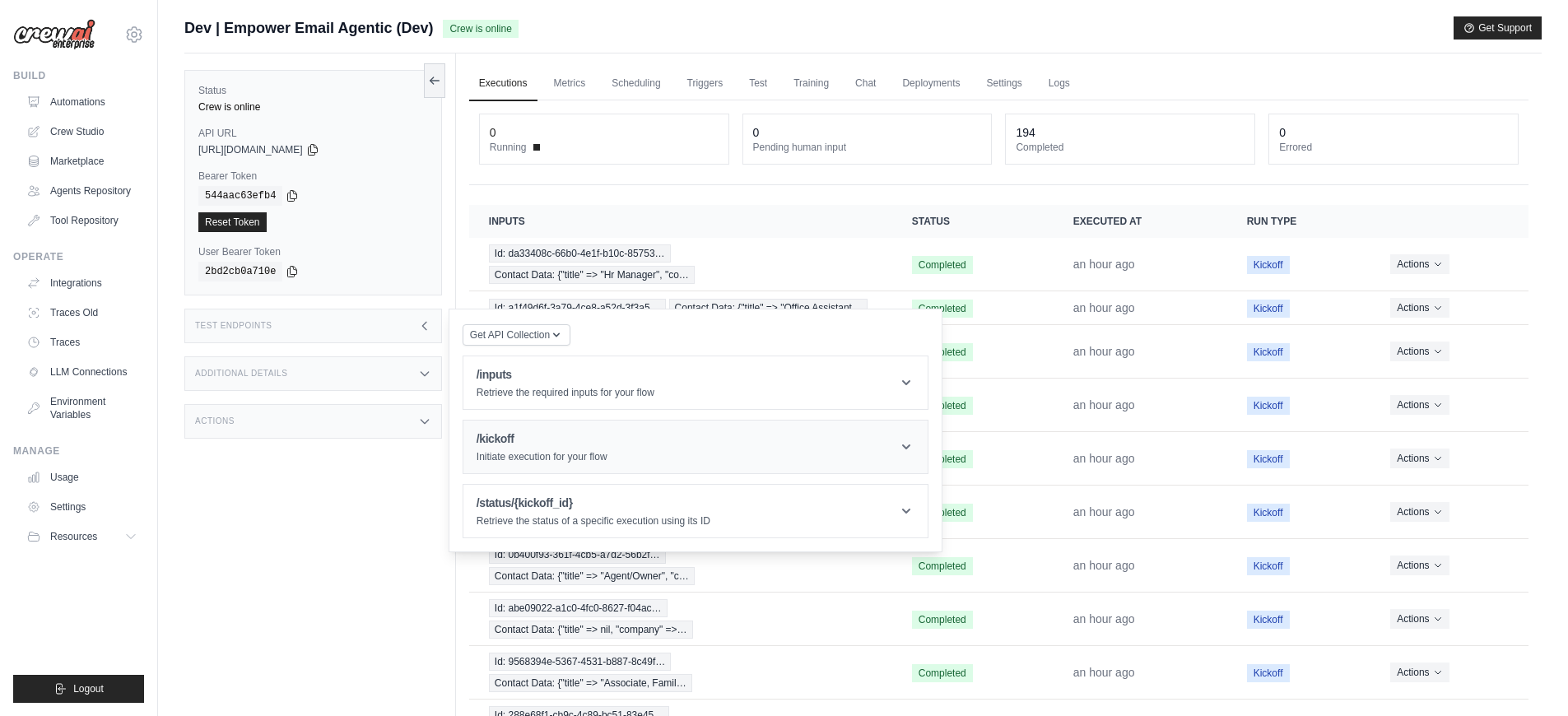
click at [505, 449] on div "/kickoff Initiate execution for your flow" at bounding box center [542, 447] width 131 height 33
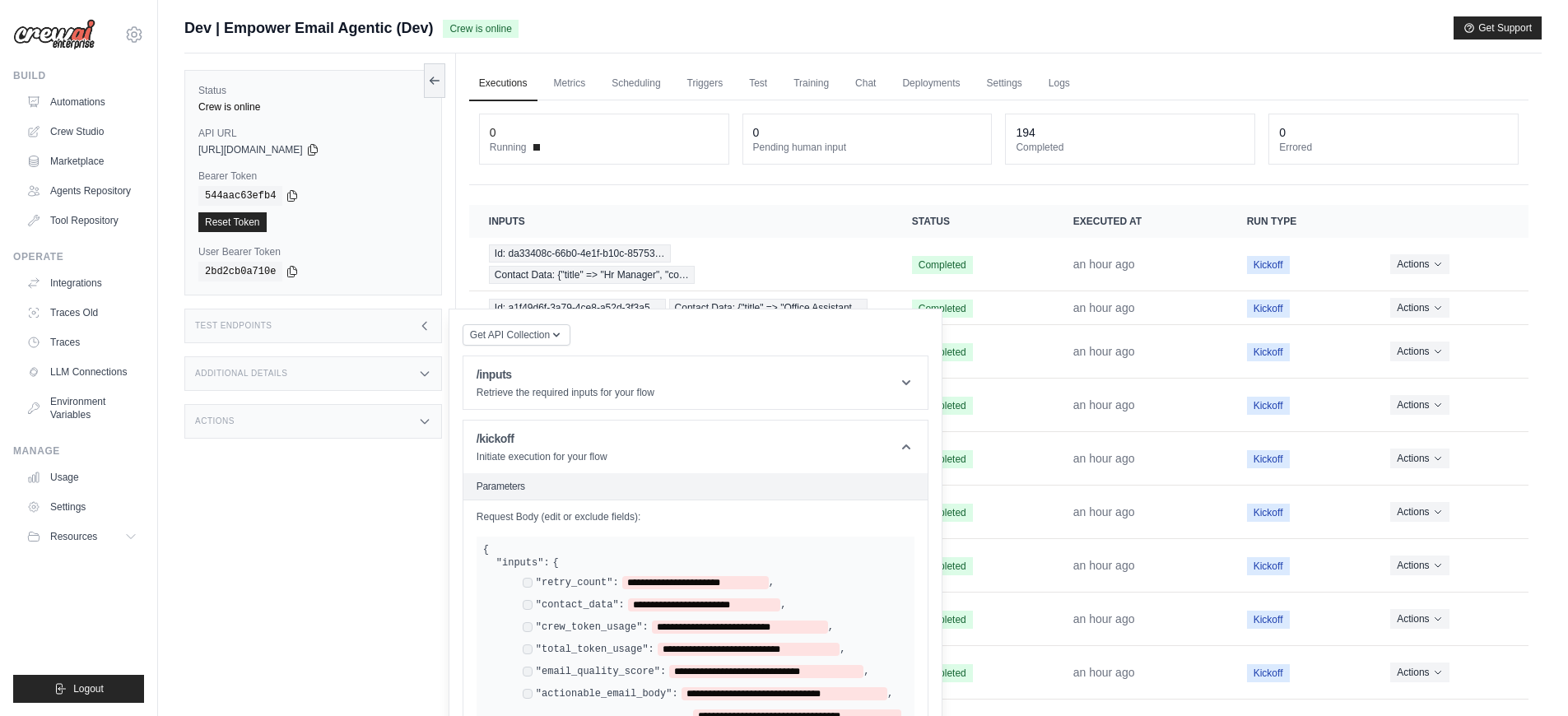
scroll to position [220, 0]
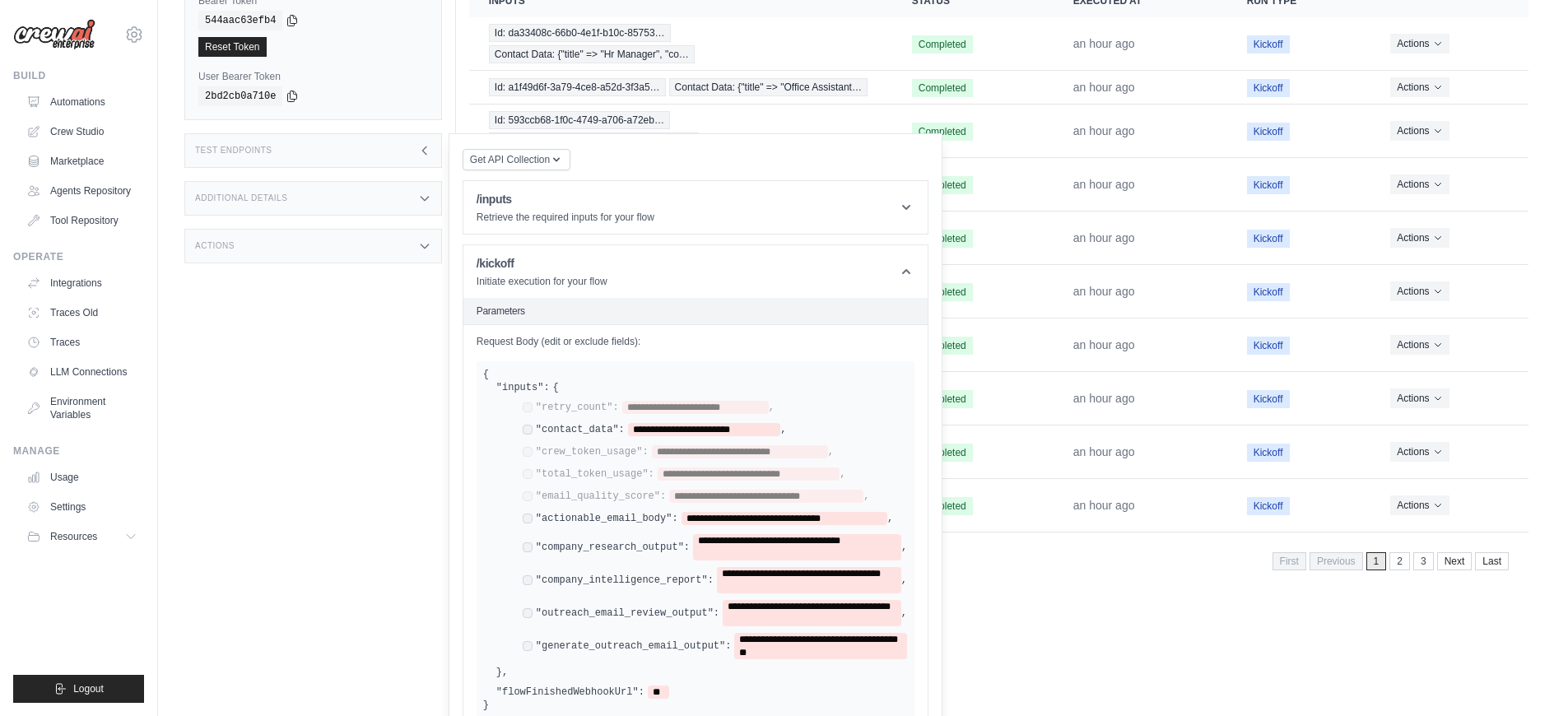
click at [530, 522] on div "**********" at bounding box center [715, 519] width 385 height 16
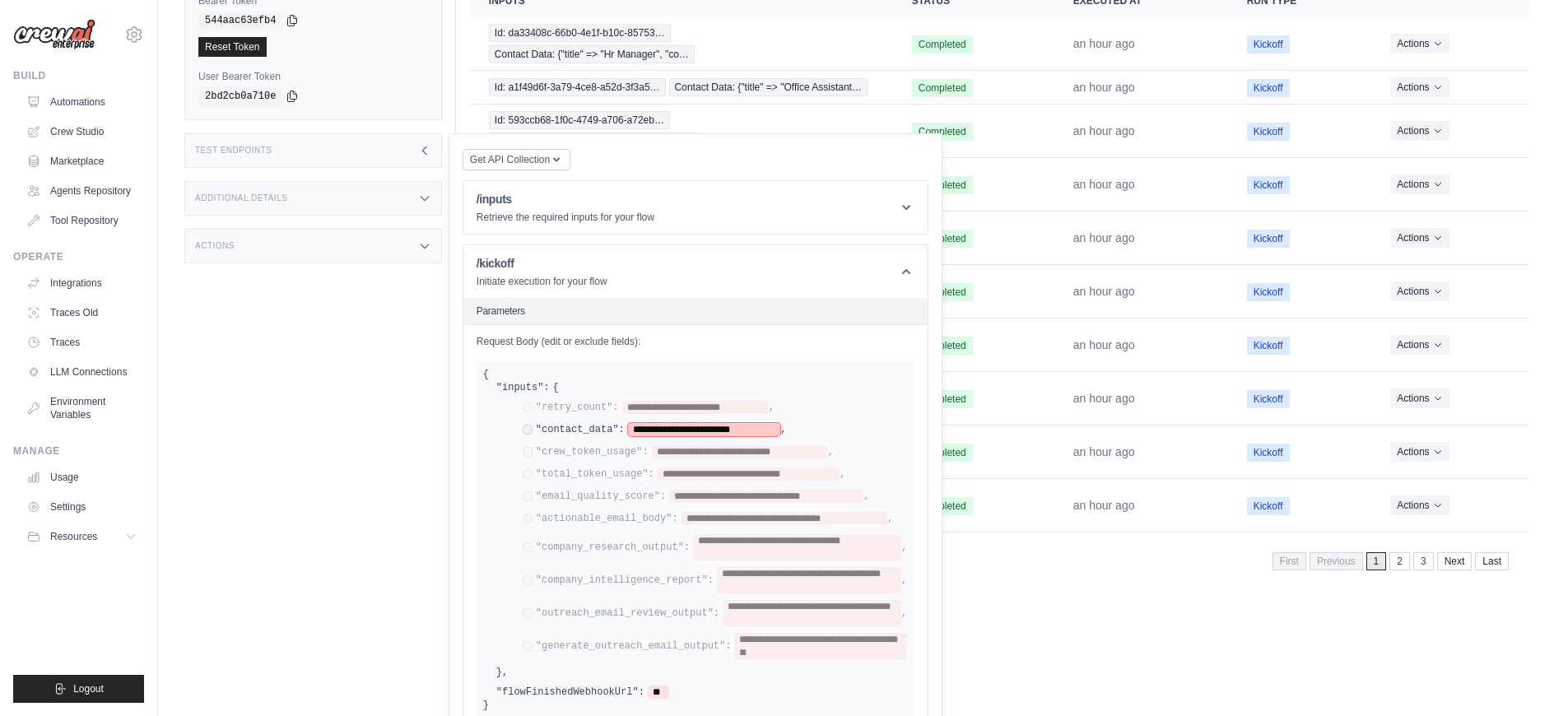
click at [729, 433] on span "**********" at bounding box center [704, 430] width 152 height 14
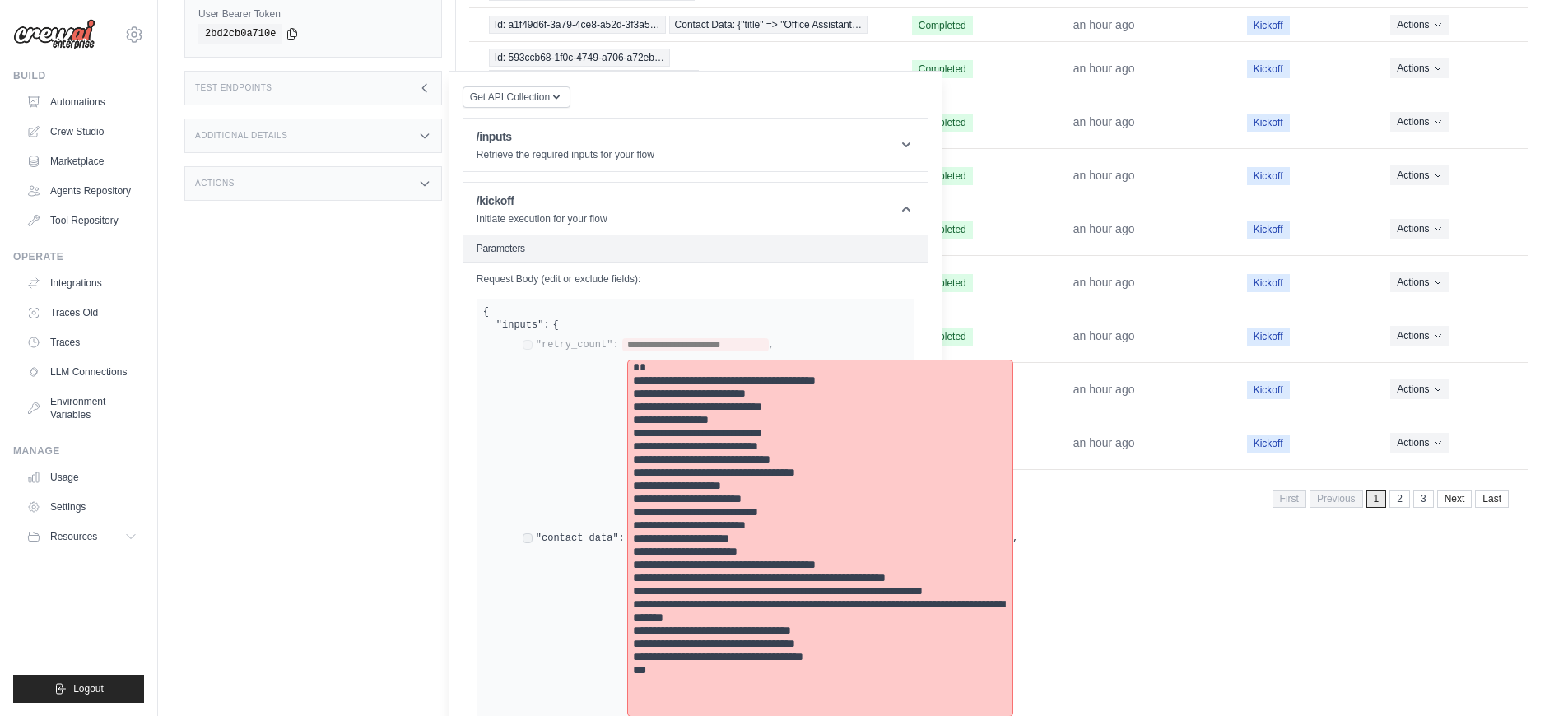
scroll to position [347, 0]
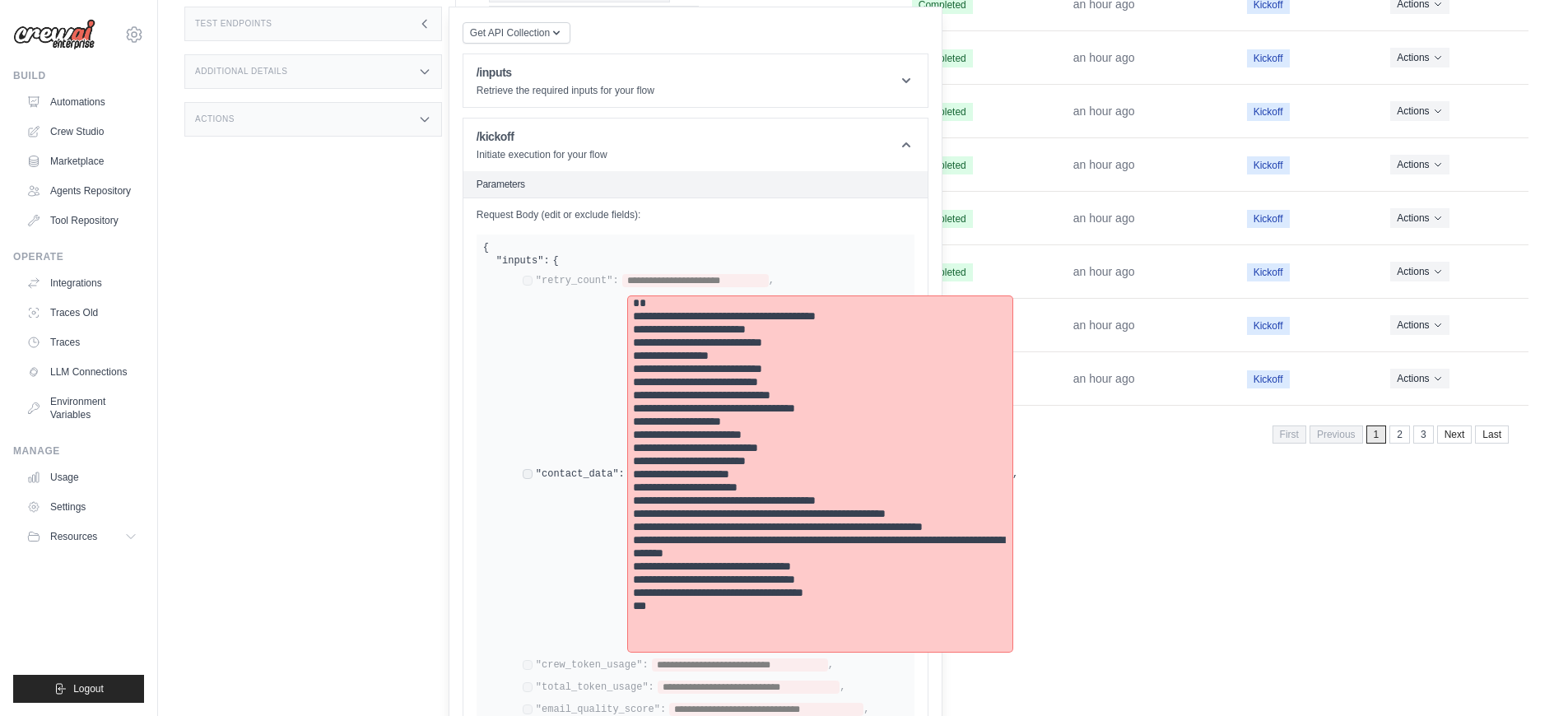
click at [792, 331] on pre "**********" at bounding box center [820, 474] width 375 height 355
click at [831, 371] on pre "**********" at bounding box center [820, 474] width 375 height 355
click at [872, 605] on pre "**********" at bounding box center [820, 474] width 375 height 355
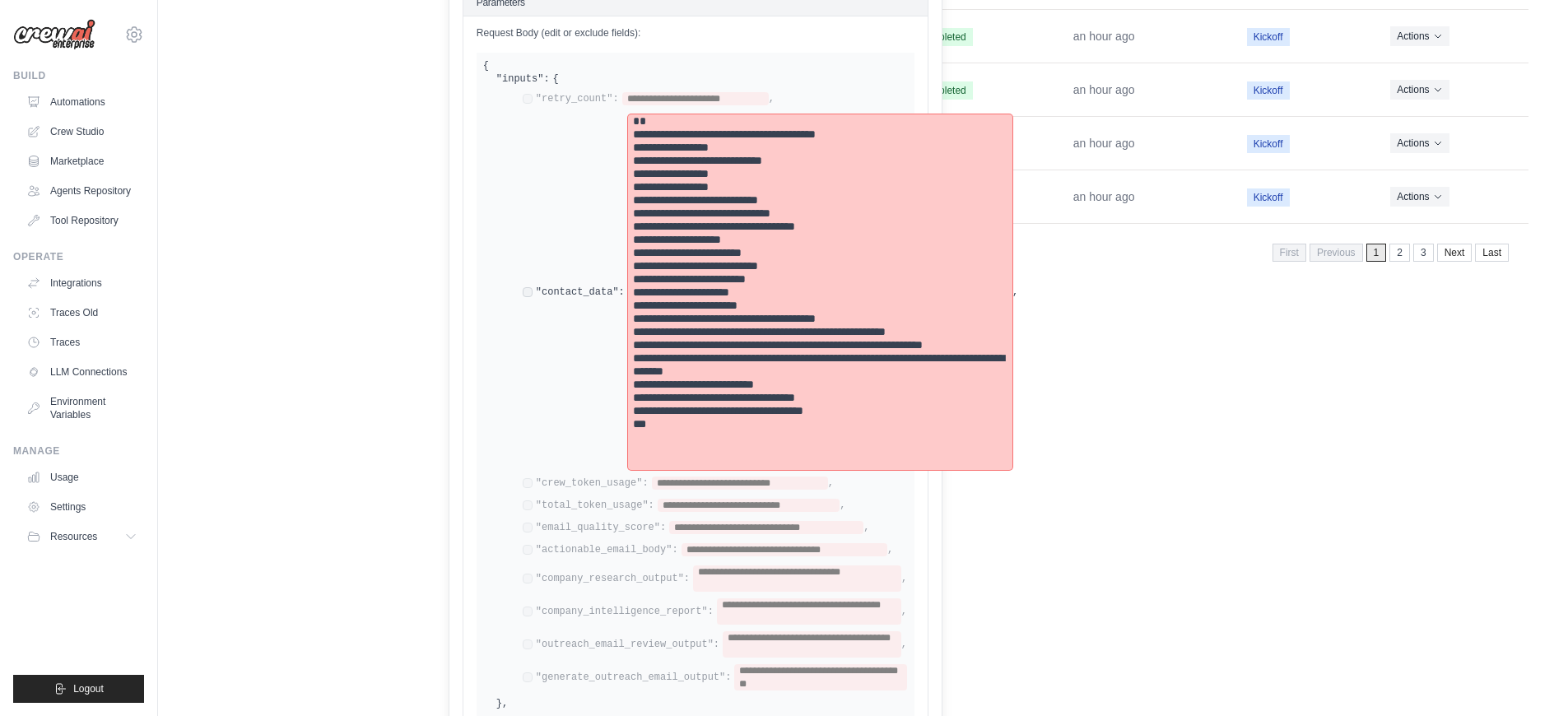
scroll to position [692, 0]
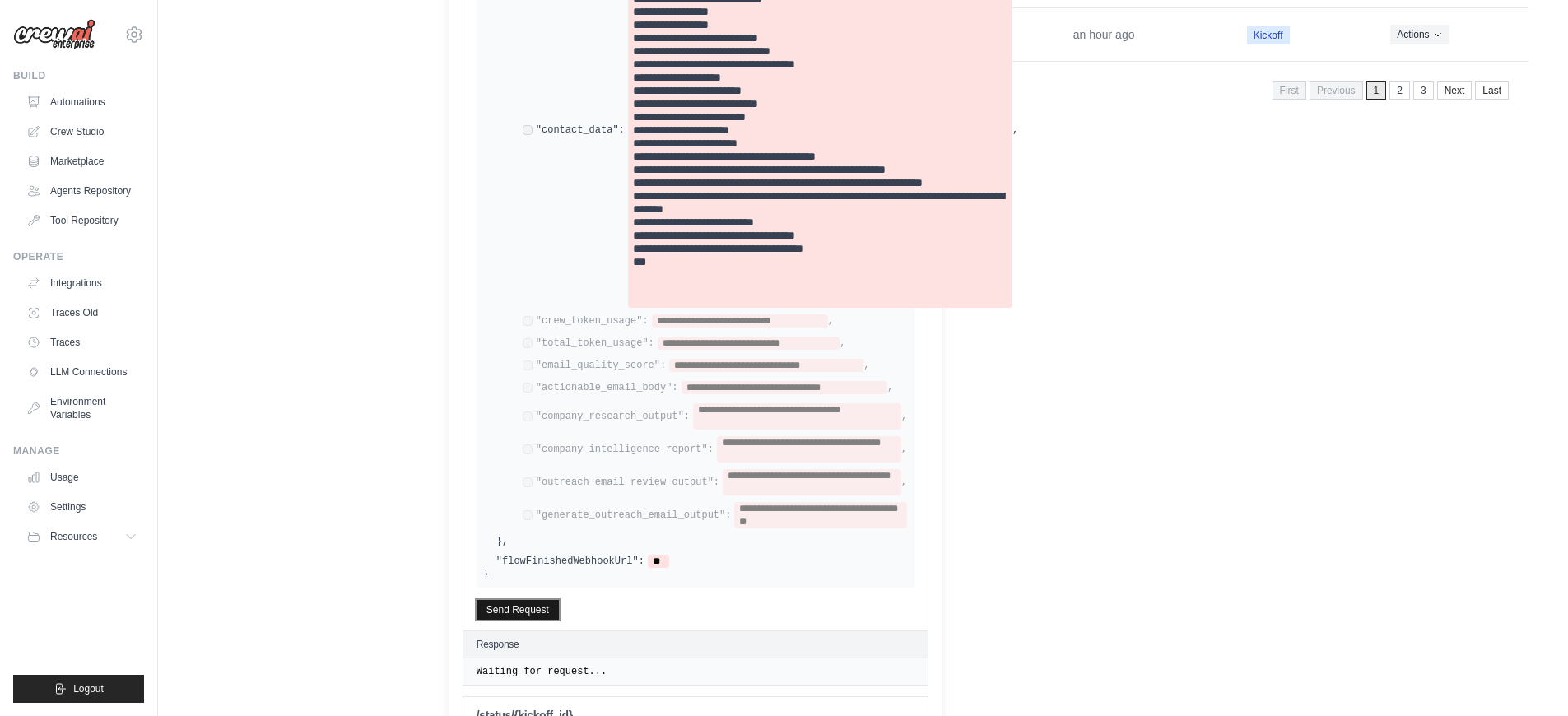
click at [543, 600] on button "Send Request" at bounding box center [518, 610] width 83 height 19
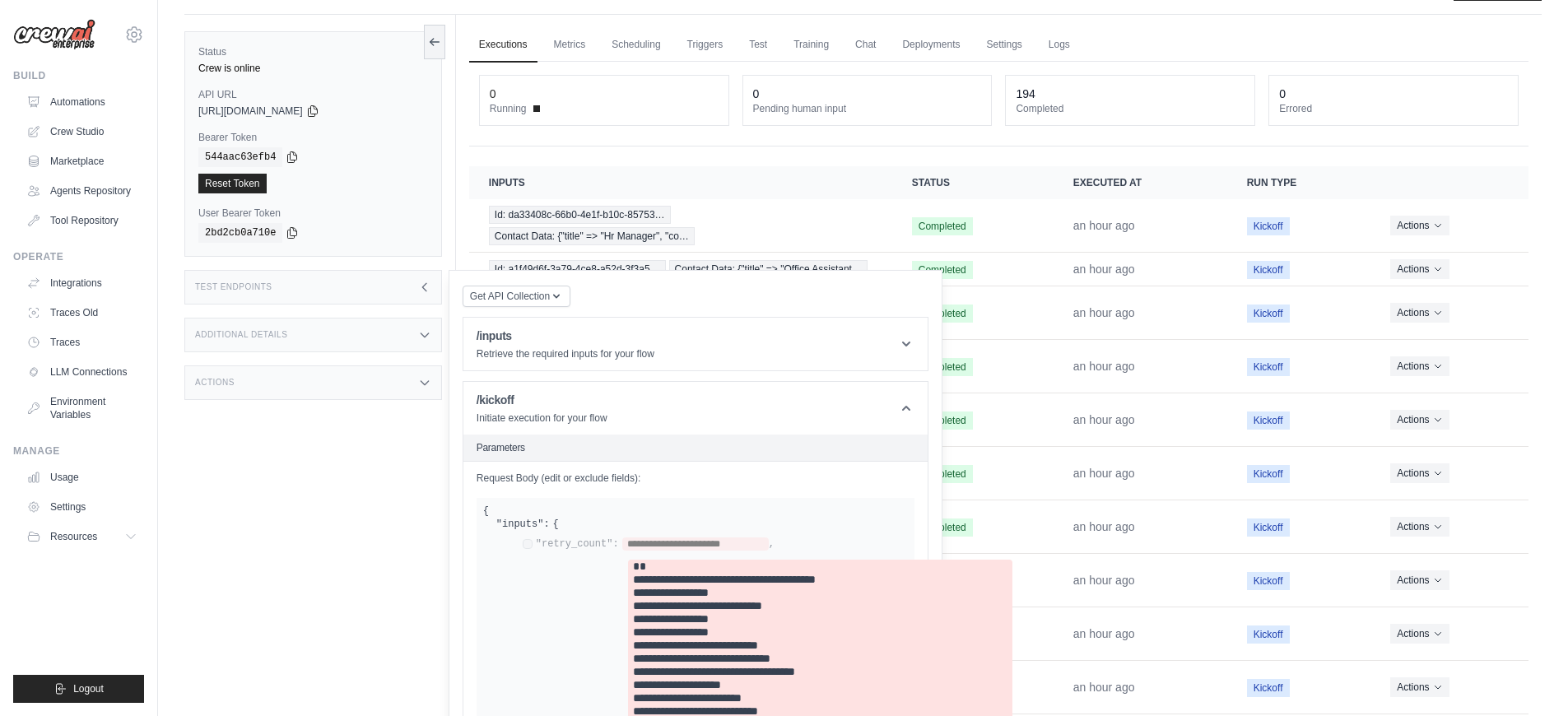
scroll to position [0, 0]
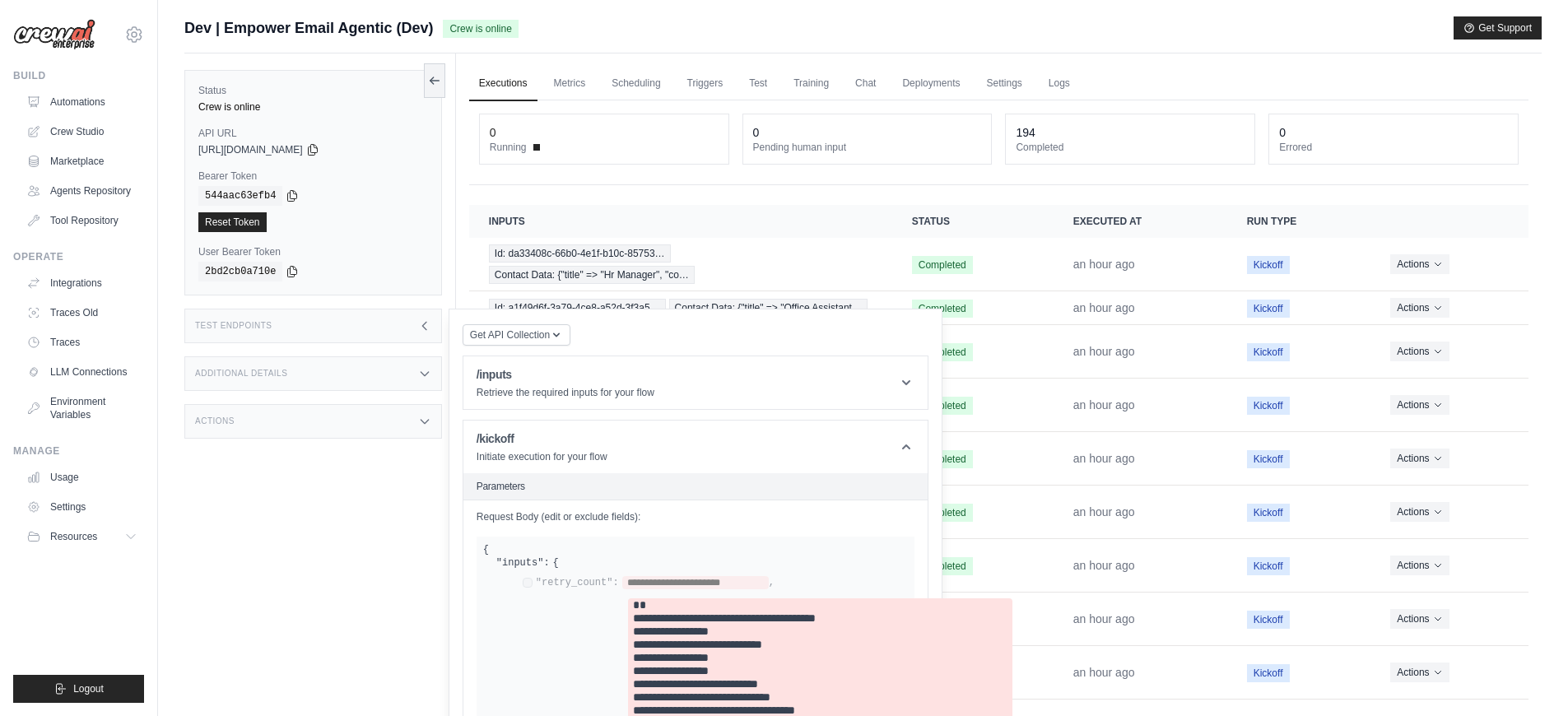
click at [514, 88] on link "Executions" at bounding box center [503, 84] width 68 height 35
click at [520, 91] on link "Executions" at bounding box center [503, 84] width 68 height 35
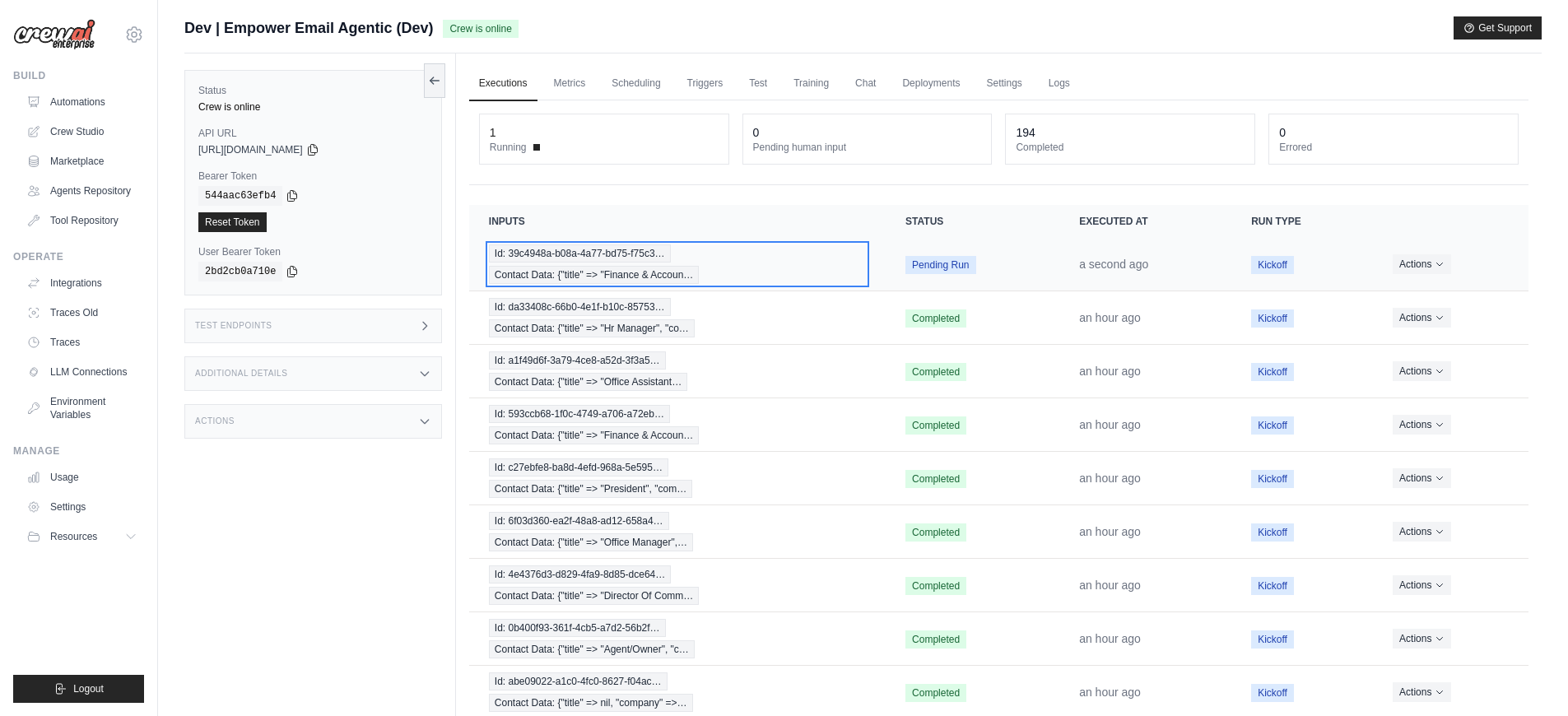
click at [797, 276] on div "Id: 39c4948a-b08a-4a77-bd75-f75c3… Contact Data: {"title" => "Finance & Accoun…" at bounding box center [677, 264] width 377 height 40
